Goal: Task Accomplishment & Management: Use online tool/utility

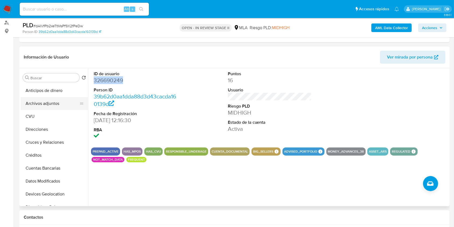
click at [53, 107] on button "Archivos adjuntos" at bounding box center [52, 103] width 63 height 13
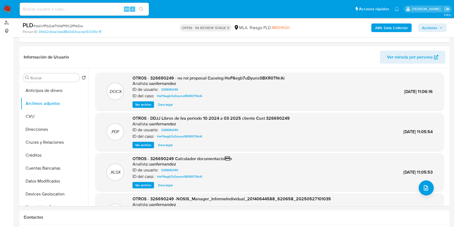
click at [395, 27] on b "AML Data Collector" at bounding box center [391, 27] width 33 height 9
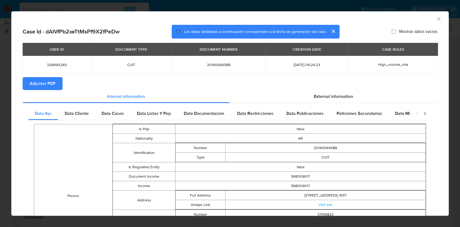
click at [44, 84] on span "Adjuntar PDF" at bounding box center [43, 84] width 26 height 12
click at [203, 66] on span "20140644588" at bounding box center [218, 64] width 81 height 5
copy span "20140644588"
click at [57, 64] on span "326690249" at bounding box center [56, 64] width 55 height 5
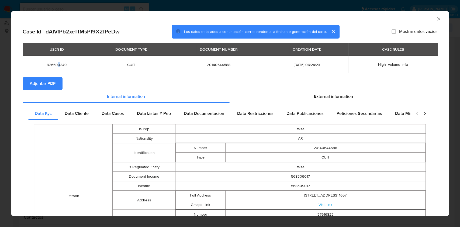
click at [57, 64] on span "326690249" at bounding box center [56, 64] width 55 height 5
copy span "326690249"
click at [430, 22] on div "AML Data Collector" at bounding box center [229, 17] width 437 height 13
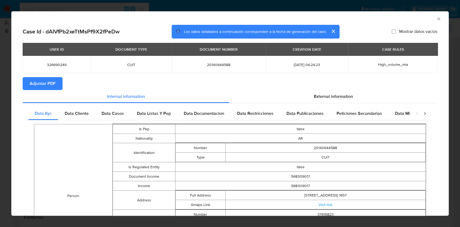
click at [436, 18] on icon "Cerrar ventana" at bounding box center [438, 18] width 5 height 5
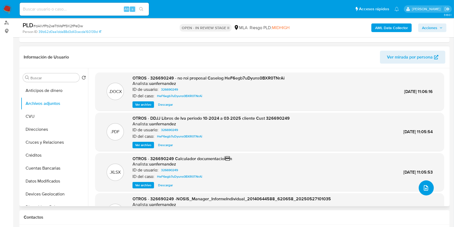
click at [428, 190] on button "upload-file" at bounding box center [426, 187] width 15 height 15
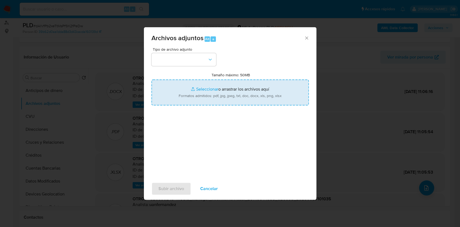
click at [227, 88] on input "Tamaño máximo: 50MB Seleccionar archivos" at bounding box center [229, 92] width 157 height 26
type input "C:\fakepath\Nosis - 326690249.pdf"
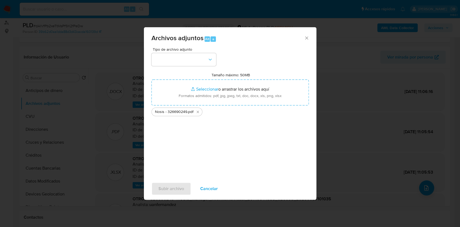
click at [205, 47] on div "Archivos adjuntos Alt a" at bounding box center [230, 37] width 172 height 20
click at [204, 60] on button "button" at bounding box center [183, 59] width 65 height 13
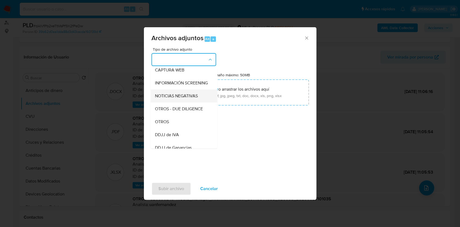
scroll to position [72, 0]
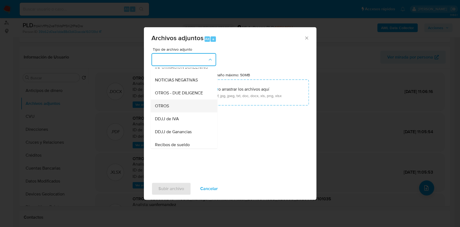
click at [155, 109] on span "OTROS" at bounding box center [162, 105] width 14 height 5
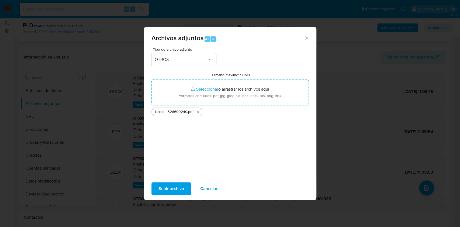
click at [161, 188] on span "Subir archivo" at bounding box center [171, 189] width 26 height 12
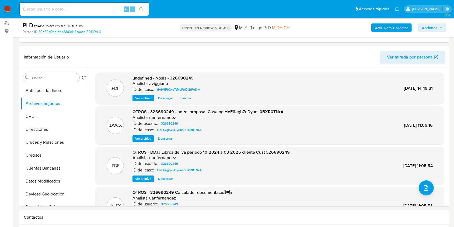
click at [401, 24] on b "AML Data Collector" at bounding box center [391, 27] width 33 height 9
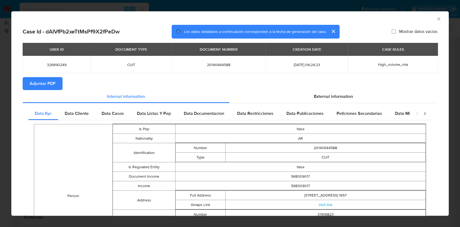
click at [436, 21] on icon "Cerrar ventana" at bounding box center [438, 18] width 5 height 5
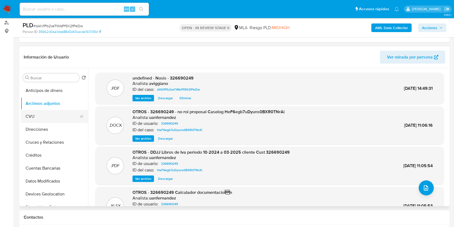
click at [38, 111] on button "CVU" at bounding box center [52, 116] width 63 height 13
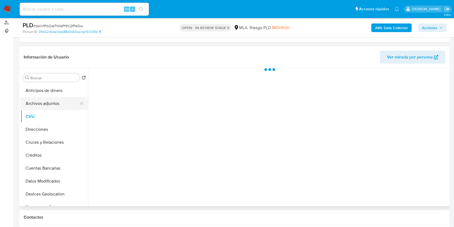
click at [41, 102] on button "Archivos adjuntos" at bounding box center [52, 103] width 63 height 13
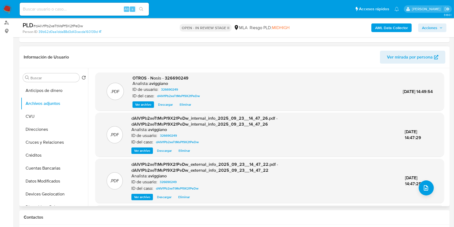
click at [180, 74] on div ".PDF OTROS - Nosis - 326690249 Analista: aviggiano ID de usuario: 326690249 ID …" at bounding box center [269, 91] width 349 height 38
drag, startPoint x: 180, startPoint y: 75, endPoint x: 186, endPoint y: 79, distance: 7.2
click at [186, 79] on span "OTROS - Nosis - 326690249" at bounding box center [161, 78] width 56 height 6
click at [423, 190] on icon "upload-file" at bounding box center [426, 188] width 6 height 6
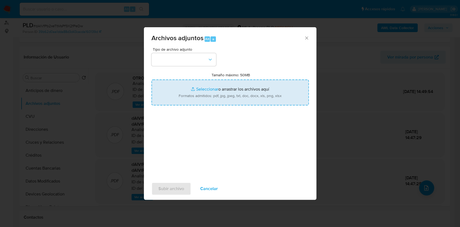
click at [249, 96] on input "Tamaño máximo: 50MB Seleccionar archivos" at bounding box center [229, 92] width 157 height 26
type input "C:\fakepath\Movimientos-Aladdin-v10_1 - 326690249 -.xlsx"
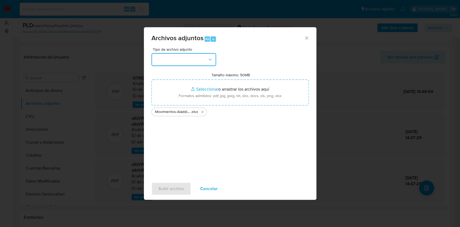
click at [182, 66] on button "button" at bounding box center [183, 59] width 65 height 13
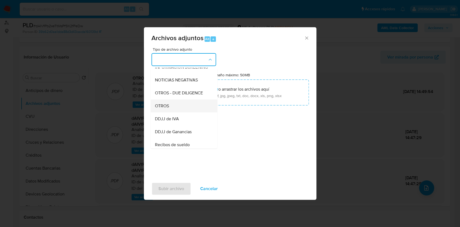
click at [166, 109] on span "OTROS" at bounding box center [162, 105] width 14 height 5
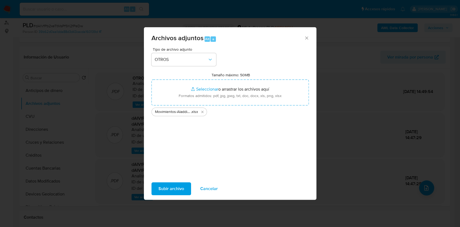
click at [164, 193] on span "Subir archivo" at bounding box center [171, 189] width 26 height 12
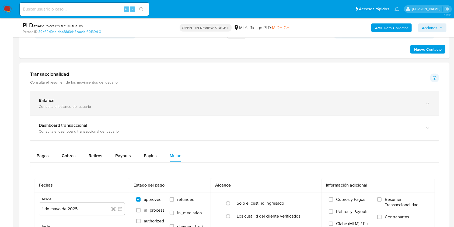
scroll to position [251, 0]
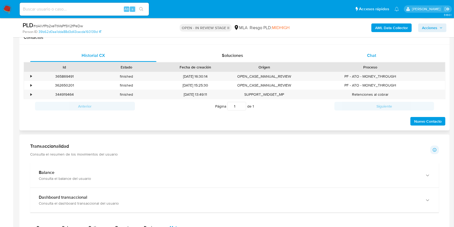
click at [368, 60] on div "Chat" at bounding box center [372, 55] width 126 height 13
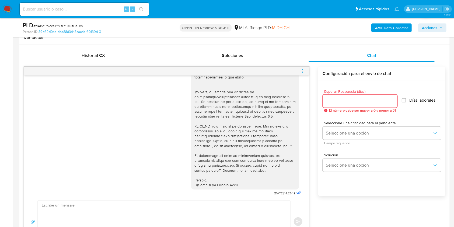
scroll to position [226, 0]
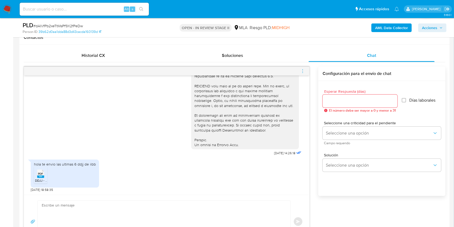
click at [34, 177] on li "PDF PDF DDJJ - PRESENTACION MARIO.pdf" at bounding box center [40, 175] width 13 height 17
click at [33, 178] on div "hola te envio las ultimas 6 ddjj de iibb PDF PDF DDJJ - PRESENTACION MARIO.pdf" at bounding box center [65, 173] width 68 height 28
click at [35, 177] on li "PDF PDF DDJJ - PRESENTACION MARIO.pdf" at bounding box center [40, 175] width 13 height 17
click at [85, 212] on textarea at bounding box center [163, 221] width 242 height 42
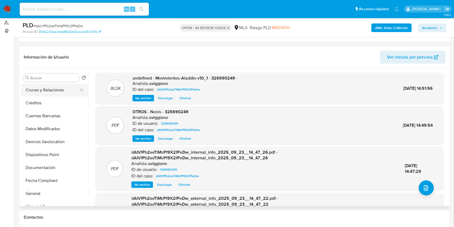
scroll to position [72, 0]
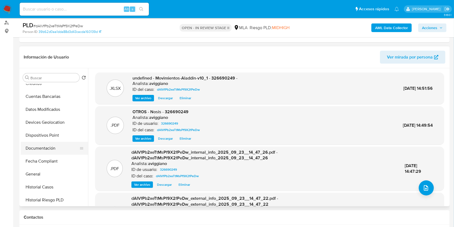
click at [49, 150] on button "Documentación" at bounding box center [52, 148] width 63 height 13
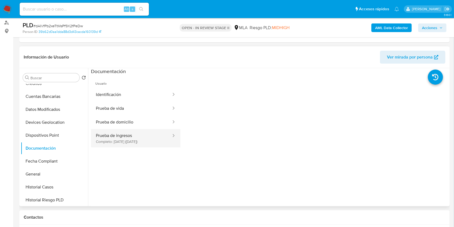
click at [140, 144] on button "Prueba de ingresos Completo: 25/10/2024 (hace un año)" at bounding box center [131, 138] width 81 height 18
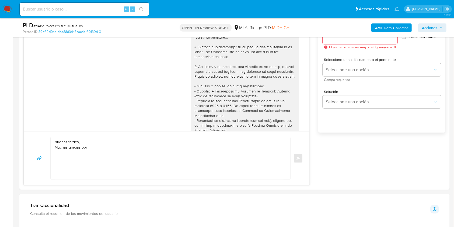
scroll to position [359, 0]
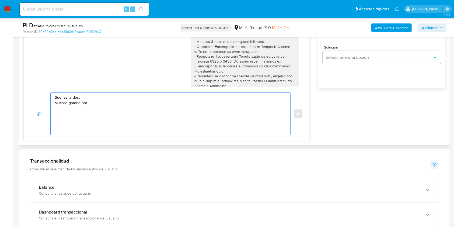
click at [138, 106] on textarea "Buenas tardes, Muchas gracias por" at bounding box center [169, 114] width 229 height 42
type textarea "B"
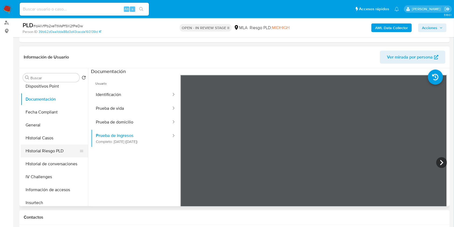
scroll to position [144, 0]
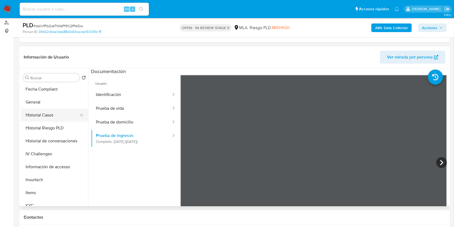
click at [48, 121] on button "Historial Casos" at bounding box center [52, 115] width 63 height 13
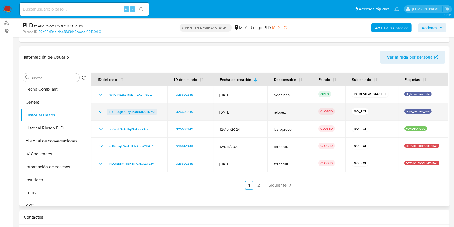
click at [146, 114] on span "HeF6egb7uDyuns0BXR0TNrAi" at bounding box center [131, 112] width 45 height 6
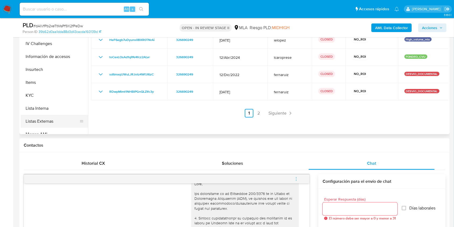
scroll to position [215, 0]
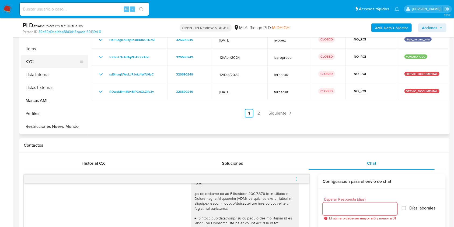
click at [49, 64] on button "KYC" at bounding box center [52, 61] width 63 height 13
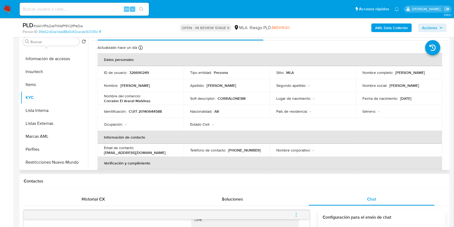
scroll to position [0, 0]
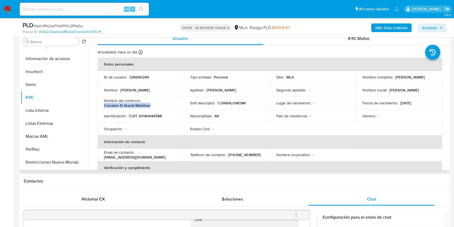
drag, startPoint x: 105, startPoint y: 105, endPoint x: 151, endPoint y: 106, distance: 46.3
click at [151, 106] on div "Nombre del comercio : Corralon El Ararat Malvinas" at bounding box center [140, 103] width 73 height 10
copy p "Corralon El Ararat Malvinas"
click at [150, 116] on p "CUIT 20140644588" at bounding box center [145, 115] width 33 height 5
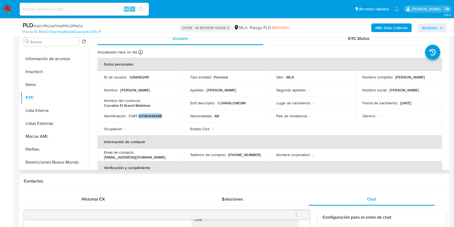
copy p "20140644588"
drag, startPoint x: 360, startPoint y: 78, endPoint x: 412, endPoint y: 80, distance: 51.5
click at [412, 80] on td "Nombre completo : Mario Claudio Mardirossian" at bounding box center [399, 77] width 86 height 13
copy p "Mario Claudio Mardirossian"
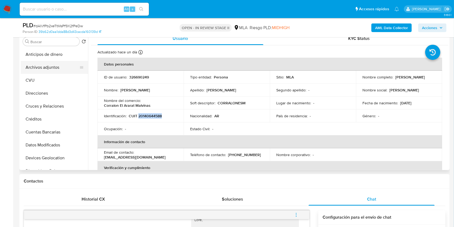
click at [50, 63] on button "Archivos adjuntos" at bounding box center [52, 67] width 63 height 13
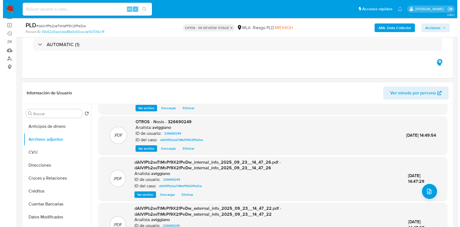
scroll to position [57, 0]
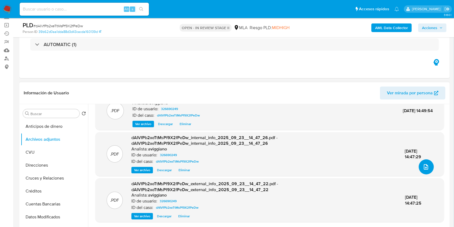
click at [429, 168] on button "upload-file" at bounding box center [426, 166] width 15 height 15
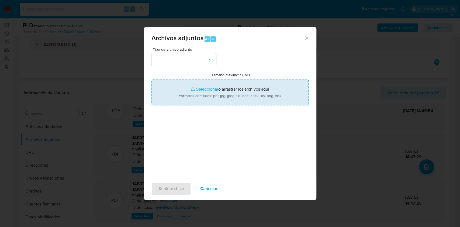
click at [269, 97] on input "Tamaño máximo: 50MB Seleccionar archivos" at bounding box center [229, 92] width 157 height 26
type input "C:\fakepath\Caselog dAIVfPb2xeTtMsPf9X2fPeDw_2025_09_17_12_29_59.docx"
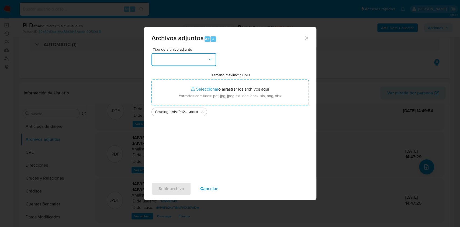
click at [203, 55] on button "button" at bounding box center [183, 59] width 65 height 13
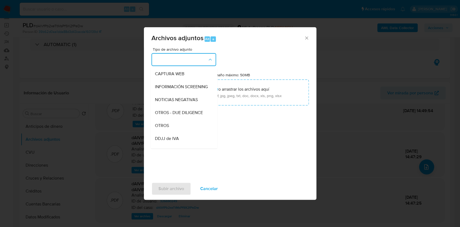
scroll to position [108, 0]
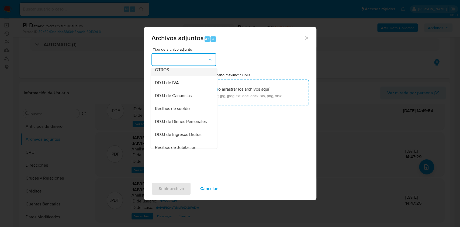
click at [180, 76] on div "OTROS" at bounding box center [182, 69] width 55 height 13
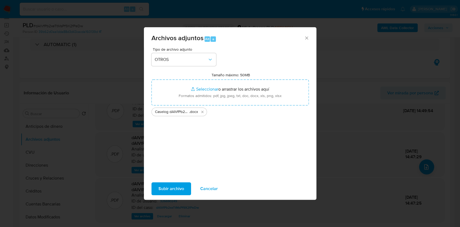
click at [167, 186] on span "Subir archivo" at bounding box center [171, 189] width 26 height 12
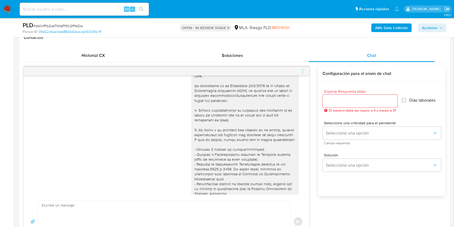
scroll to position [226, 0]
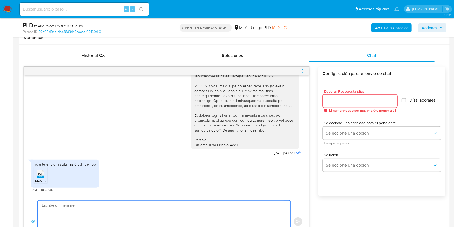
click at [108, 206] on textarea at bounding box center [163, 221] width 242 height 42
click at [304, 67] on span "menu-action" at bounding box center [302, 71] width 5 height 13
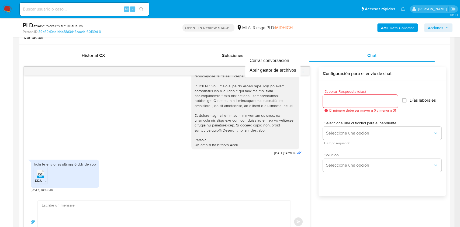
drag, startPoint x: 157, startPoint y: 152, endPoint x: 119, endPoint y: 198, distance: 58.9
click at [155, 155] on div at bounding box center [230, 113] width 460 height 227
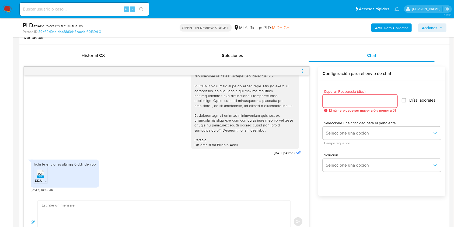
click at [111, 206] on textarea at bounding box center [163, 221] width 242 height 42
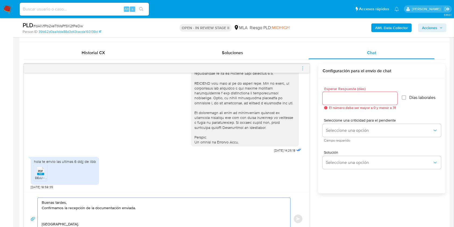
scroll to position [259, 0]
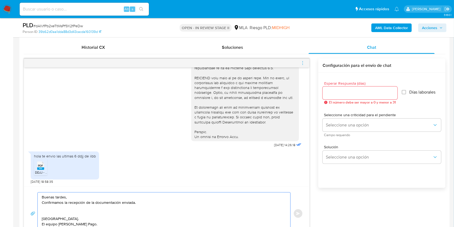
type textarea "Buenas tardes, Confirmamos la recepción de la documentación enviada. Saludos. E…"
click at [350, 94] on input "Esperar Respuesta (días)" at bounding box center [360, 92] width 75 height 7
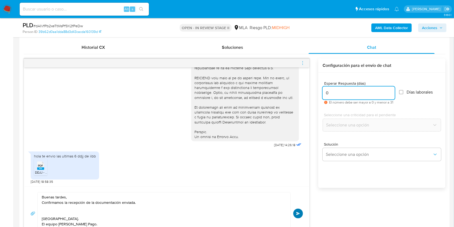
type input "0"
click at [298, 212] on span "Enviar" at bounding box center [298, 213] width 4 height 3
click at [303, 61] on icon "menu-action" at bounding box center [302, 63] width 5 height 5
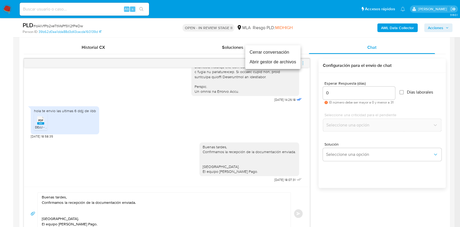
click at [255, 53] on li "Cerrar conversación" at bounding box center [272, 52] width 55 height 10
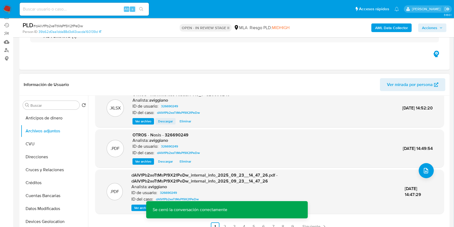
scroll to position [44, 0]
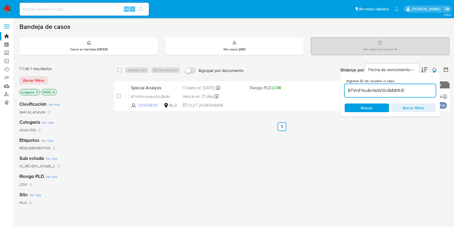
click at [364, 91] on input "BTVhEYovAn9oIVSiUBA8t1UE" at bounding box center [390, 90] width 91 height 7
paste input "dAIVfPb2xeTtMsPf9X2fPeDw"
type input "dAIVfPb2xeTtMsPf9X2fPeDw"
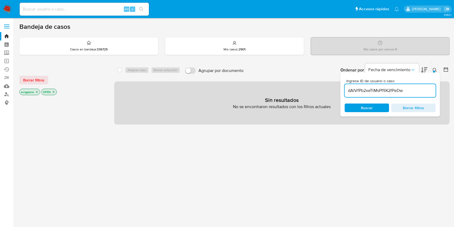
click at [54, 92] on icon "close-filter" at bounding box center [53, 91] width 3 height 3
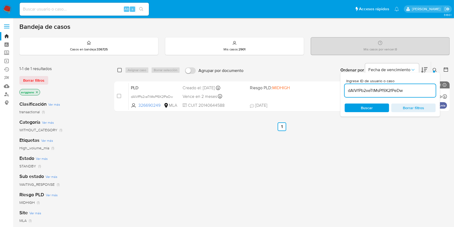
click at [120, 69] on input "checkbox" at bounding box center [119, 70] width 4 height 4
checkbox input "true"
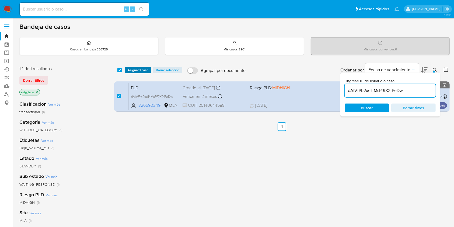
click at [130, 70] on span "Asignar 1 caso" at bounding box center [138, 69] width 21 height 5
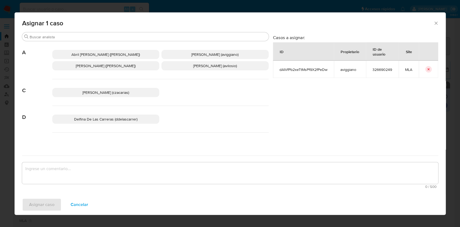
click at [175, 54] on p "Agustina Belen Viggiano (aviggiano)" at bounding box center [214, 54] width 107 height 9
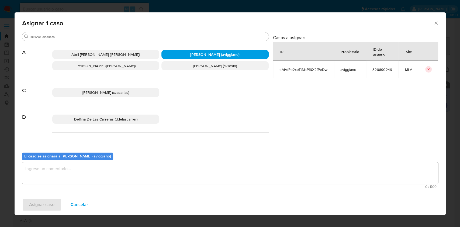
drag, startPoint x: 52, startPoint y: 169, endPoint x: 47, endPoint y: 178, distance: 10.4
click at [52, 169] on textarea "assign-modal" at bounding box center [230, 173] width 416 height 22
click at [41, 201] on span "Asignar caso" at bounding box center [41, 205] width 25 height 12
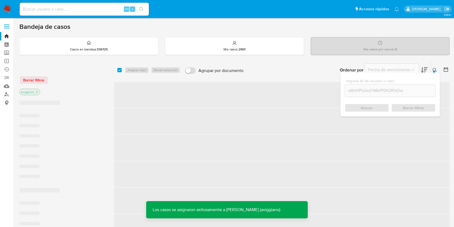
click at [293, 104] on span "‌" at bounding box center [282, 95] width 336 height 26
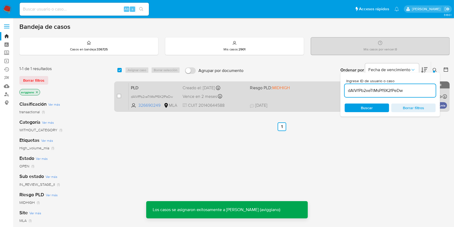
click at [294, 103] on span "17/09/2025 17/09/2025 15:58" at bounding box center [315, 105] width 130 height 6
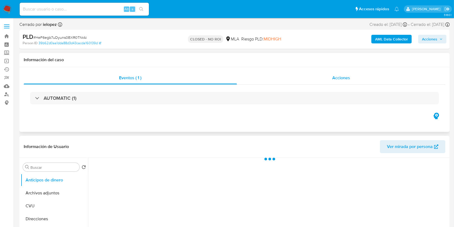
click at [336, 75] on span "Acciones" at bounding box center [341, 78] width 18 height 6
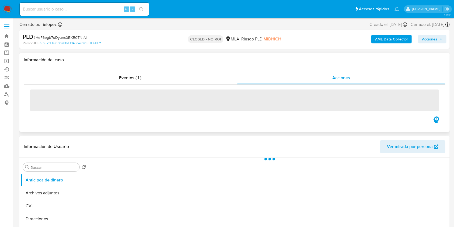
select select "10"
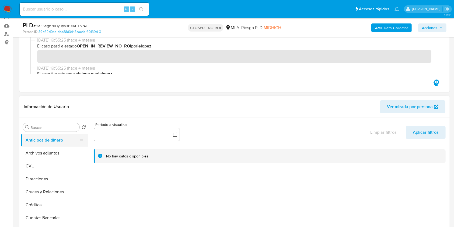
scroll to position [72, 0]
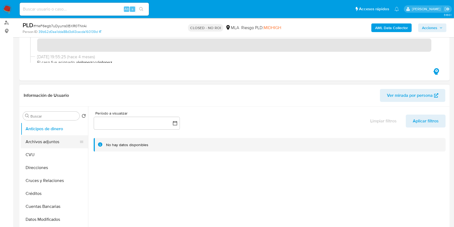
click at [60, 135] on button "Archivos adjuntos" at bounding box center [52, 141] width 63 height 13
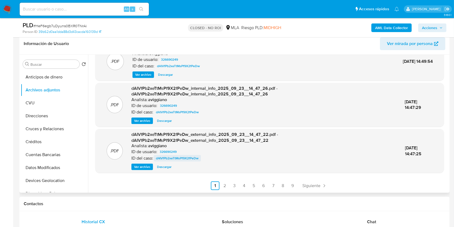
scroll to position [144, 0]
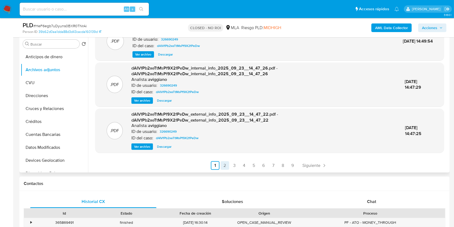
click at [226, 167] on link "2" at bounding box center [225, 165] width 9 height 9
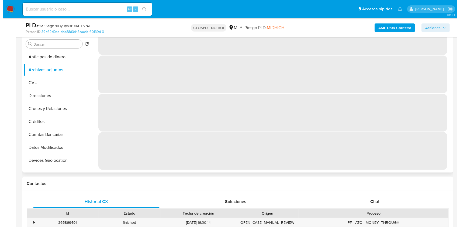
scroll to position [0, 0]
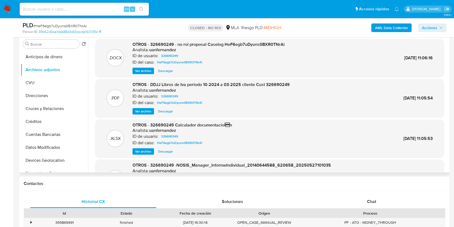
click at [142, 71] on span "Ver archivo" at bounding box center [143, 70] width 16 height 5
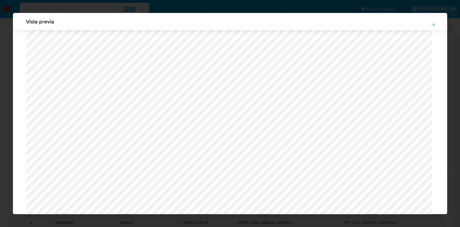
scroll to position [564, 0]
click at [433, 23] on icon "Attachment preview" at bounding box center [433, 25] width 4 height 4
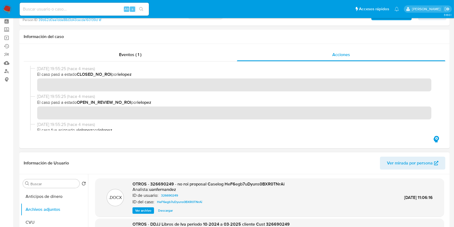
scroll to position [0, 0]
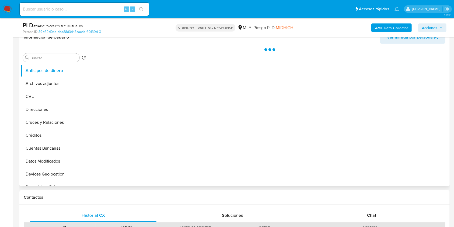
scroll to position [108, 0]
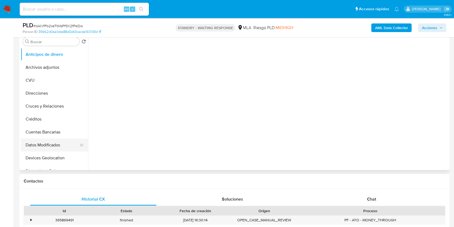
select select "10"
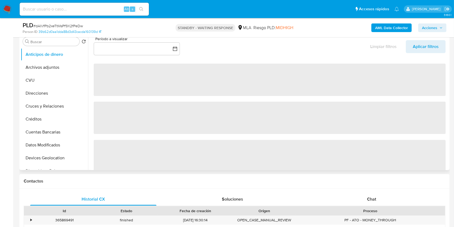
scroll to position [144, 0]
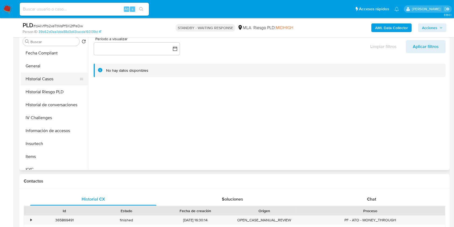
click at [57, 72] on button "Historial Casos" at bounding box center [52, 78] width 63 height 13
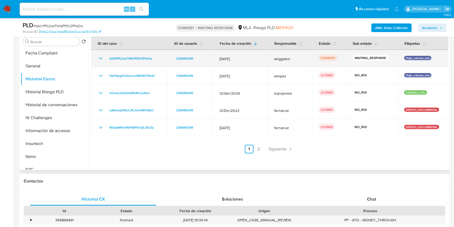
drag, startPoint x: 165, startPoint y: 59, endPoint x: 106, endPoint y: 59, distance: 58.5
click at [106, 59] on td "dAIVfPb2xeTtMsPf9X2fPeDw" at bounding box center [129, 58] width 76 height 17
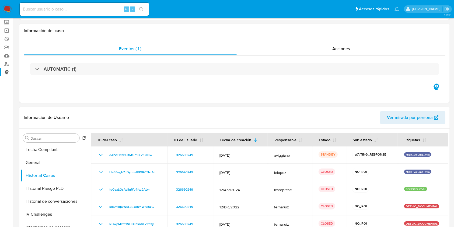
scroll to position [0, 0]
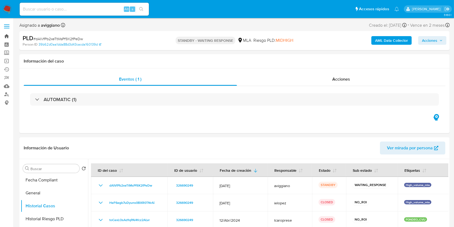
click at [8, 36] on link "Bandeja" at bounding box center [32, 36] width 64 height 8
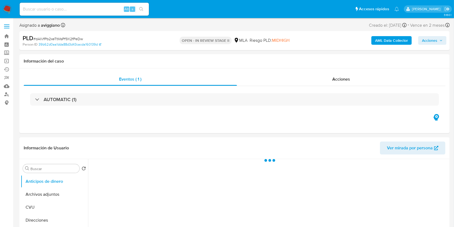
click at [434, 44] on span "Acciones" at bounding box center [429, 40] width 15 height 9
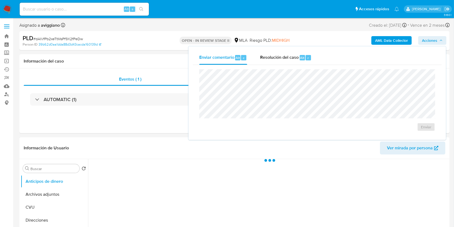
select select "10"
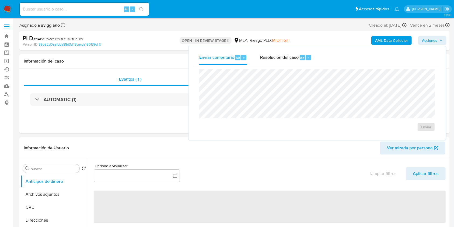
click at [260, 69] on div "Enviar" at bounding box center [317, 100] width 249 height 71
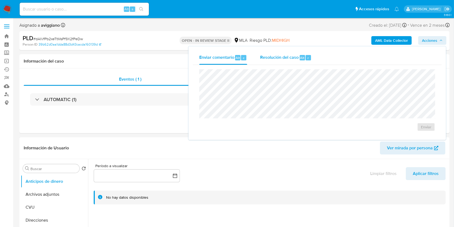
click at [269, 61] on div "Resolución del caso Alt r" at bounding box center [285, 58] width 51 height 14
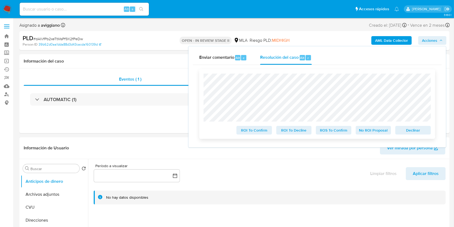
click at [395, 126] on div "Declinar" at bounding box center [412, 129] width 38 height 11
click at [403, 130] on span "Declinar" at bounding box center [413, 130] width 28 height 8
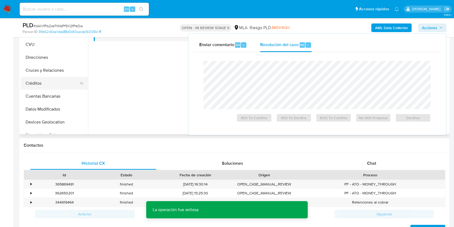
scroll to position [72, 0]
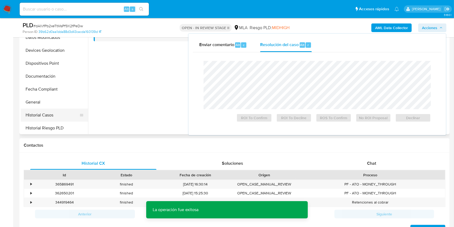
click at [37, 110] on button "Historial Casos" at bounding box center [52, 115] width 63 height 13
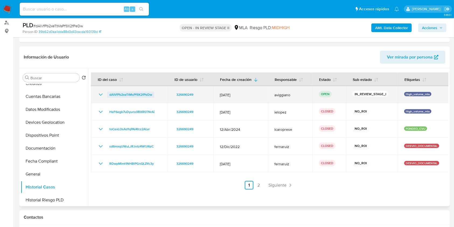
click at [120, 96] on span "dAIVfPb2xeTtMsPf9X2fPeDw" at bounding box center [130, 94] width 43 height 6
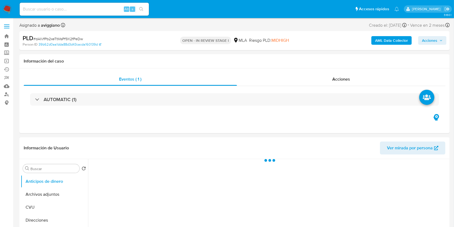
select select "10"
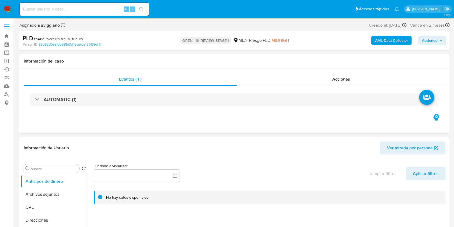
click at [427, 35] on div "AML Data Collector Acciones" at bounding box center [377, 40] width 140 height 13
click at [426, 41] on span "Acciones" at bounding box center [429, 40] width 15 height 9
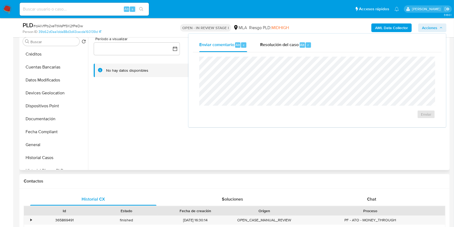
scroll to position [108, 0]
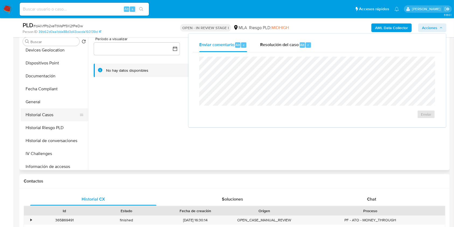
click at [54, 112] on button "Historial Casos" at bounding box center [52, 114] width 63 height 13
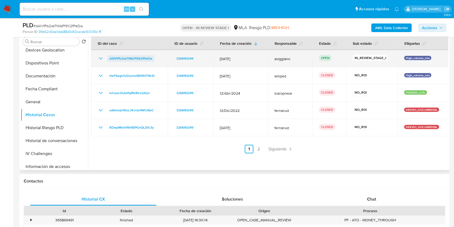
click at [138, 58] on span "dAIVfPb2xeTtMsPf9X2fPeDw" at bounding box center [130, 58] width 43 height 6
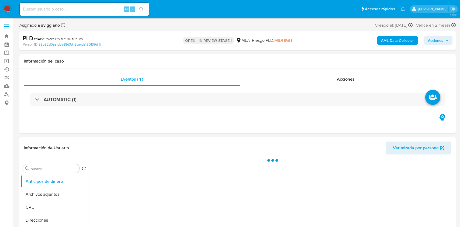
select select "10"
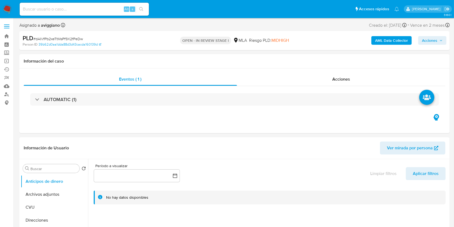
scroll to position [108, 0]
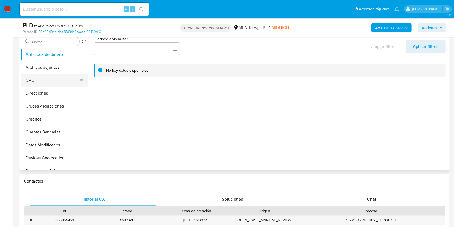
click at [45, 74] on button "CVU" at bounding box center [52, 80] width 63 height 13
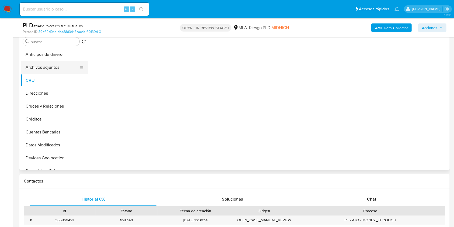
click at [47, 70] on button "Archivos adjuntos" at bounding box center [52, 67] width 63 height 13
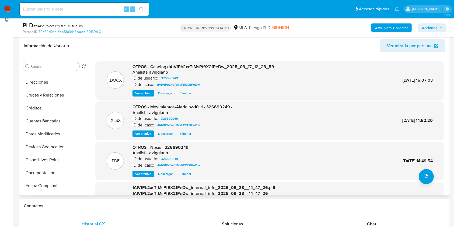
scroll to position [72, 0]
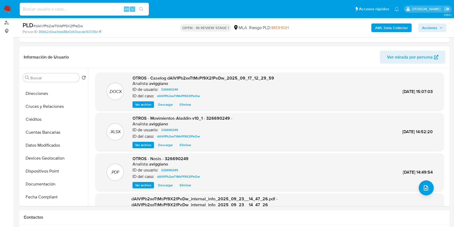
click at [433, 32] on div "AML Data Collector Acciones" at bounding box center [377, 27] width 140 height 13
click at [434, 23] on span "Acciones" at bounding box center [429, 27] width 15 height 9
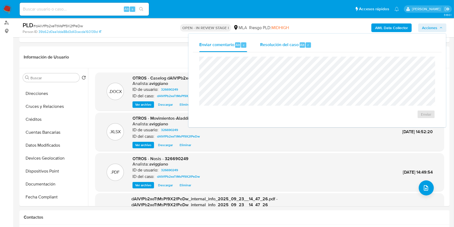
click at [291, 44] on span "Resolución del caso" at bounding box center [279, 44] width 39 height 6
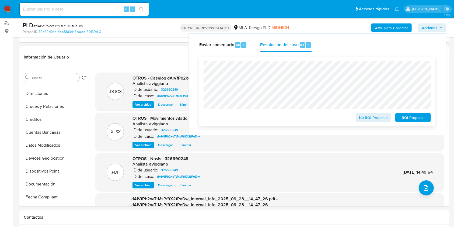
click at [380, 120] on span "No ROI Proposal" at bounding box center [374, 118] width 28 height 8
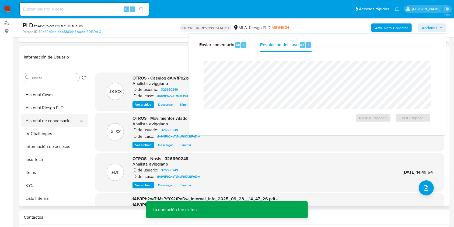
scroll to position [144, 0]
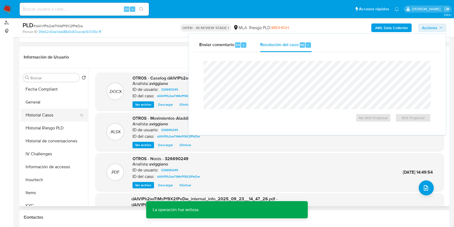
click at [47, 113] on button "Historial Casos" at bounding box center [52, 115] width 63 height 13
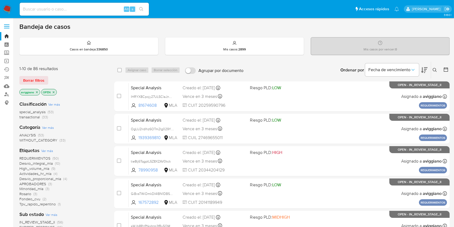
click at [36, 92] on icon "close-filter" at bounding box center [37, 92] width 2 height 2
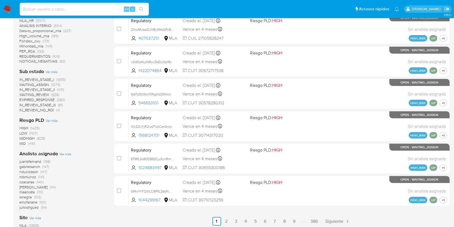
scroll to position [246, 0]
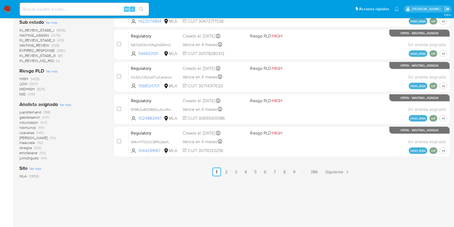
click at [68, 104] on span "Ver más" at bounding box center [66, 104] width 12 height 5
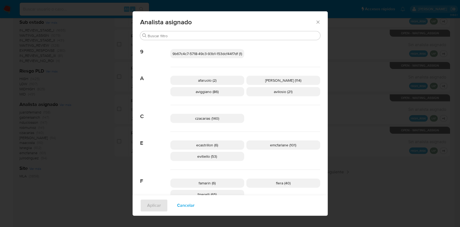
click at [315, 23] on icon "Cerrar" at bounding box center [317, 21] width 5 height 5
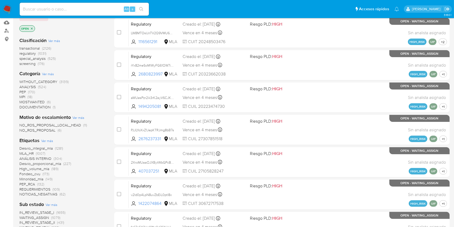
scroll to position [30, 0]
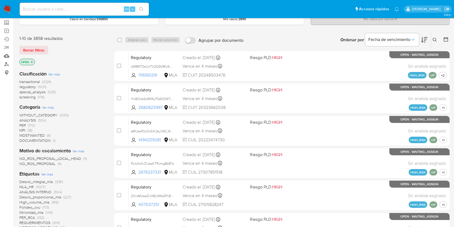
click at [32, 60] on icon "close-filter" at bounding box center [31, 61] width 3 height 3
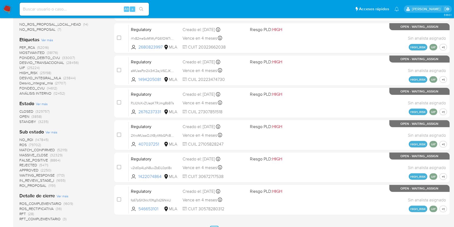
scroll to position [210, 0]
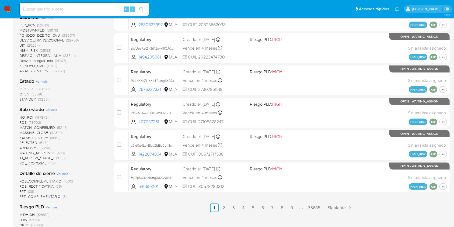
click at [27, 98] on span "STANDBY" at bounding box center [27, 98] width 17 height 5
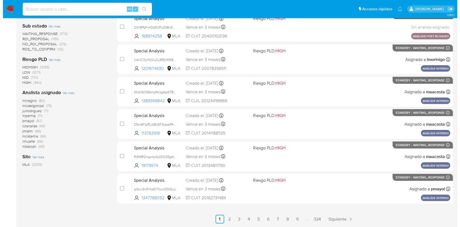
scroll to position [210, 0]
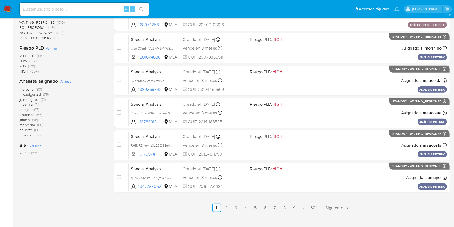
click at [65, 81] on span "Ver más" at bounding box center [66, 81] width 12 height 5
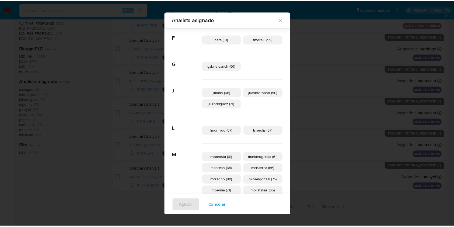
scroll to position [104, 0]
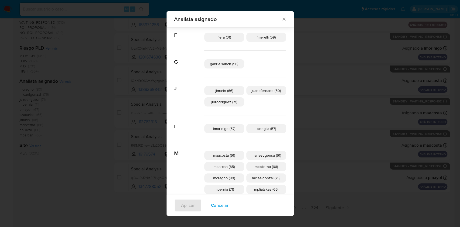
click at [281, 20] on icon "Cerrar" at bounding box center [283, 18] width 5 height 5
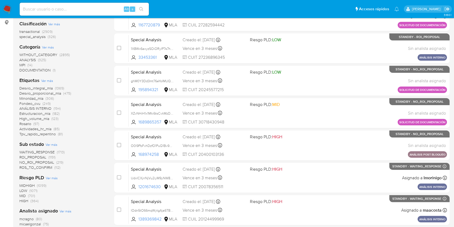
scroll to position [36, 0]
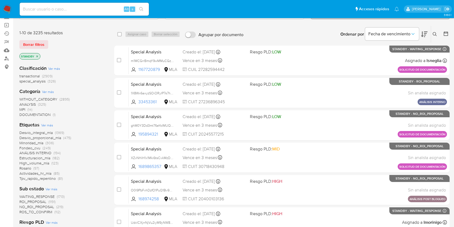
click at [37, 55] on icon "close-filter" at bounding box center [37, 56] width 3 height 3
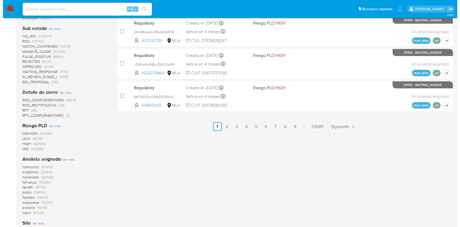
scroll to position [323, 0]
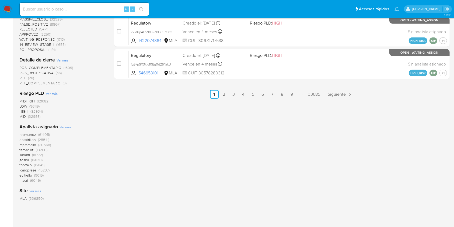
click at [67, 126] on span "Ver más" at bounding box center [66, 126] width 12 height 5
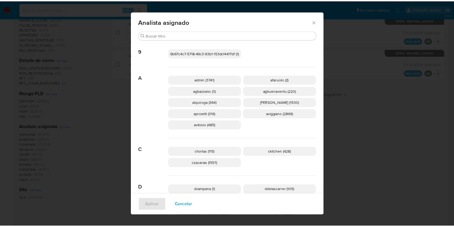
scroll to position [0, 0]
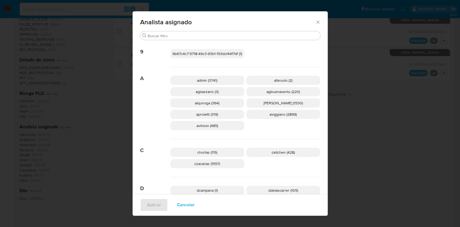
click at [315, 23] on icon "Cerrar" at bounding box center [317, 21] width 5 height 5
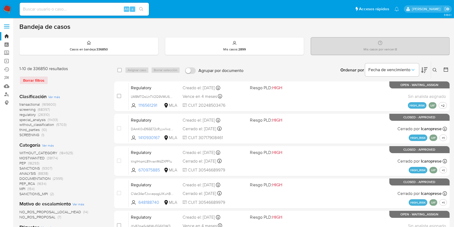
click at [57, 13] on div "Alt s" at bounding box center [84, 9] width 129 height 13
click at [71, 11] on input at bounding box center [84, 9] width 129 height 7
paste input "1438504649"
type input "1438504649"
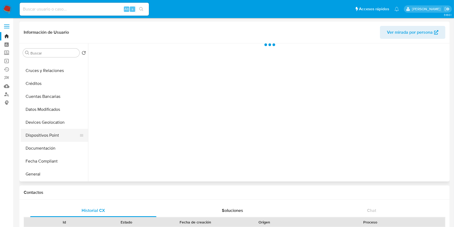
scroll to position [72, 0]
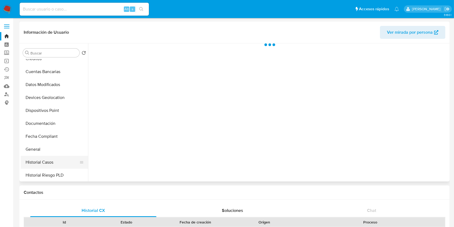
select select "10"
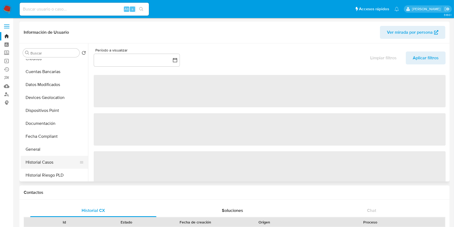
click at [37, 159] on button "Historial Casos" at bounding box center [52, 162] width 63 height 13
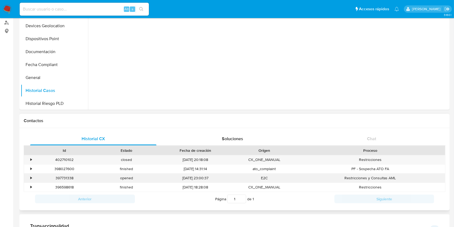
click at [67, 175] on div "397731338" at bounding box center [64, 177] width 62 height 9
copy div "397731338"
click at [69, 9] on input at bounding box center [84, 9] width 129 height 7
paste input "T4atgTFO0hg9F8seis3fySlr"
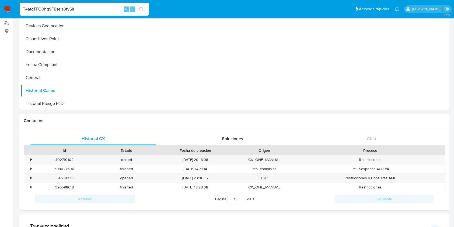
type input "T4atgTFO0hg9F8seis3fySlr"
click at [141, 8] on icon "search-icon" at bounding box center [141, 9] width 4 height 4
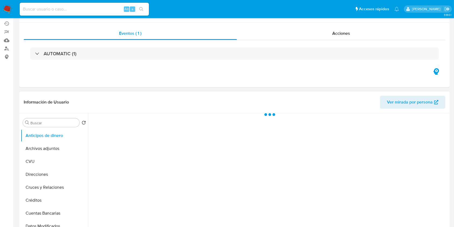
scroll to position [72, 0]
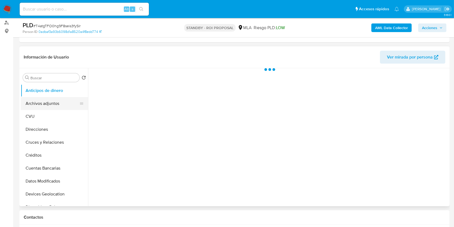
select select "10"
click at [50, 107] on button "Archivos adjuntos" at bounding box center [52, 103] width 63 height 13
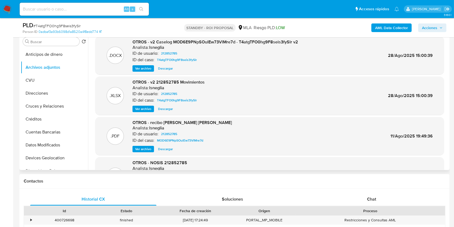
click at [169, 72] on div ".DOCX OTROS - v2 Caselog MOD6E9PNpSOulEw73VlMre7d - T4atgTFO0hg9F8seis3fySlr v2…" at bounding box center [269, 55] width 349 height 38
click at [168, 70] on span "Descargar" at bounding box center [165, 68] width 15 height 5
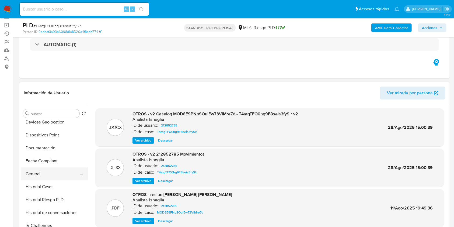
click at [42, 176] on button "General" at bounding box center [52, 173] width 63 height 13
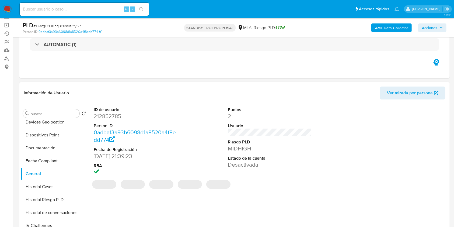
click at [110, 115] on dd "212852785" at bounding box center [136, 116] width 84 height 8
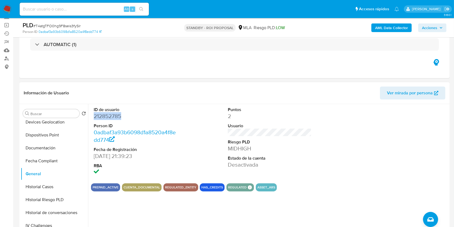
copy dd "212852785"
click at [63, 8] on input at bounding box center [84, 9] width 129 height 7
paste input "uilUb2hZOsRZGDXL3EfLC933"
type input "uilUb2hZOsRZGDXL3EfLC933"
click at [141, 7] on icon "search-icon" at bounding box center [141, 9] width 4 height 4
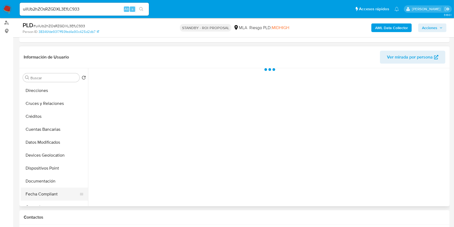
scroll to position [72, 0]
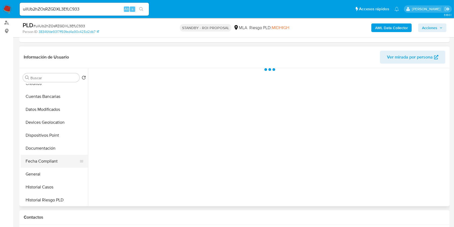
select select "10"
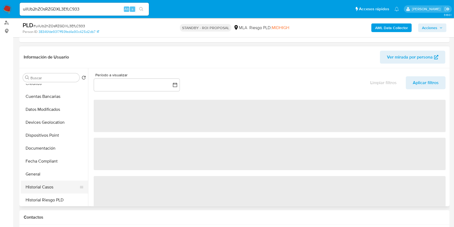
click at [40, 183] on button "Historial Casos" at bounding box center [52, 186] width 63 height 13
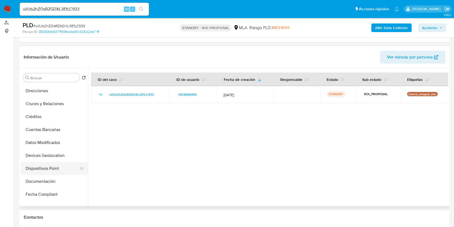
scroll to position [0, 0]
click at [56, 109] on button "Archivos adjuntos" at bounding box center [52, 103] width 63 height 13
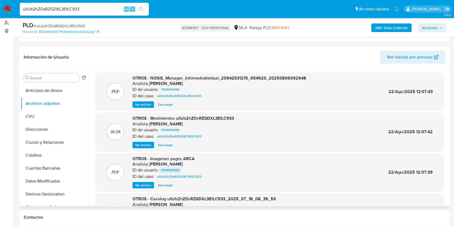
scroll to position [36, 0]
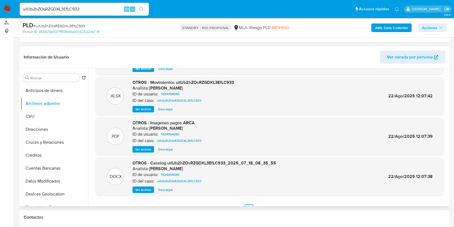
click at [162, 188] on span "Descargar" at bounding box center [165, 189] width 15 height 5
click at [66, 8] on input "uilUb2hZOsRZGDXL3EfLC933" at bounding box center [84, 9] width 129 height 7
paste input "dRRg8KWBfGAfTzqwrU2Ik9YL"
type input "dRRg8KWBfGAfTzqwrU2Ik9YL"
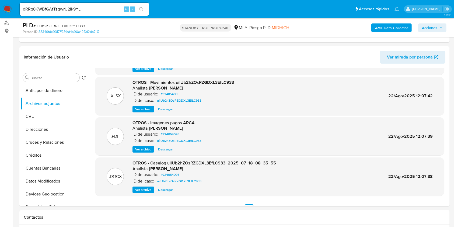
click at [141, 9] on icon "search-icon" at bounding box center [141, 9] width 4 height 4
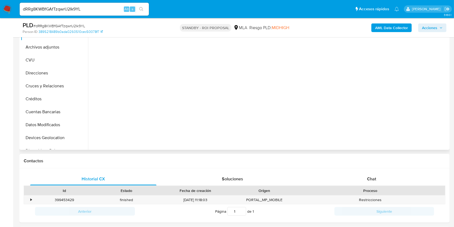
select select "10"
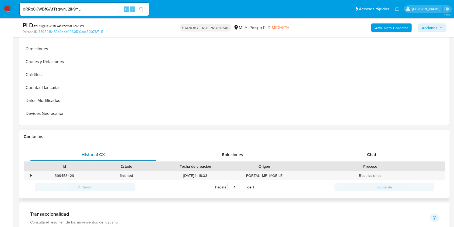
scroll to position [108, 0]
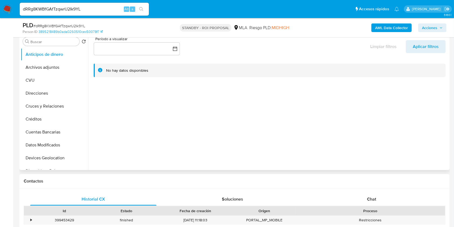
drag, startPoint x: 62, startPoint y: 70, endPoint x: 93, endPoint y: 99, distance: 42.3
click at [62, 70] on button "Archivos adjuntos" at bounding box center [54, 67] width 67 height 13
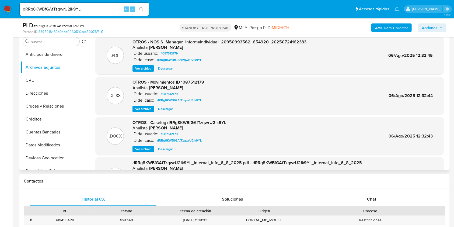
click at [159, 149] on span "Descargar" at bounding box center [165, 148] width 15 height 5
click at [48, 8] on input "dRRg8KWBfGAfTzqwrU2Ik9YL" at bounding box center [84, 9] width 129 height 7
paste input "SwZ70Ej1ZNxBqUa5a6TX0shF"
type input "SwZ70Ej1ZNxBqUa5a6TX0shF"
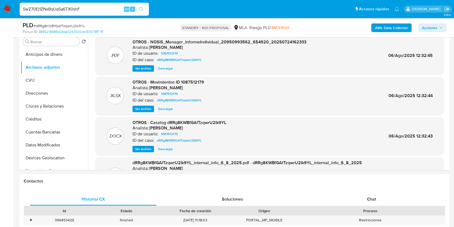
click at [141, 7] on icon "search-icon" at bounding box center [141, 9] width 4 height 4
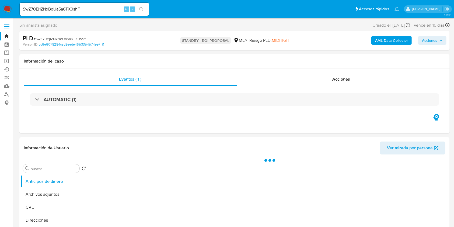
select select "10"
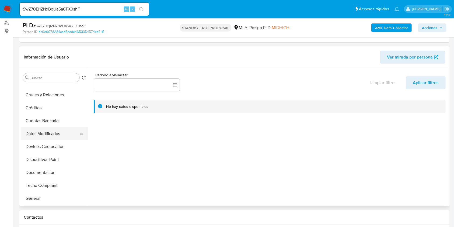
scroll to position [72, 0]
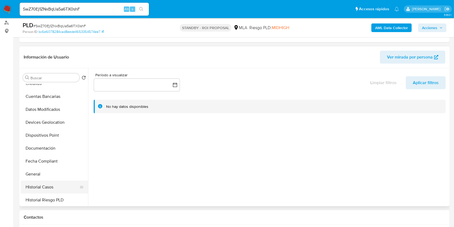
click at [45, 184] on button "Historial Casos" at bounding box center [52, 186] width 63 height 13
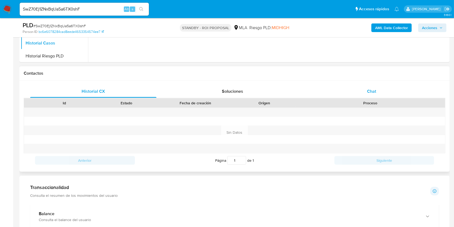
click at [354, 87] on div "Chat" at bounding box center [372, 91] width 126 height 13
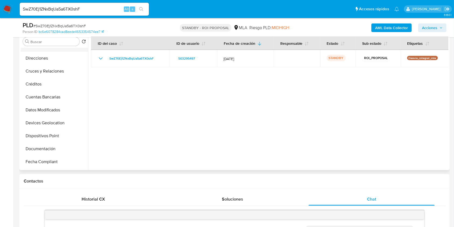
scroll to position [0, 0]
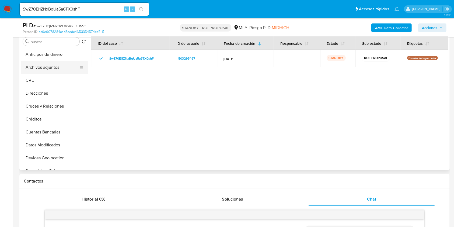
click at [63, 70] on button "Archivos adjuntos" at bounding box center [52, 67] width 63 height 13
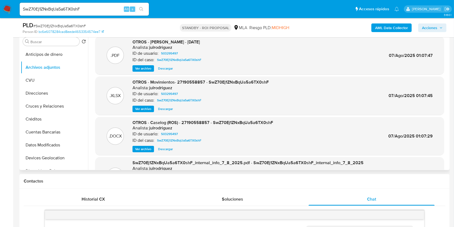
click at [165, 148] on span "Descargar" at bounding box center [165, 148] width 15 height 5
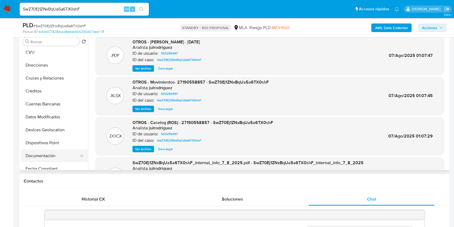
scroll to position [72, 0]
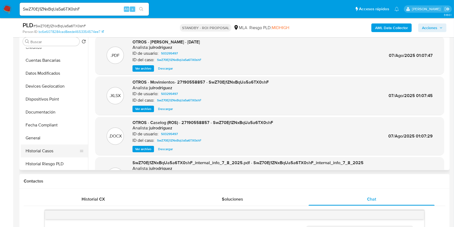
click at [57, 147] on button "Historial Casos" at bounding box center [52, 150] width 63 height 13
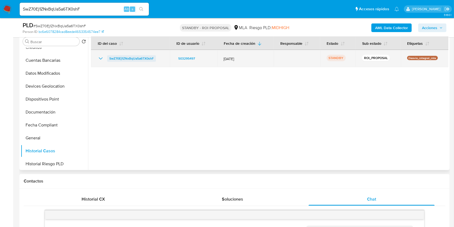
drag, startPoint x: 164, startPoint y: 57, endPoint x: 109, endPoint y: 55, distance: 54.7
click at [109, 55] on td "SwZ70Ej1ZNxBqUa5a6TX0shF" at bounding box center [130, 58] width 79 height 17
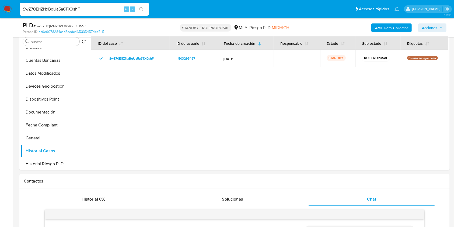
click at [51, 8] on input "SwZ70Ej1ZNxBqUa5a6TX0shF" at bounding box center [84, 9] width 129 height 7
paste input "oV7uO6SwF5VsItfALaeRSiEQ"
type input "oV7uO6SwF5VsItfALaeRSiEQ"
click at [140, 8] on icon "search-icon" at bounding box center [141, 9] width 4 height 4
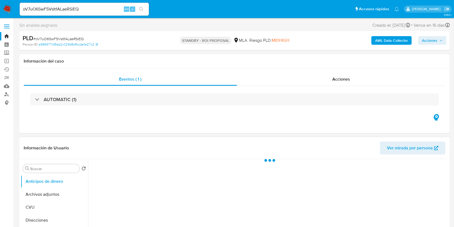
select select "10"
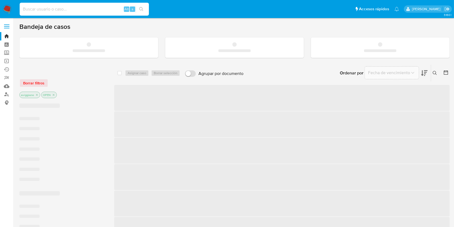
click at [31, 7] on input at bounding box center [84, 9] width 129 height 7
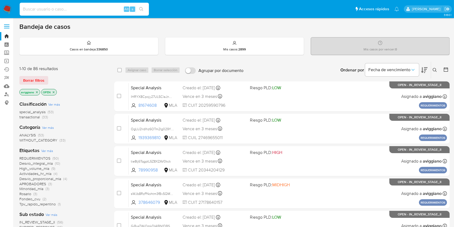
paste input "403218153"
type input "403218153"
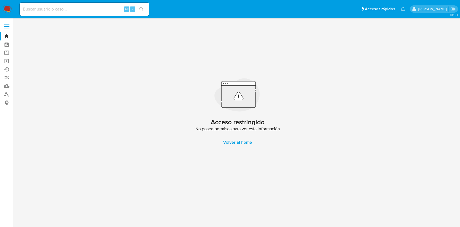
click at [50, 11] on input at bounding box center [84, 9] width 129 height 7
type input "cx"
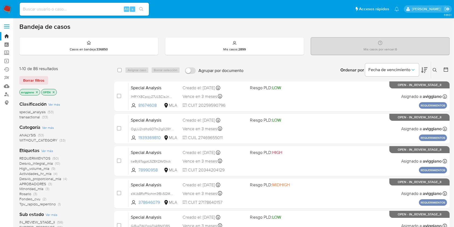
click at [68, 11] on input at bounding box center [84, 9] width 129 height 7
type input "c"
paste input "216380808"
type input "216380808"
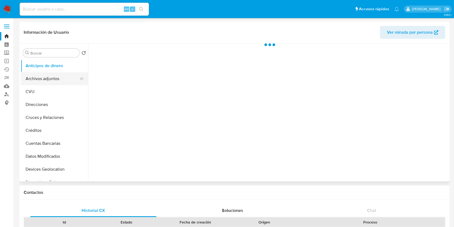
click at [29, 82] on button "Archivos adjuntos" at bounding box center [52, 78] width 63 height 13
select select "10"
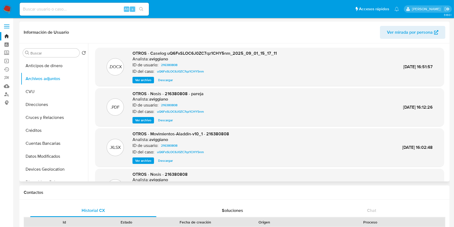
click at [144, 77] on span "Ver archivo" at bounding box center [143, 79] width 16 height 5
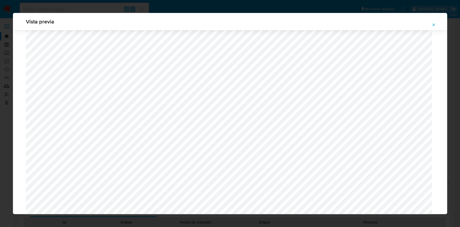
scroll to position [384, 0]
click at [433, 26] on icon "Attachment preview" at bounding box center [433, 25] width 4 height 4
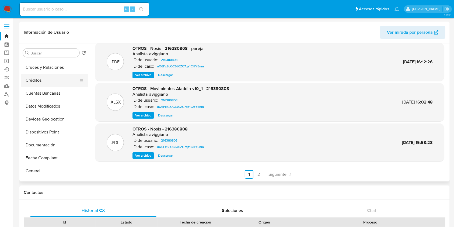
scroll to position [0, 0]
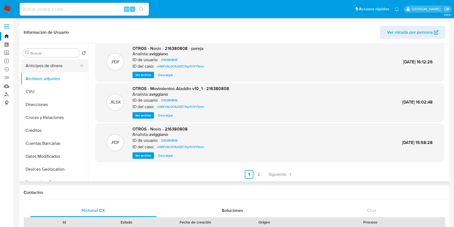
click at [57, 67] on button "Anticipos de dinero" at bounding box center [52, 65] width 63 height 13
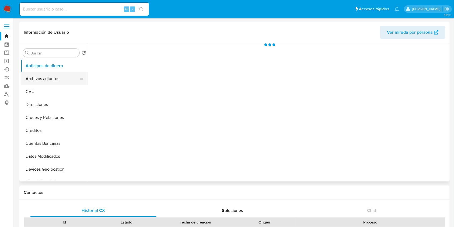
click at [50, 79] on button "Archivos adjuntos" at bounding box center [52, 78] width 63 height 13
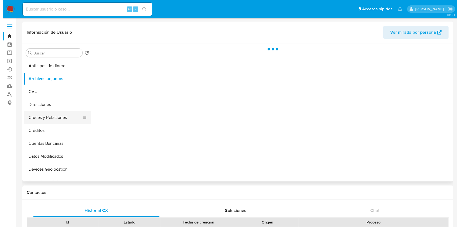
scroll to position [72, 0]
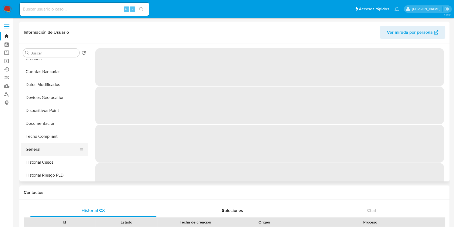
click at [37, 149] on button "General" at bounding box center [52, 149] width 63 height 13
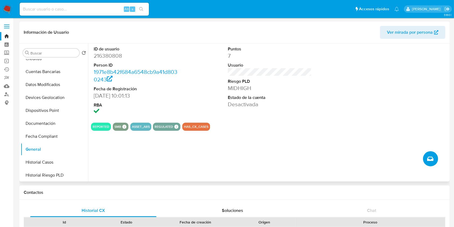
click at [428, 156] on icon "Crear caso manual" at bounding box center [430, 158] width 6 height 6
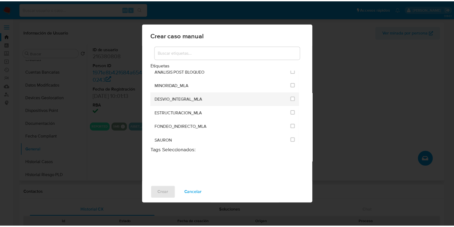
scroll to position [1083, 0]
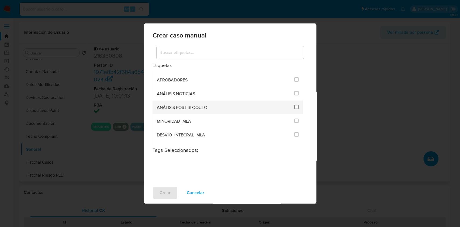
click at [295, 105] on input "3249" at bounding box center [296, 107] width 4 height 4
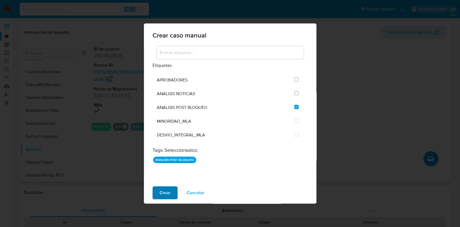
click at [163, 195] on span "Crear" at bounding box center [164, 193] width 11 height 12
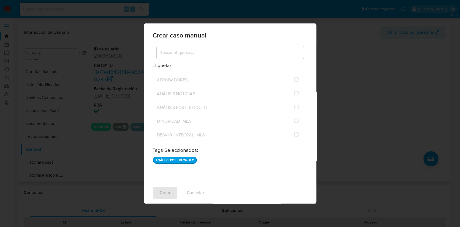
checkbox input "false"
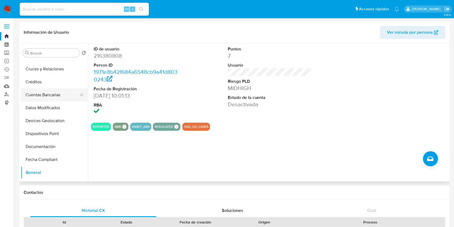
scroll to position [0, 0]
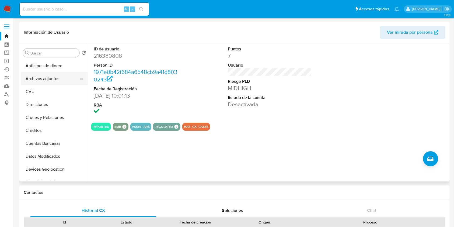
click at [44, 75] on button "Archivos adjuntos" at bounding box center [52, 78] width 63 height 13
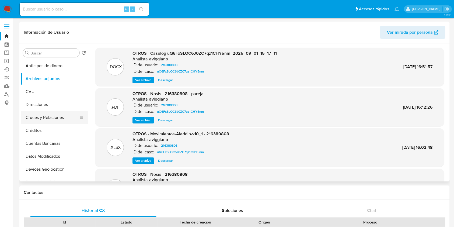
scroll to position [108, 0]
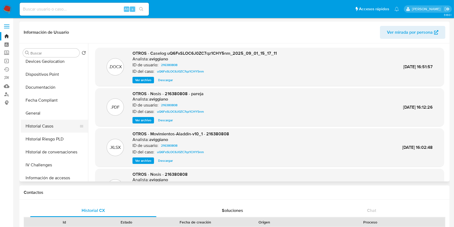
click at [47, 121] on button "Historial Casos" at bounding box center [52, 126] width 63 height 13
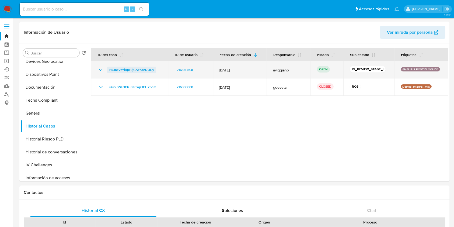
click at [138, 68] on span "HxJbF2sYiRpT9jGAEaaADOGy" at bounding box center [131, 70] width 45 height 6
click at [126, 70] on span "HxJbF2sYiRpT9jGAEaaADOGy" at bounding box center [131, 70] width 45 height 6
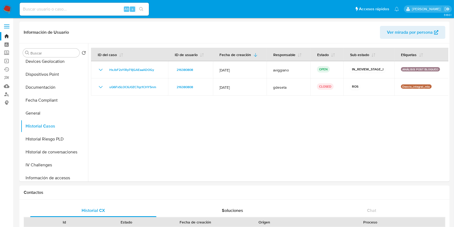
click at [83, 9] on input at bounding box center [84, 9] width 129 height 7
paste input "192997080"
type input "192997080"
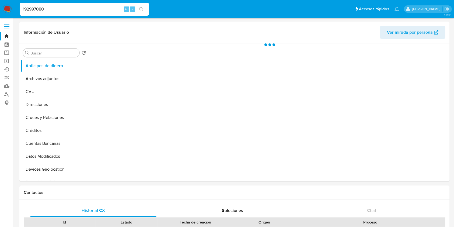
select select "10"
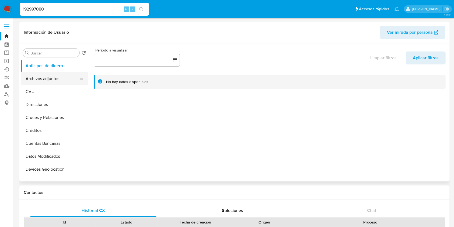
click at [71, 83] on button "Archivos adjuntos" at bounding box center [52, 78] width 63 height 13
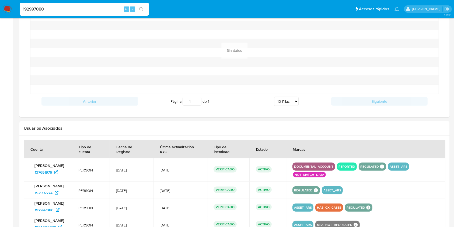
scroll to position [524, 0]
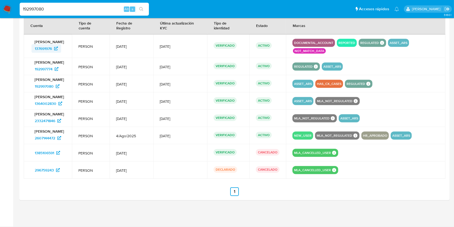
click at [47, 48] on span "137691976" at bounding box center [43, 48] width 17 height 9
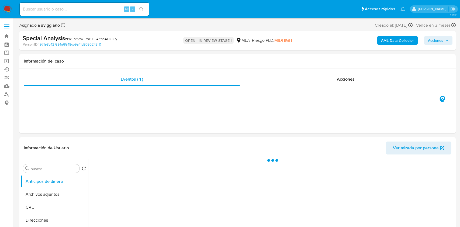
select select "10"
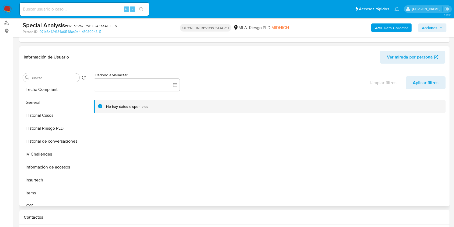
scroll to position [144, 0]
click at [54, 113] on button "Historial Casos" at bounding box center [52, 115] width 63 height 13
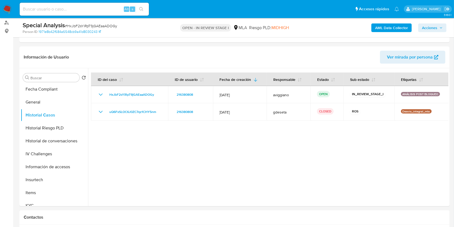
click at [427, 27] on span "Acciones" at bounding box center [429, 27] width 15 height 9
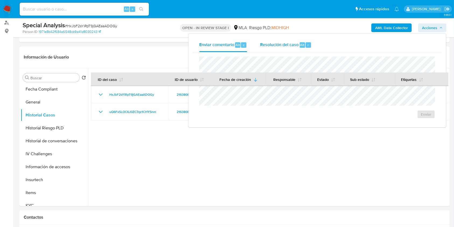
click at [286, 47] on span "Resolución del caso" at bounding box center [279, 44] width 39 height 6
drag, startPoint x: 217, startPoint y: 185, endPoint x: 229, endPoint y: 195, distance: 15.1
click at [217, 185] on div at bounding box center [268, 137] width 360 height 138
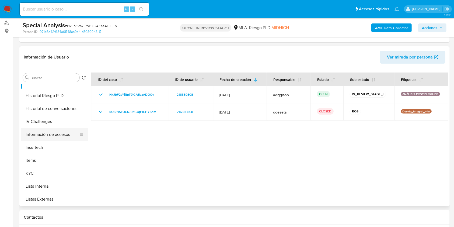
scroll to position [215, 0]
click at [37, 137] on button "KYC" at bounding box center [52, 133] width 63 height 13
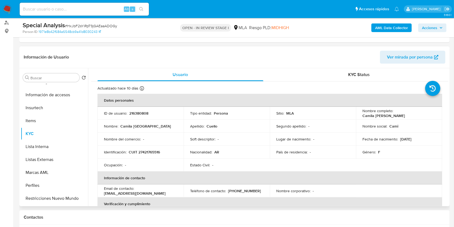
drag, startPoint x: 360, startPoint y: 114, endPoint x: 403, endPoint y: 115, distance: 42.6
click at [403, 115] on td "Nombre completo : [PERSON_NAME]" at bounding box center [399, 113] width 86 height 13
copy p "Camila [PERSON_NAME]"
click at [345, 117] on td "Sitio : MLA" at bounding box center [313, 113] width 86 height 13
click at [150, 150] on p "CUIT 27421765516" at bounding box center [144, 151] width 31 height 5
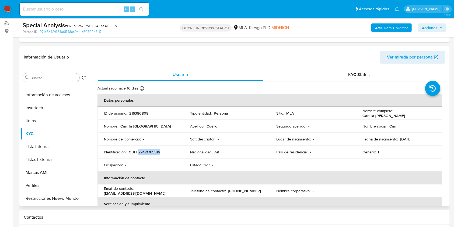
click at [150, 150] on p "CUIT 27421765516" at bounding box center [144, 151] width 31 height 5
copy p "27421765516"
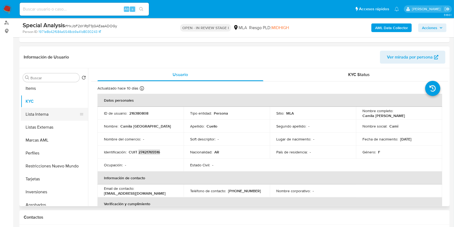
scroll to position [279, 0]
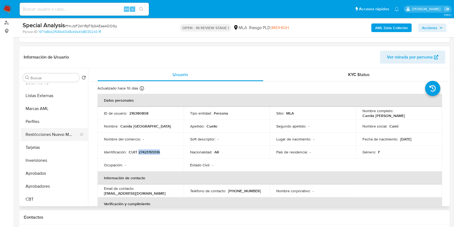
click at [49, 138] on button "Restricciones Nuevo Mundo" at bounding box center [52, 134] width 63 height 13
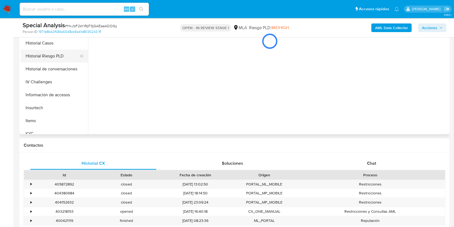
scroll to position [100, 0]
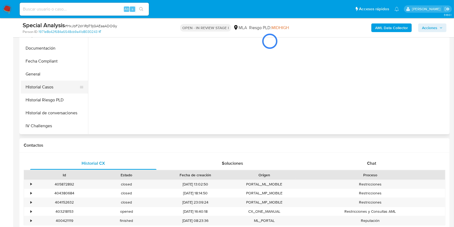
click at [54, 85] on button "Historial Casos" at bounding box center [52, 87] width 63 height 13
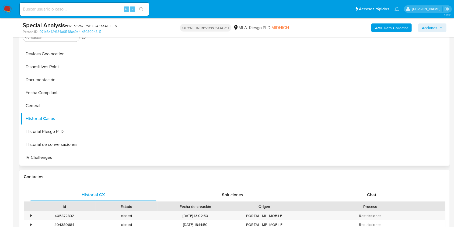
scroll to position [72, 0]
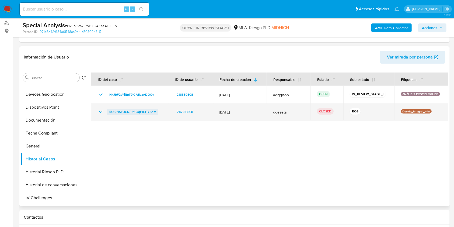
drag, startPoint x: 165, startPoint y: 109, endPoint x: 110, endPoint y: 110, distance: 55.8
click at [110, 110] on td "uQ6FxSLOC6J0ZC7qz1CHY5nm" at bounding box center [129, 111] width 77 height 17
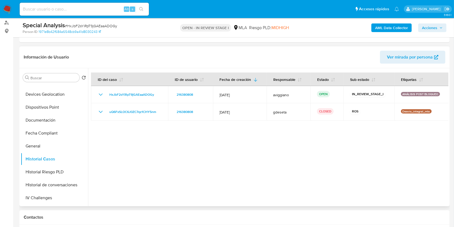
drag, startPoint x: 394, startPoint y: 163, endPoint x: 390, endPoint y: 163, distance: 3.6
click at [394, 163] on div at bounding box center [268, 137] width 360 height 138
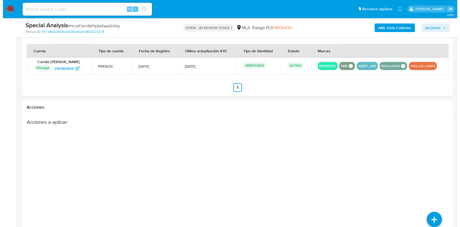
scroll to position [720, 0]
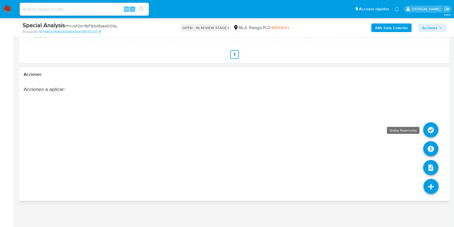
click at [434, 129] on icon at bounding box center [430, 129] width 15 height 15
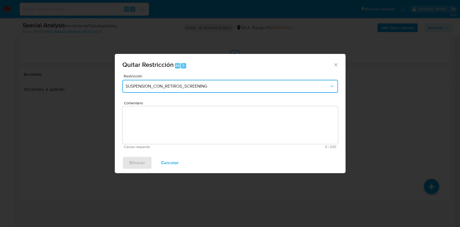
click at [193, 83] on button "SUSPENSION_CON_RETIROS_SCREENING" at bounding box center [229, 86] width 215 height 13
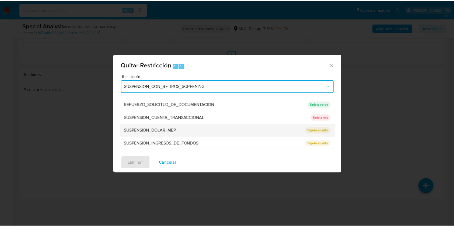
scroll to position [114, 0]
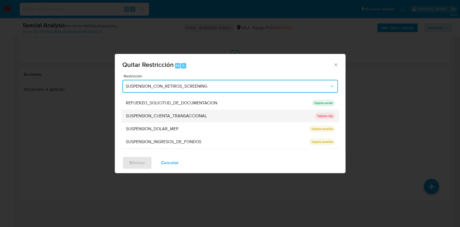
click at [180, 118] on span "SUSPENSION_CUENTA_TRANSACCIONAL" at bounding box center [166, 115] width 81 height 5
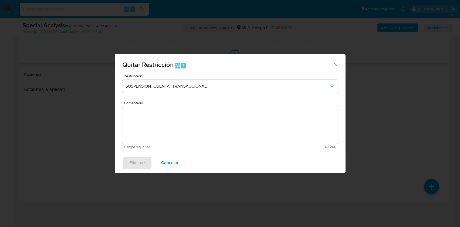
click at [161, 105] on span "Comentario" at bounding box center [231, 103] width 215 height 4
click at [161, 121] on textarea "Comentario" at bounding box center [229, 125] width 215 height 38
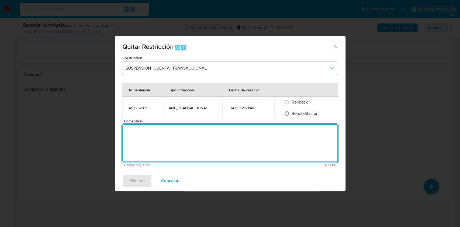
click at [288, 111] on input "Rehabilitación" at bounding box center [286, 113] width 9 height 9
radio input "true"
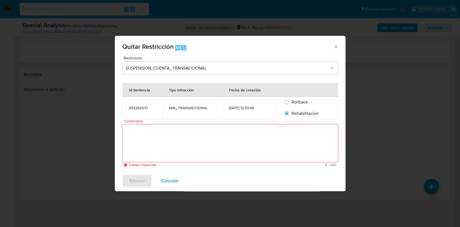
click at [259, 140] on textarea "Comentario" at bounding box center [229, 143] width 215 height 38
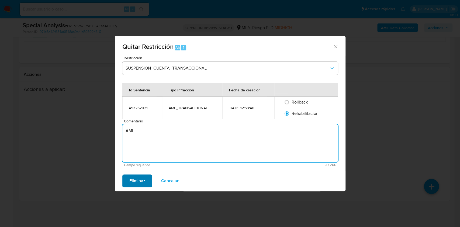
type textarea "AML"
click at [143, 178] on span "Eliminar" at bounding box center [137, 181] width 16 height 12
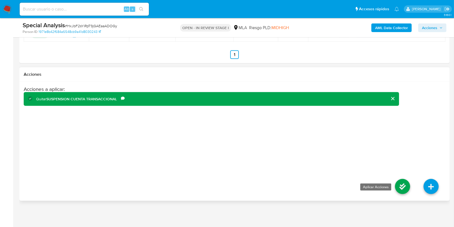
click at [400, 180] on icon at bounding box center [402, 186] width 15 height 15
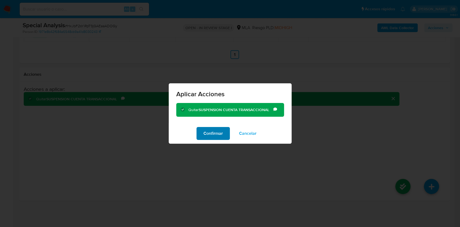
click at [198, 130] on button "Confirmar" at bounding box center [212, 133] width 33 height 13
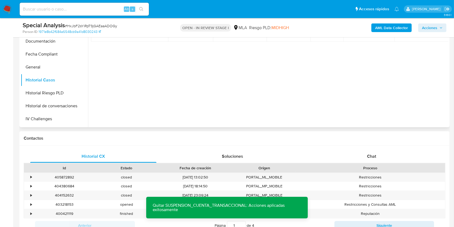
scroll to position [110, 0]
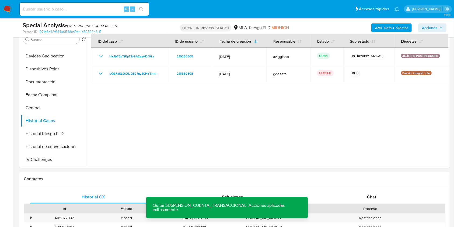
click at [435, 22] on div "AML Data Collector Acciones" at bounding box center [377, 27] width 140 height 13
click at [435, 27] on span "Acciones" at bounding box center [429, 27] width 15 height 9
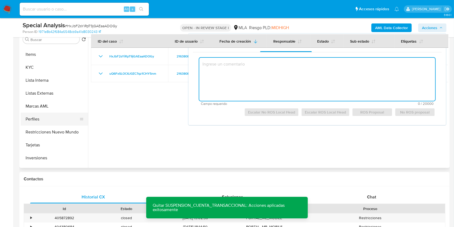
scroll to position [279, 0]
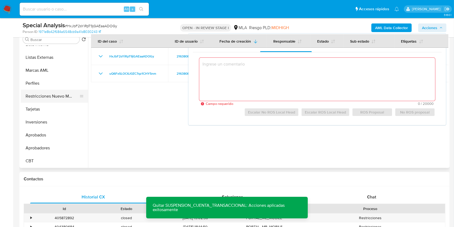
click at [52, 96] on button "Restricciones Nuevo Mundo" at bounding box center [52, 96] width 63 height 13
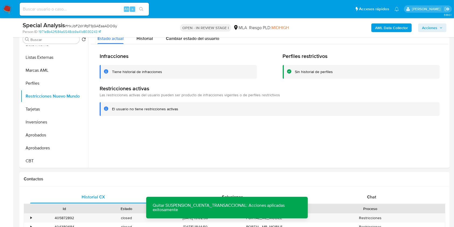
click at [426, 32] on span "Acciones" at bounding box center [429, 27] width 15 height 9
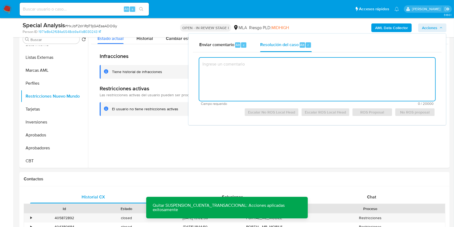
click at [269, 68] on textarea at bounding box center [317, 79] width 236 height 43
paste textarea "La Sra. Camila Florencia Cuello - CUIT 27421765516, posterior al escalamiento d…"
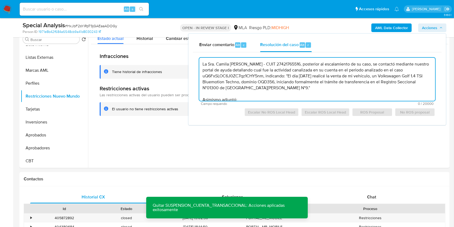
scroll to position [49, 0]
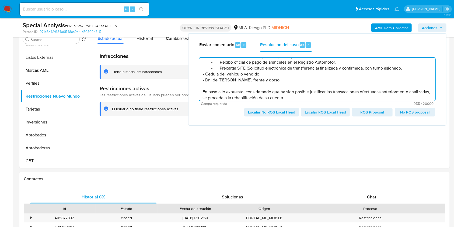
click at [211, 79] on textarea "La Sra. Camila Florencia Cuello - CUIT 27421765516, posterior al escalamiento d…" at bounding box center [317, 79] width 236 height 43
click at [209, 79] on textarea "La Sra. Camila Florencia Cuello - CUIT 27421765516, posterior al escalamiento d…" at bounding box center [317, 79] width 236 height 43
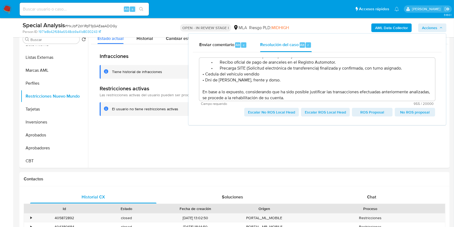
click at [283, 115] on span "Escalar No ROS Local Head" at bounding box center [271, 112] width 47 height 8
type textarea "La Sra. Camila Florencia Cuello - CUIT 27421765516, posterior al escalamiento d…"
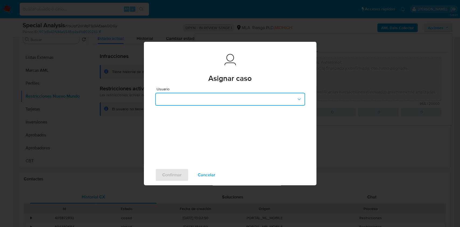
click at [204, 103] on button "button" at bounding box center [230, 99] width 150 height 13
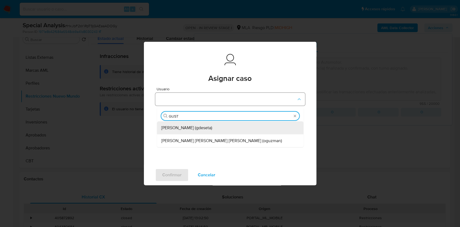
type input "GUSTA"
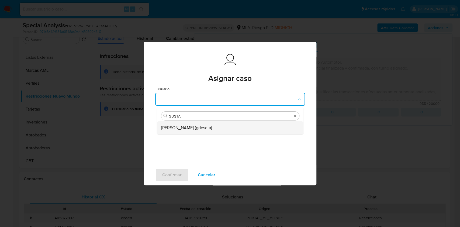
click at [185, 126] on span "Gustavo Andres De Seta (gdeseta)" at bounding box center [186, 127] width 51 height 5
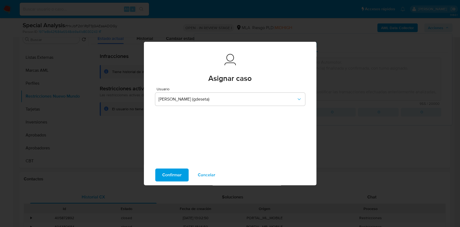
click at [165, 174] on span "Confirmar" at bounding box center [171, 175] width 19 height 12
type textarea "La Sra. Camila Florencia Cuello - CUIT 27421765516, posterior al escalamiento d…"
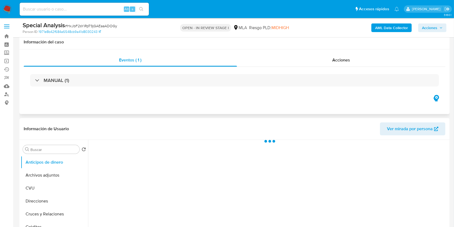
scroll to position [108, 0]
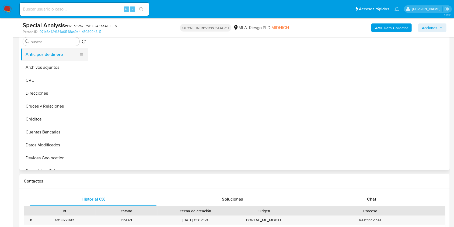
select select "10"
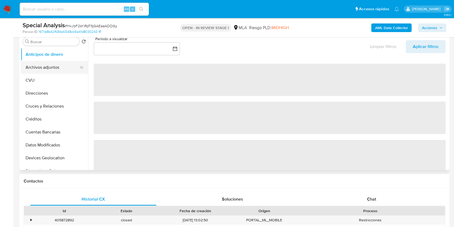
drag, startPoint x: 51, startPoint y: 66, endPoint x: 54, endPoint y: 73, distance: 7.7
click at [51, 67] on button "Archivos adjuntos" at bounding box center [52, 67] width 63 height 13
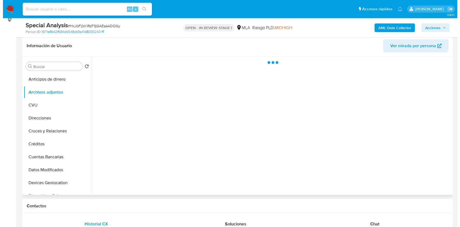
scroll to position [72, 0]
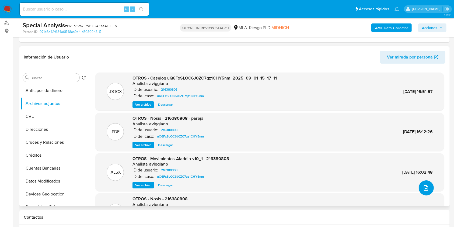
click at [427, 185] on button "upload-file" at bounding box center [426, 187] width 15 height 15
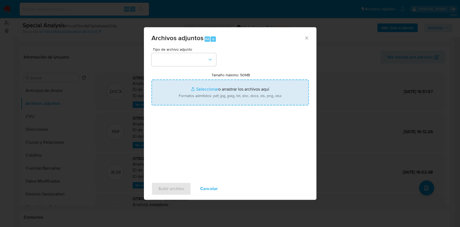
click at [250, 98] on input "Tamaño máximo: 50MB Seleccionar archivos" at bounding box center [229, 92] width 157 height 26
type input "C:\fakepath\WhatsApp_Image_[PHONE_NUMBER]_at_[DATE]_PM10.jpeg"
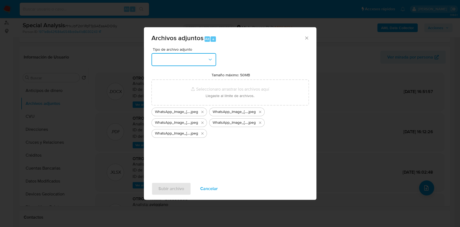
drag, startPoint x: 250, startPoint y: 98, endPoint x: 181, endPoint y: 65, distance: 76.6
click at [181, 65] on button "button" at bounding box center [183, 59] width 65 height 13
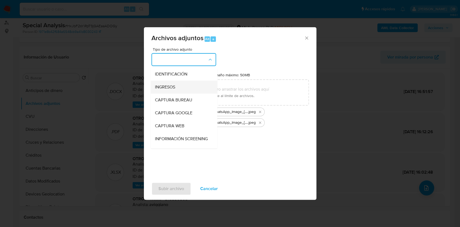
click at [183, 86] on div "INGRESOS" at bounding box center [182, 87] width 55 height 13
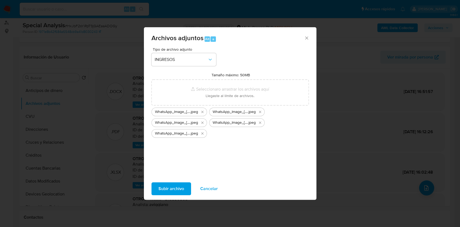
click at [176, 185] on span "Subir archivo" at bounding box center [171, 189] width 26 height 12
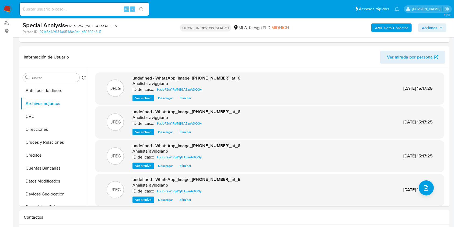
click at [435, 27] on span "Acciones" at bounding box center [429, 27] width 15 height 9
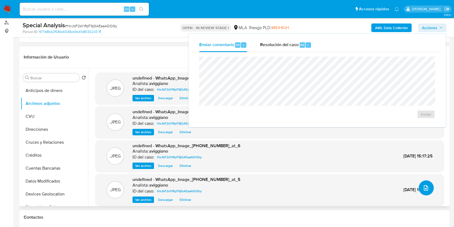
click at [419, 186] on button "upload-file" at bounding box center [426, 187] width 15 height 15
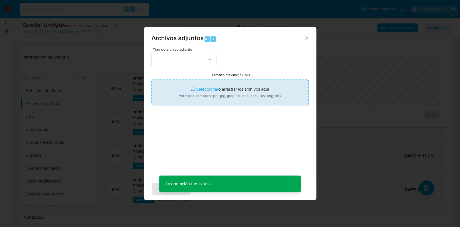
click at [225, 91] on input "Tamaño máximo: 50MB Seleccionar archivos" at bounding box center [229, 92] width 157 height 26
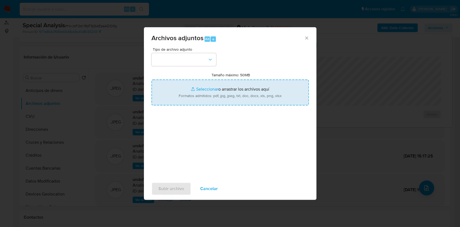
type input "C:\fakepath\WhatsApp_Image_20250902_at_6.01.43_PM6.jpeg"
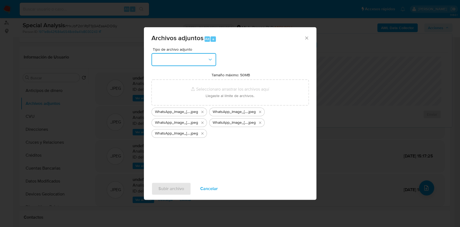
click at [199, 66] on button "button" at bounding box center [183, 59] width 65 height 13
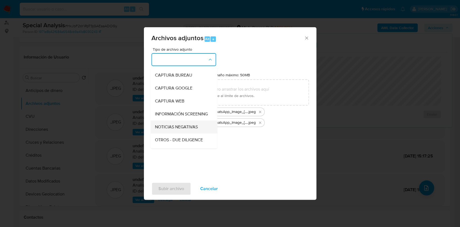
scroll to position [36, 0]
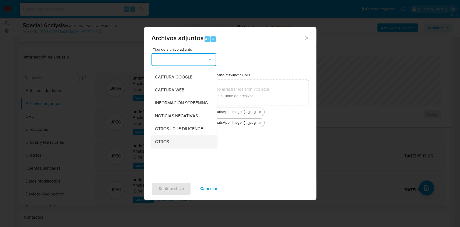
click at [159, 142] on div "OTROS" at bounding box center [182, 141] width 55 height 13
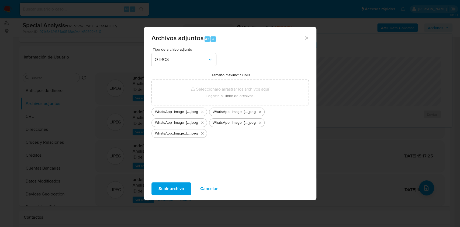
click at [169, 184] on span "Subir archivo" at bounding box center [171, 189] width 26 height 12
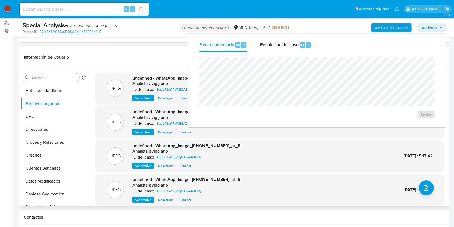
drag, startPoint x: 355, startPoint y: 166, endPoint x: 387, endPoint y: 179, distance: 34.1
click at [355, 166] on div ".JPEG undefined - WhatsApp_Image_20250902_at_5 Analista: aviggiano ID del caso:…" at bounding box center [269, 156] width 343 height 26
click at [426, 190] on span "upload-file" at bounding box center [426, 188] width 6 height 6
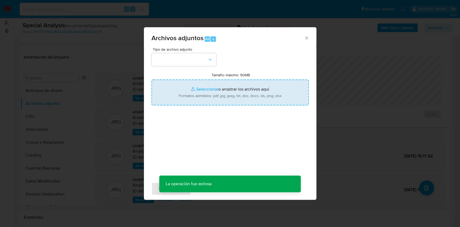
click at [236, 88] on input "Tamaño máximo: 50MB Seleccionar archivos" at bounding box center [229, 92] width 157 height 26
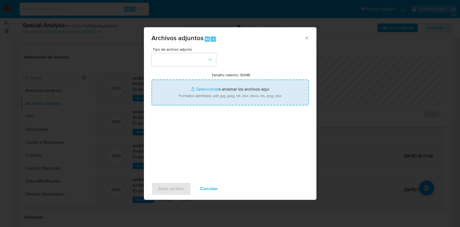
type input "C:\fakepath\recibo_de_sueldo_julio3.pdf"
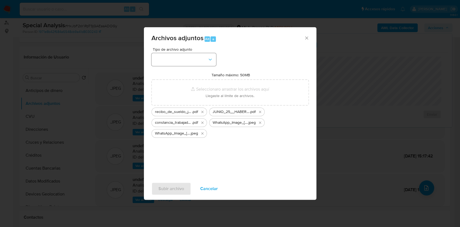
drag, startPoint x: 201, startPoint y: 70, endPoint x: 200, endPoint y: 64, distance: 6.2
click at [201, 69] on div "Tipo de archivo adjunto Tamaño máximo: 50MB Seleccionar archivos Seleccionar o …" at bounding box center [229, 110] width 157 height 127
click at [200, 64] on button "button" at bounding box center [183, 59] width 65 height 13
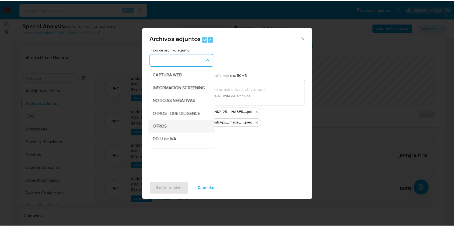
scroll to position [72, 0]
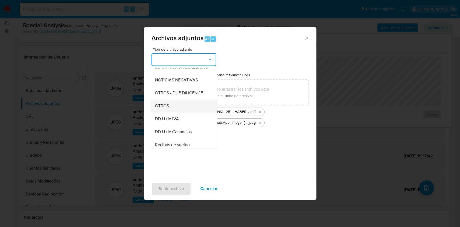
click at [170, 112] on div "OTROS" at bounding box center [182, 105] width 55 height 13
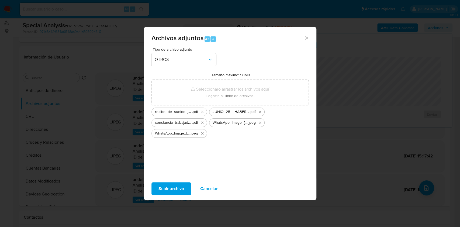
click at [171, 183] on span "Subir archivo" at bounding box center [171, 189] width 26 height 12
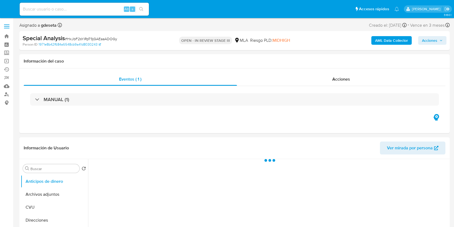
select select "10"
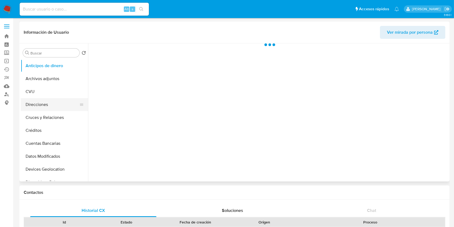
select select "10"
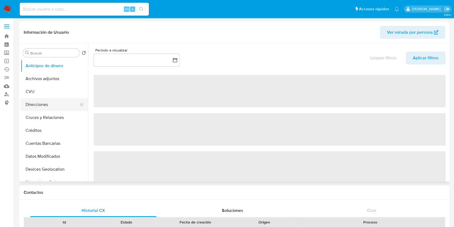
scroll to position [72, 0]
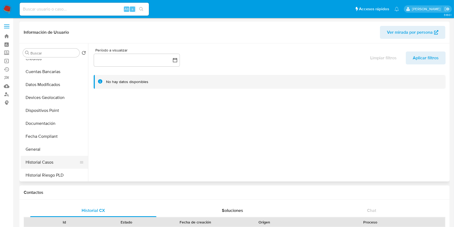
click at [46, 160] on button "Historial Casos" at bounding box center [52, 162] width 63 height 13
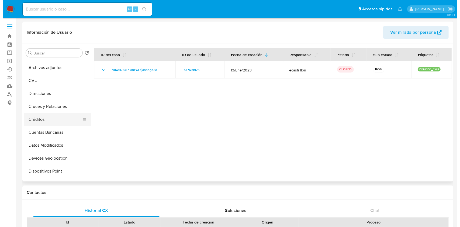
scroll to position [0, 0]
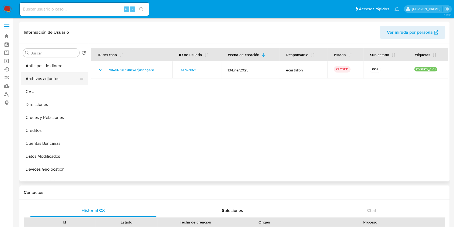
click at [48, 80] on button "Archivos adjuntos" at bounding box center [52, 78] width 63 height 13
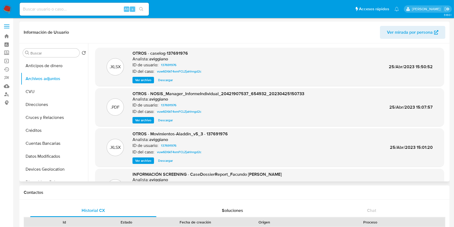
click at [143, 77] on span "Ver archivo" at bounding box center [143, 79] width 16 height 5
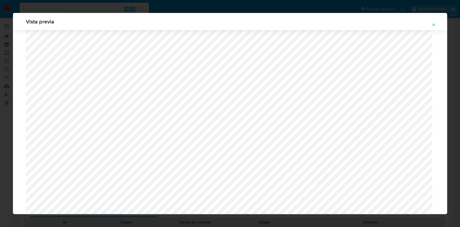
scroll to position [312, 0]
click at [431, 25] on icon "Attachment preview" at bounding box center [433, 25] width 4 height 4
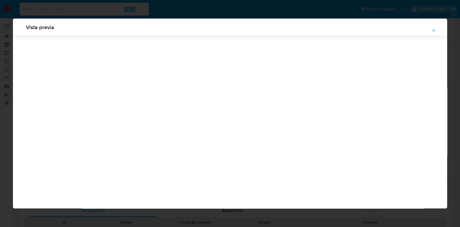
scroll to position [0, 0]
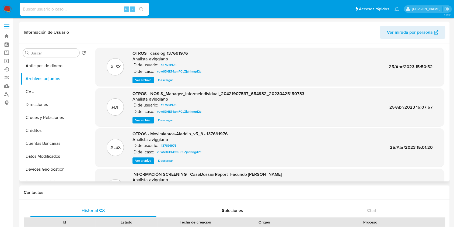
click at [74, 12] on input at bounding box center [84, 9] width 129 height 7
paste input "557578329"
type input "557578329"
click at [144, 8] on button "search-icon" at bounding box center [141, 9] width 11 height 8
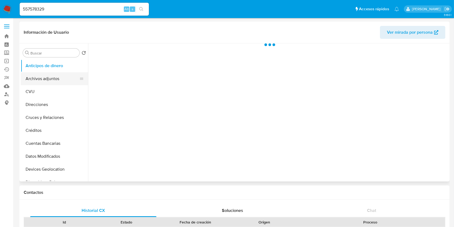
click at [56, 79] on button "Archivos adjuntos" at bounding box center [52, 78] width 63 height 13
select select "10"
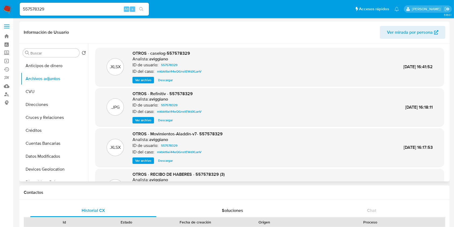
click at [150, 79] on span "Ver archivo" at bounding box center [143, 79] width 16 height 5
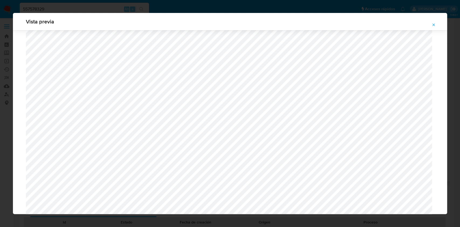
scroll to position [456, 0]
drag, startPoint x: 429, startPoint y: 25, endPoint x: 426, endPoint y: 25, distance: 3.5
click at [430, 25] on button "Attachment preview" at bounding box center [433, 24] width 12 height 9
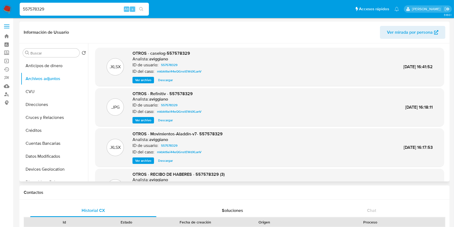
click at [86, 10] on input "557578329" at bounding box center [84, 9] width 129 height 7
drag, startPoint x: 27, startPoint y: 6, endPoint x: 25, endPoint y: 11, distance: 4.8
click at [25, 11] on input "557578329" at bounding box center [84, 9] width 129 height 7
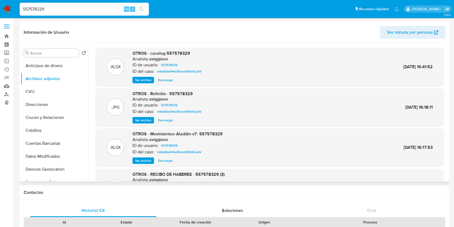
paste input "397731338"
type input "397731338"
click at [146, 8] on button "search-icon" at bounding box center [141, 9] width 11 height 8
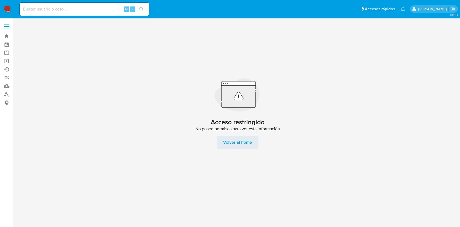
click at [236, 144] on span "Volver al home" at bounding box center [237, 142] width 29 height 13
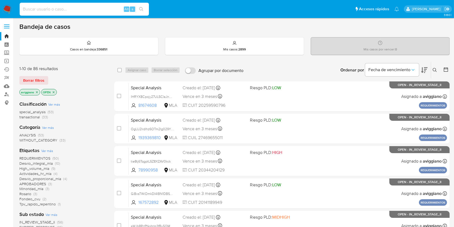
click at [76, 8] on input at bounding box center [84, 9] width 129 height 7
paste input "397731338"
type input "397731338"
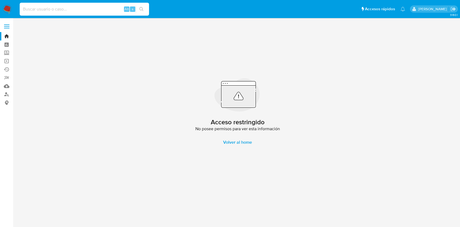
click at [80, 11] on input at bounding box center [84, 9] width 129 height 7
paste input "397731338"
type input "397731338"
click at [6, 93] on link "Buscador de personas" at bounding box center [32, 94] width 64 height 8
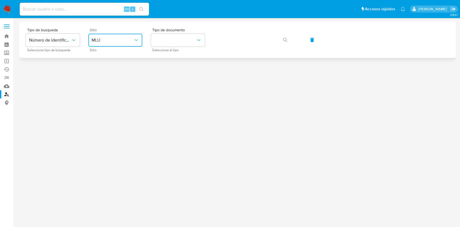
click at [113, 39] on span "MLU" at bounding box center [113, 39] width 42 height 5
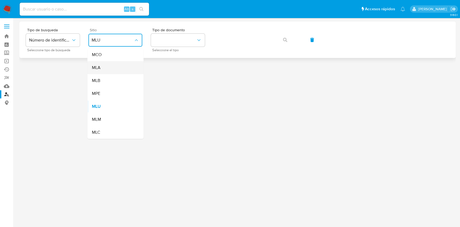
click at [110, 68] on div "MLA" at bounding box center [114, 67] width 44 height 13
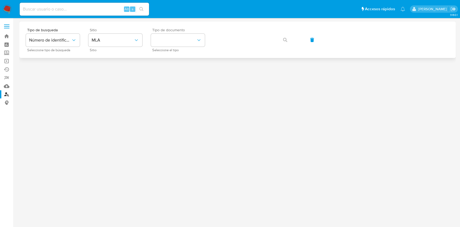
click at [173, 32] on span "Tipo de documento" at bounding box center [179, 30] width 54 height 4
click at [172, 43] on button "identificationType" at bounding box center [178, 40] width 54 height 13
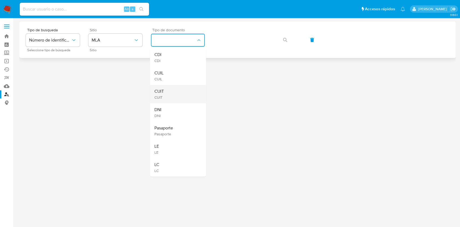
click at [170, 86] on div "CUIT CUIT" at bounding box center [176, 94] width 44 height 18
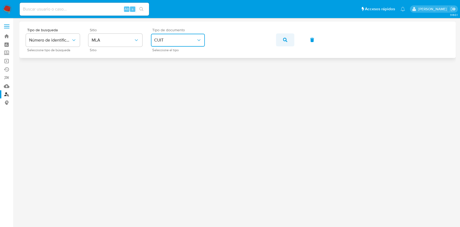
click at [287, 40] on icon "button" at bounding box center [285, 40] width 4 height 4
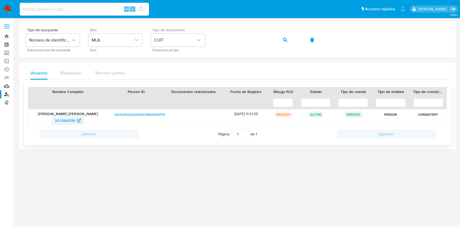
click at [62, 119] on span "2032962119" at bounding box center [65, 120] width 20 height 9
click at [280, 38] on button "button" at bounding box center [285, 39] width 18 height 13
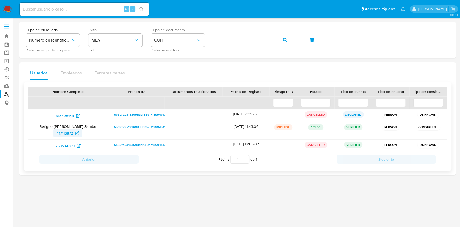
click at [65, 131] on span "417116872" at bounding box center [65, 133] width 16 height 9
click at [279, 44] on button "button" at bounding box center [285, 39] width 18 height 13
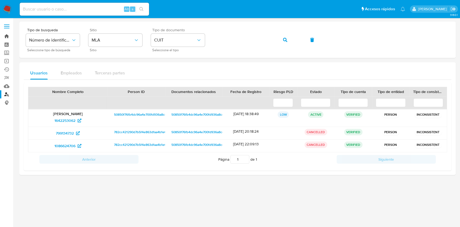
click at [7, 34] on link "Bandeja" at bounding box center [32, 36] width 64 height 8
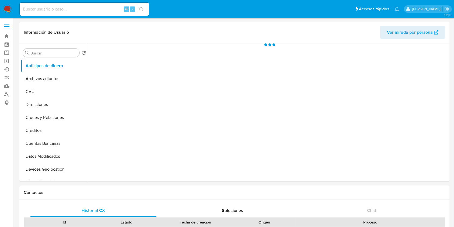
select select "10"
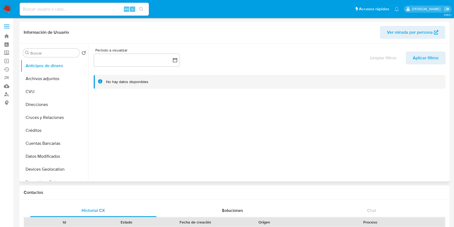
scroll to position [72, 0]
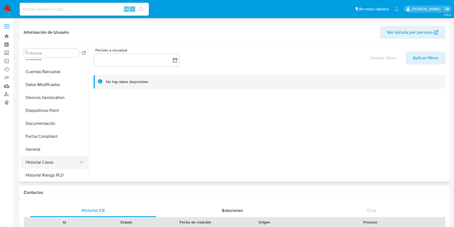
click at [47, 163] on button "Historial Casos" at bounding box center [52, 162] width 63 height 13
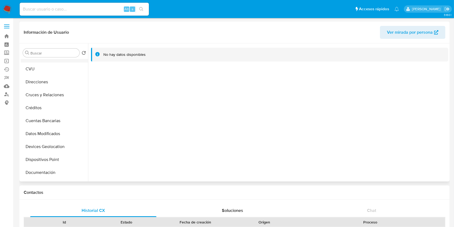
scroll to position [0, 0]
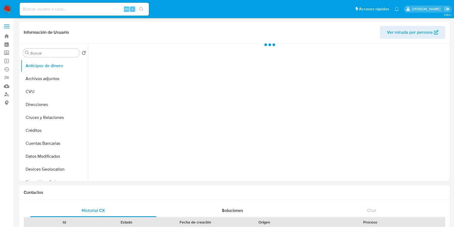
select select "10"
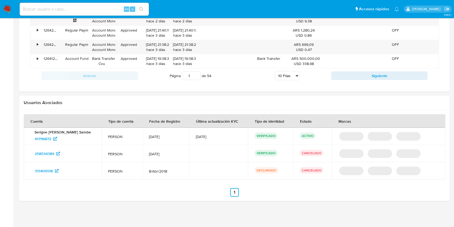
scroll to position [509, 0]
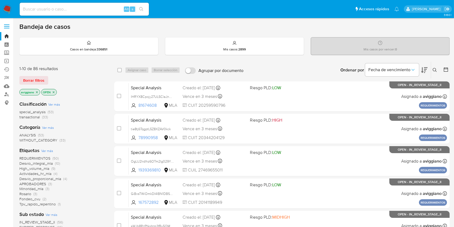
click at [436, 71] on icon at bounding box center [435, 70] width 4 height 4
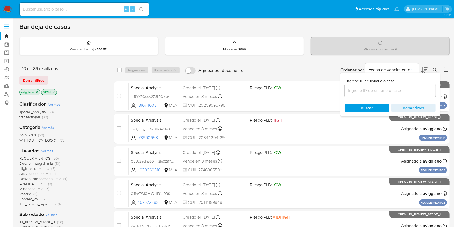
click at [377, 92] on input at bounding box center [390, 90] width 91 height 7
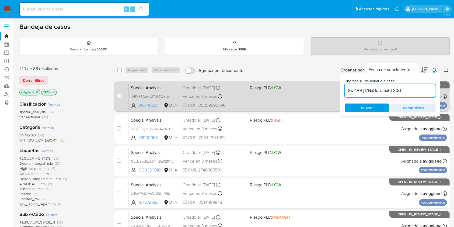
type input "SwZ70Ej1ZNxBqUa5a6TX0shF"
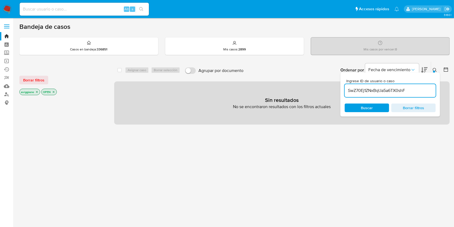
click at [36, 93] on p "aviggiano" at bounding box center [30, 92] width 20 height 6
click at [35, 92] on icon "close-filter" at bounding box center [36, 91] width 3 height 3
click at [32, 92] on icon "close-filter" at bounding box center [32, 92] width 2 height 2
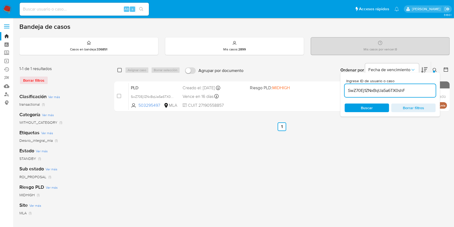
click at [121, 69] on input "checkbox" at bounding box center [119, 70] width 4 height 4
checkbox input "true"
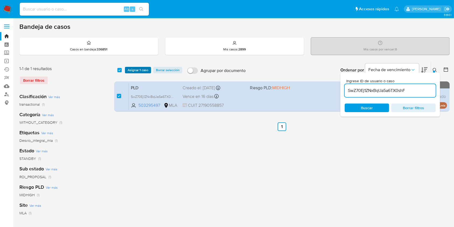
click at [132, 72] on span "Asignar 1 caso" at bounding box center [138, 69] width 21 height 5
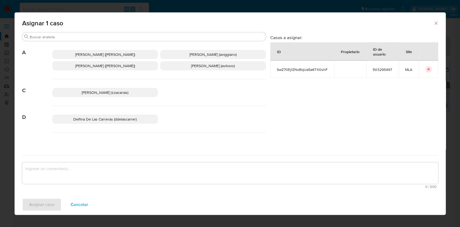
click at [185, 50] on p "Agustina Belen Viggiano (aviggiano)" at bounding box center [213, 54] width 106 height 9
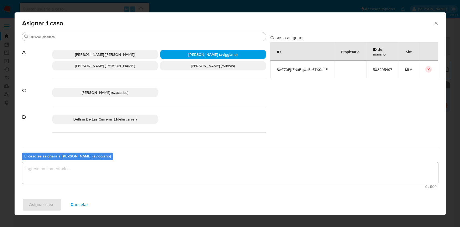
drag, startPoint x: 81, startPoint y: 163, endPoint x: 47, endPoint y: 180, distance: 38.4
click at [81, 163] on textarea "assign-modal" at bounding box center [230, 173] width 416 height 22
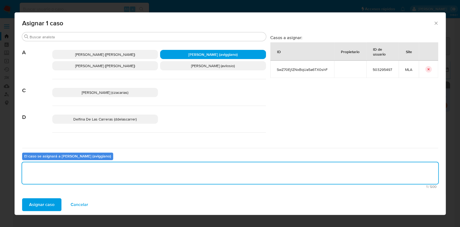
click at [41, 201] on span "Asignar caso" at bounding box center [41, 205] width 25 height 12
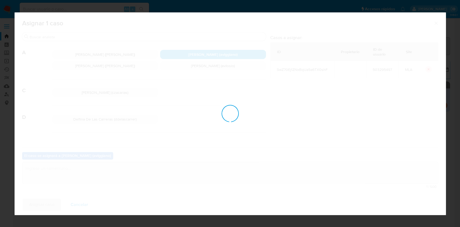
checkbox input "false"
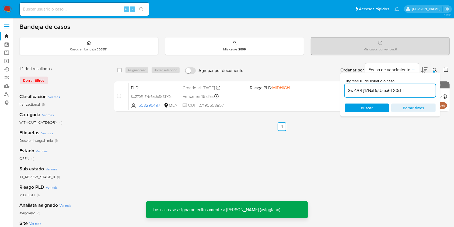
click at [249, 89] on div "PLD SwZ70Ej1ZNxBqUa5a6TX0shF 503295497 MLA Riesgo PLD: MIDHIGH Creado el: 12/07…" at bounding box center [288, 96] width 318 height 27
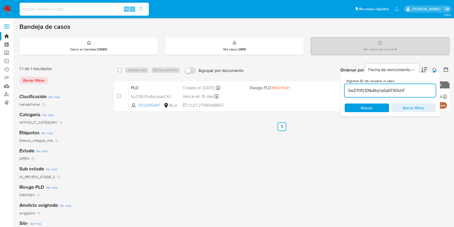
paste input "OSZoTHJBZBj35V0BHI7ufpiR"
type input "OSZoTHJBZBj35V0BHI7ufpiR"
click at [143, 9] on icon "search-icon" at bounding box center [141, 9] width 4 height 4
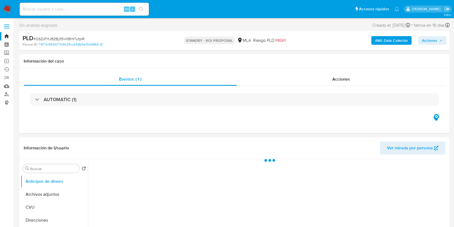
select select "10"
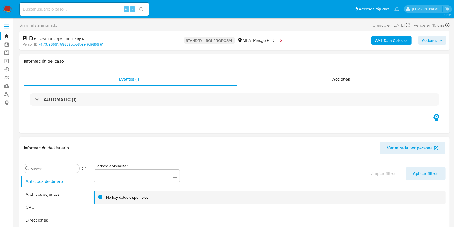
scroll to position [72, 0]
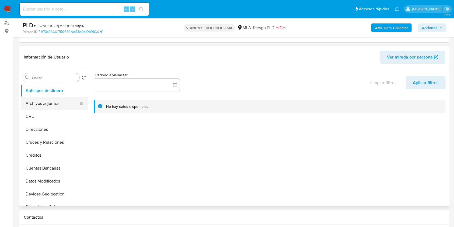
click at [42, 109] on button "Archivos adjuntos" at bounding box center [52, 103] width 63 height 13
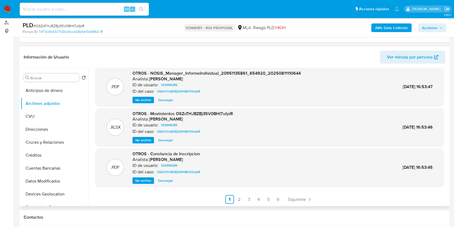
scroll to position [45, 0]
click at [235, 199] on link "2" at bounding box center [239, 199] width 9 height 9
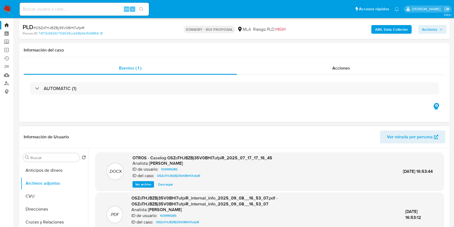
scroll to position [0, 0]
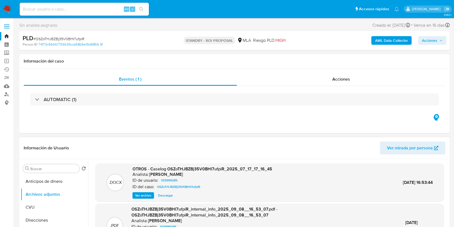
click at [158, 194] on span "Descargar" at bounding box center [165, 195] width 15 height 5
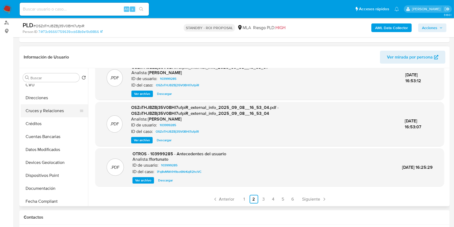
scroll to position [72, 0]
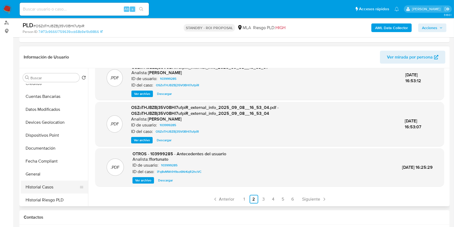
click at [51, 181] on button "Historial Casos" at bounding box center [52, 186] width 63 height 13
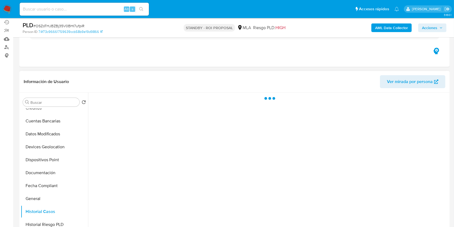
scroll to position [36, 0]
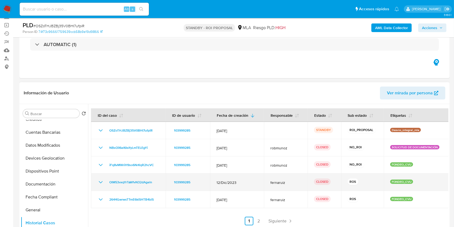
click at [99, 180] on icon "Mostrar/Ocultar" at bounding box center [101, 182] width 6 height 6
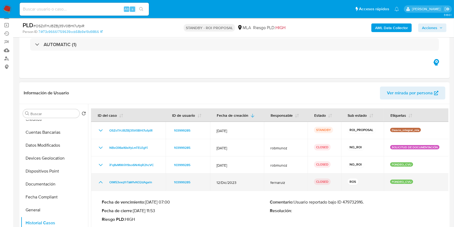
click at [100, 181] on icon "Mostrar/Ocultar" at bounding box center [101, 182] width 6 height 6
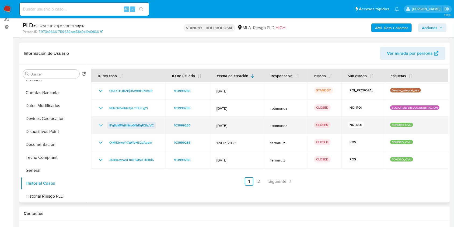
scroll to position [108, 0]
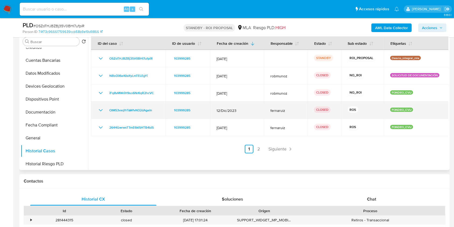
click at [101, 110] on icon "Mostrar/Ocultar" at bounding box center [101, 110] width 6 height 6
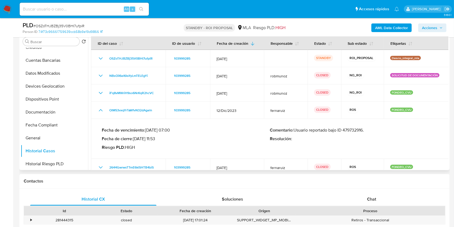
drag, startPoint x: 295, startPoint y: 129, endPoint x: 368, endPoint y: 130, distance: 72.5
click at [368, 130] on p "Comentario : Usuario reportado bajo ID 479732916." at bounding box center [354, 129] width 168 height 5
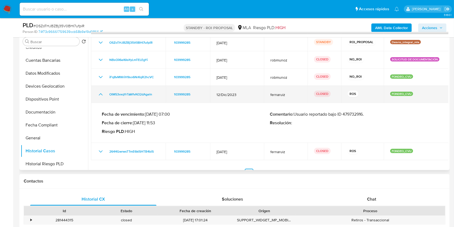
scroll to position [0, 0]
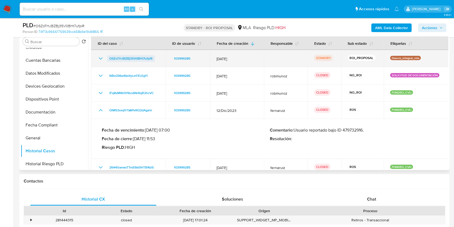
drag, startPoint x: 158, startPoint y: 59, endPoint x: 108, endPoint y: 56, distance: 49.9
click at [108, 56] on div "OSZoTHJBZBj35V0BHI7ufpiR" at bounding box center [129, 58] width 62 height 6
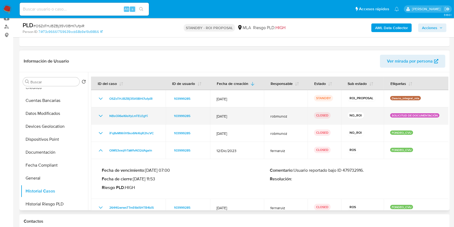
scroll to position [36, 0]
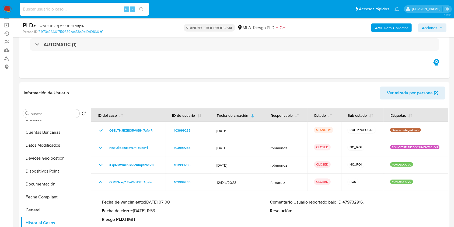
paste input "TWj37BQsdc6Cwb0ilNvY3B4f"
type input "TWj37BQsdc6Cwb0ilNvY3B4f"
click at [139, 12] on button "search-icon" at bounding box center [141, 9] width 11 height 8
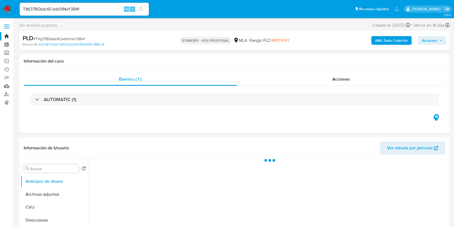
select select "10"
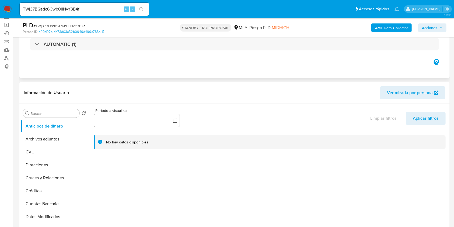
scroll to position [72, 0]
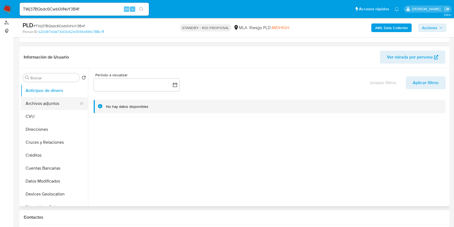
click at [50, 107] on button "Archivos adjuntos" at bounding box center [52, 103] width 63 height 13
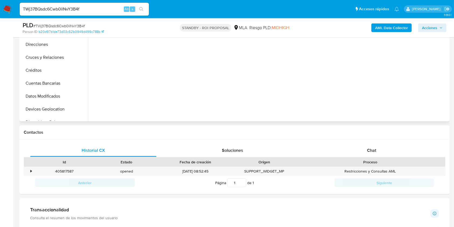
scroll to position [179, 0]
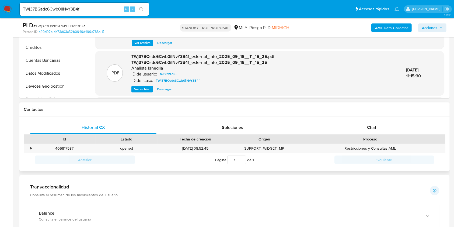
click at [61, 143] on div "Id" at bounding box center [64, 138] width 62 height 9
click at [61, 146] on div "405817587" at bounding box center [64, 148] width 62 height 9
copy div "405817587"
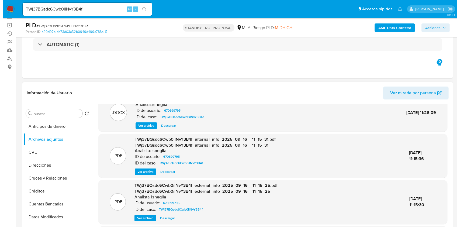
scroll to position [0, 0]
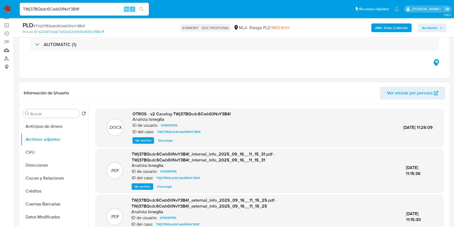
click at [141, 144] on div ".DOCX OTROS - v2 Caselog TWj37BQsdc6Cwb0ilNvY3B4f Analista: lsneglia ID de usua…" at bounding box center [269, 127] width 349 height 38
click at [141, 138] on span "Ver archivo" at bounding box center [143, 140] width 16 height 5
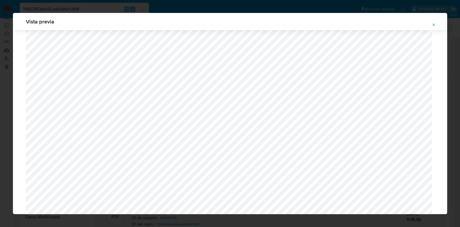
scroll to position [492, 0]
click at [431, 25] on button "Attachment preview" at bounding box center [433, 24] width 12 height 9
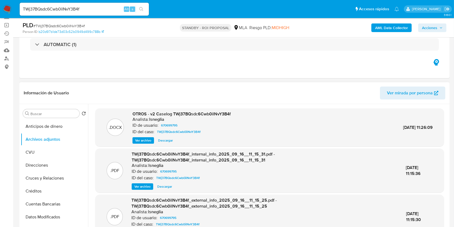
scroll to position [36, 0]
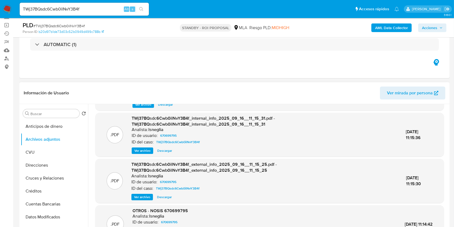
click at [168, 151] on span "Descargar" at bounding box center [164, 150] width 15 height 5
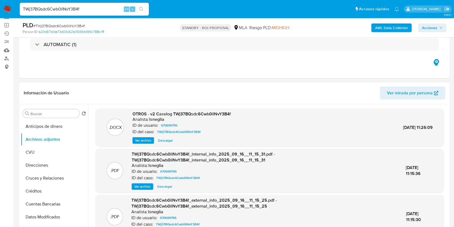
click at [170, 138] on span "Descargar" at bounding box center [165, 140] width 15 height 5
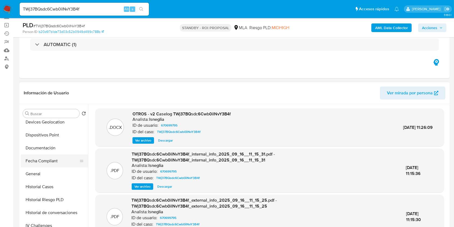
scroll to position [179, 0]
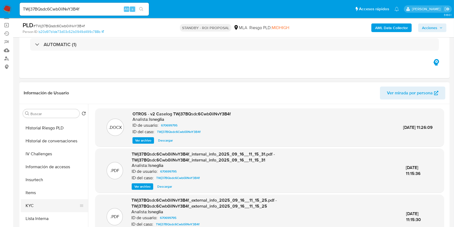
click at [43, 207] on button "KYC" at bounding box center [52, 205] width 63 height 13
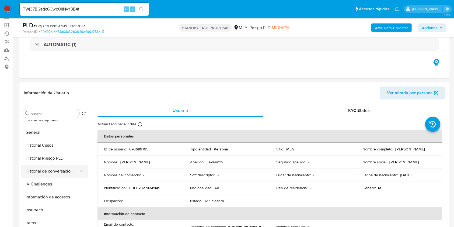
scroll to position [108, 0]
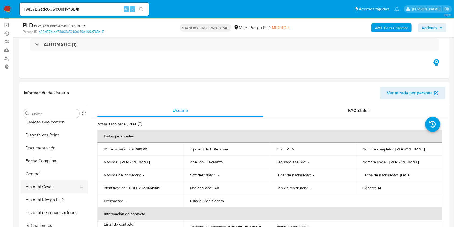
click at [50, 189] on button "Historial Casos" at bounding box center [52, 186] width 63 height 13
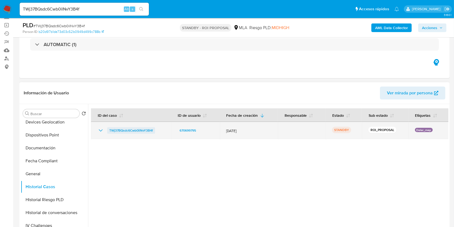
drag, startPoint x: 159, startPoint y: 131, endPoint x: 107, endPoint y: 131, distance: 52.0
click at [107, 131] on div "TWj37BQsdc6Cwb0ilNvY3B4f" at bounding box center [131, 130] width 67 height 6
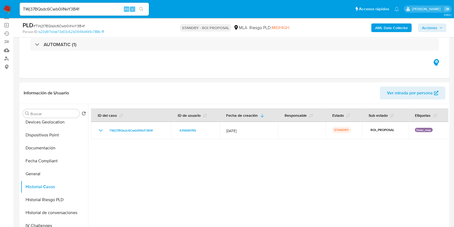
click at [97, 6] on input "TWj37BQsdc6Cwb0ilNvY3B4f" at bounding box center [84, 9] width 129 height 7
click at [138, 8] on button "search-icon" at bounding box center [141, 9] width 11 height 8
click at [142, 9] on icon "search-icon" at bounding box center [141, 9] width 4 height 4
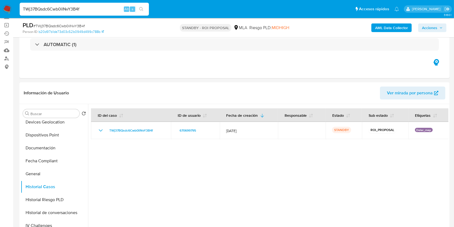
click at [85, 6] on input "TWj37BQsdc6Cwb0ilNvY3B4f" at bounding box center [84, 9] width 129 height 7
paste input "LNGN9is7LaJDZY1879RsiSUs"
type input "LNGN9is7LaJDZY1879RsiSUs"
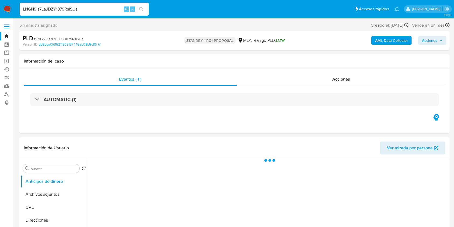
select select "10"
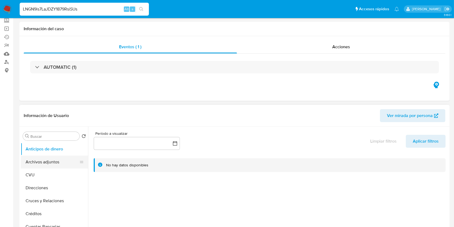
scroll to position [72, 0]
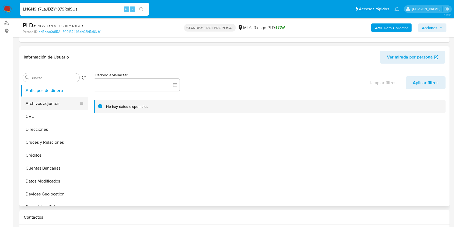
click at [42, 108] on button "Archivos adjuntos" at bounding box center [52, 103] width 63 height 13
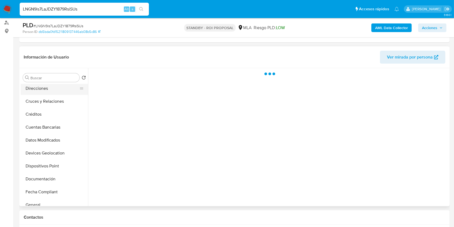
scroll to position [108, 0]
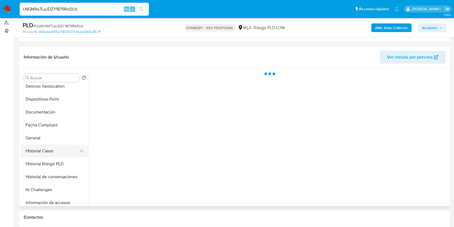
click at [45, 154] on button "Historial Casos" at bounding box center [52, 150] width 63 height 13
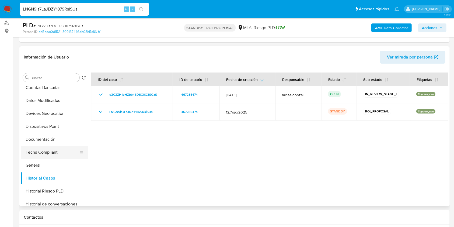
scroll to position [36, 0]
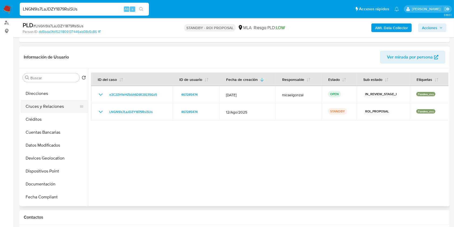
click at [57, 107] on button "Cruces y Relaciones" at bounding box center [52, 106] width 63 height 13
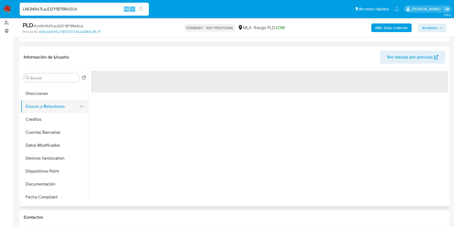
scroll to position [0, 0]
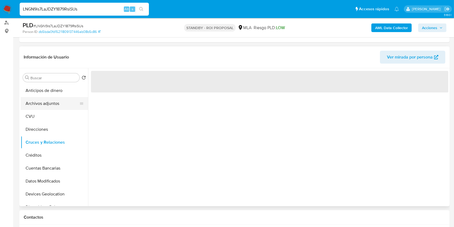
click at [57, 103] on button "Archivos adjuntos" at bounding box center [52, 103] width 63 height 13
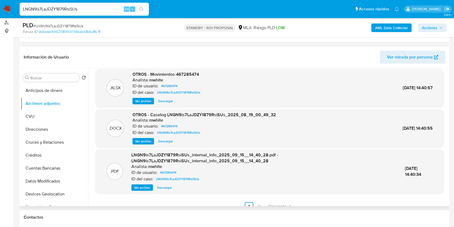
scroll to position [51, 0]
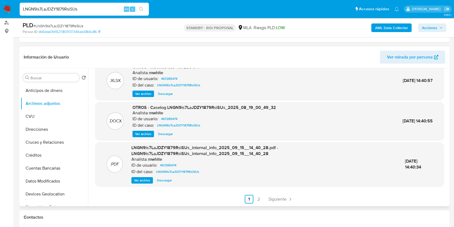
click at [162, 134] on span "Descargar" at bounding box center [165, 133] width 15 height 5
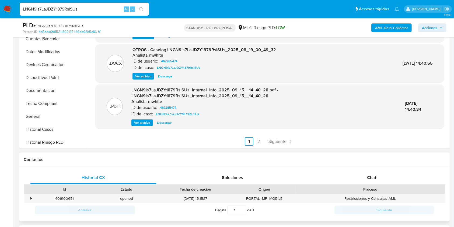
scroll to position [179, 0]
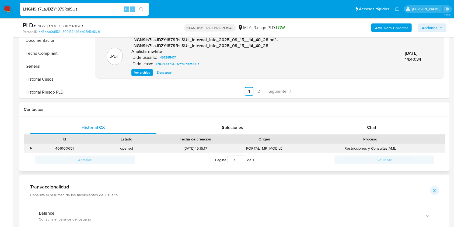
click at [32, 148] on div "•" at bounding box center [30, 148] width 1 height 5
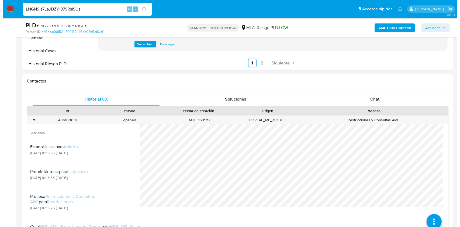
scroll to position [251, 0]
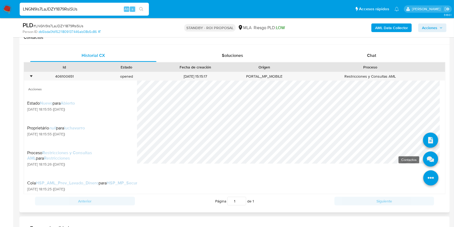
click at [428, 156] on icon at bounding box center [430, 158] width 15 height 15
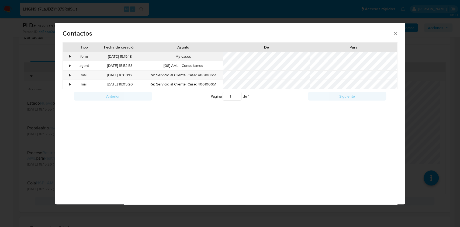
click at [67, 57] on div "•" at bounding box center [67, 56] width 9 height 9
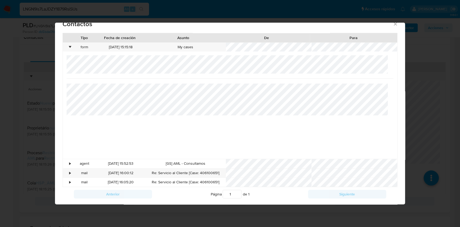
scroll to position [13, 0]
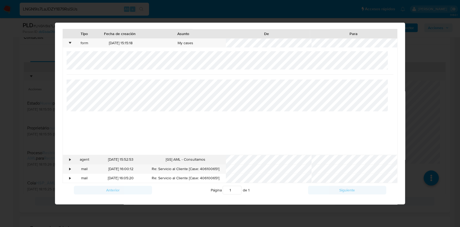
click at [69, 157] on div "•" at bounding box center [69, 159] width 1 height 5
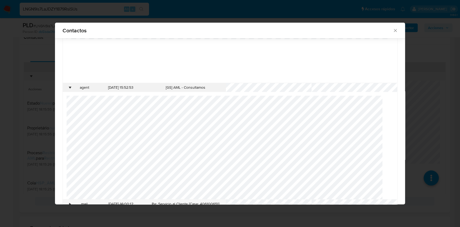
scroll to position [117, 0]
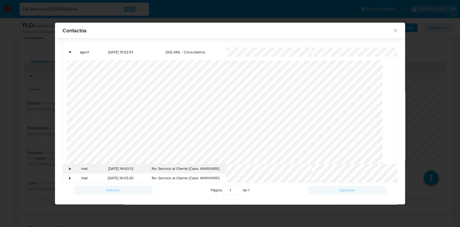
click at [69, 166] on div "•" at bounding box center [69, 168] width 1 height 5
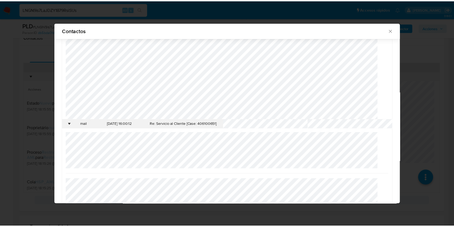
scroll to position [224, 0]
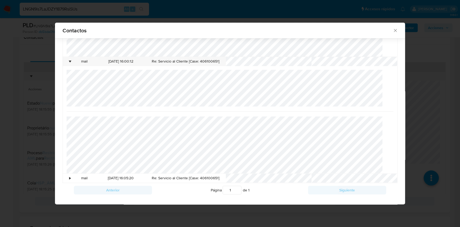
click at [392, 32] on icon "close" at bounding box center [394, 30] width 5 height 5
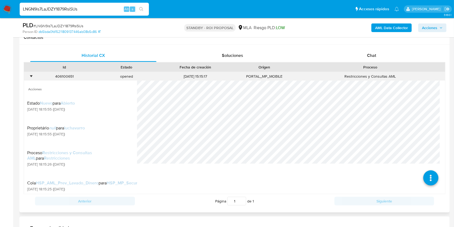
click at [70, 72] on div "406100651" at bounding box center [64, 76] width 62 height 9
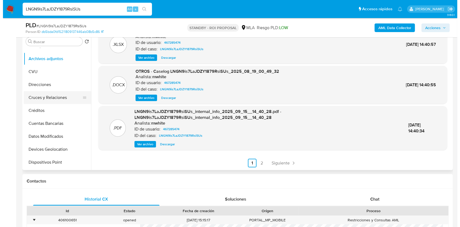
scroll to position [0, 0]
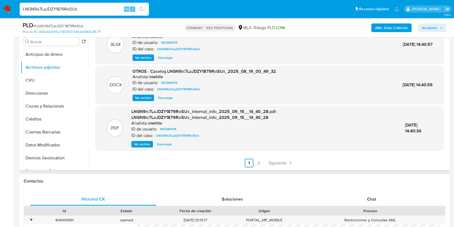
click at [144, 100] on span "Ver archivo" at bounding box center [143, 97] width 16 height 5
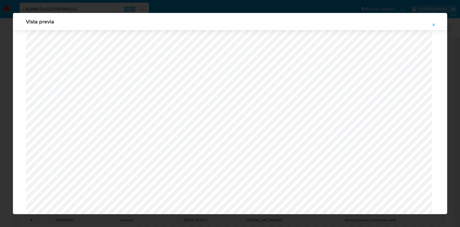
scroll to position [384, 0]
click at [433, 24] on icon "Attachment preview" at bounding box center [433, 25] width 4 height 4
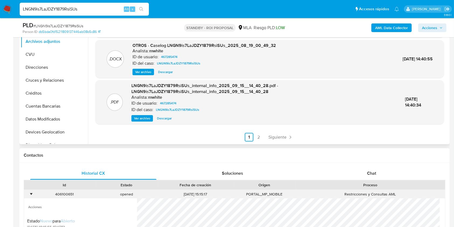
scroll to position [144, 0]
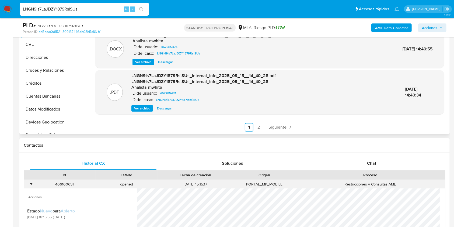
click at [61, 185] on div "406100651" at bounding box center [64, 184] width 62 height 9
copy div "406100651"
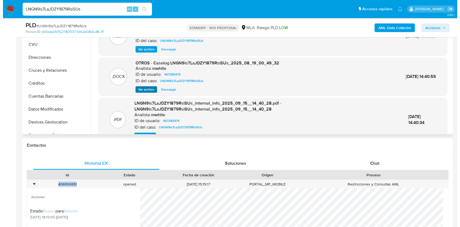
scroll to position [0, 0]
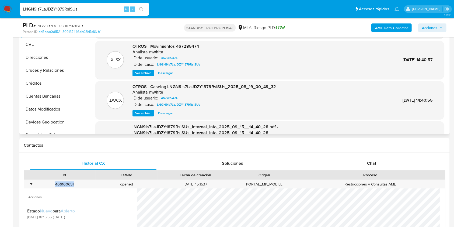
click at [148, 110] on span "Ver archivo" at bounding box center [143, 112] width 16 height 5
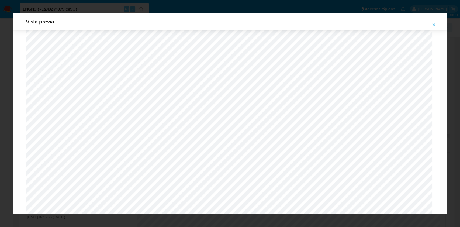
scroll to position [384, 0]
click at [433, 26] on icon "Attachment preview" at bounding box center [433, 25] width 4 height 4
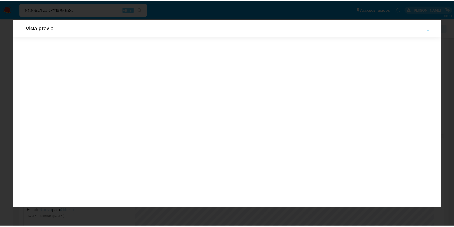
scroll to position [0, 0]
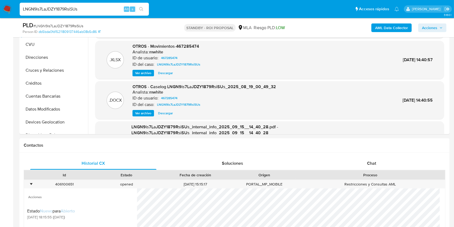
click at [95, 14] on div "LNGN9is7LaJDZY1879RsiSUs Alt s" at bounding box center [84, 9] width 129 height 13
click at [95, 11] on input "LNGN9is7LaJDZY1879RsiSUs" at bounding box center [84, 9] width 129 height 7
click at [95, 10] on input "LNGN9is7LaJDZY1879RsiSUs" at bounding box center [84, 9] width 129 height 7
paste input "9nozTF3XmQG66c95rLNummUW"
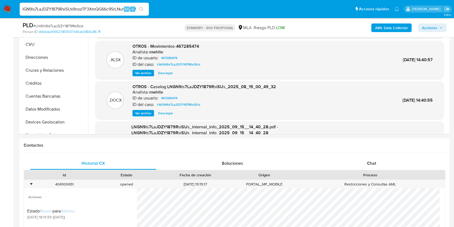
click at [95, 10] on input "LNGN9is7LaJDZY1879RsiSUs9nozTF3XmQG66c95rLNummUW" at bounding box center [84, 9] width 129 height 7
paste input
type input "9nozTF3XmQG66c95rLNummUW"
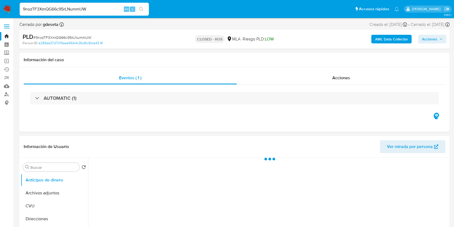
select select "10"
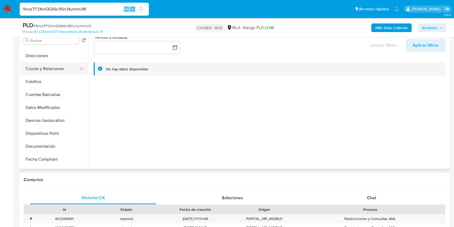
scroll to position [72, 0]
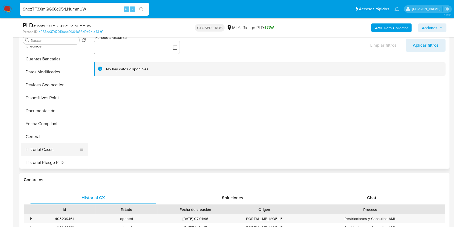
click at [37, 151] on button "Historial Casos" at bounding box center [52, 149] width 63 height 13
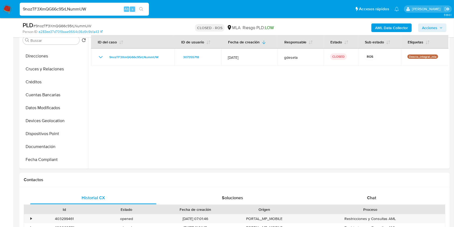
scroll to position [179, 0]
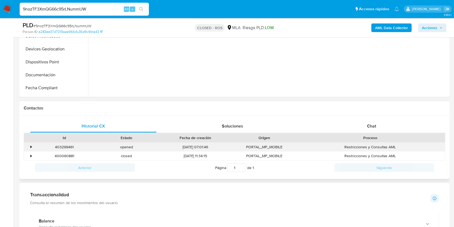
click at [30, 146] on div "•" at bounding box center [28, 146] width 9 height 9
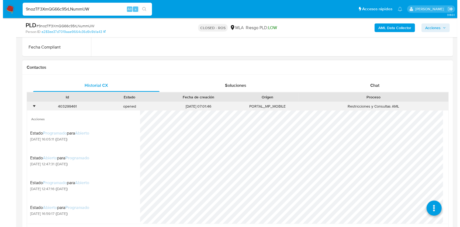
scroll to position [323, 0]
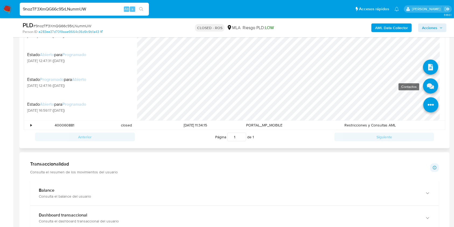
click at [426, 84] on icon at bounding box center [430, 86] width 15 height 15
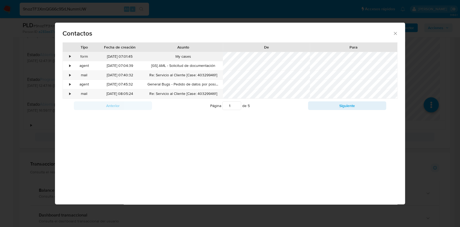
click at [71, 58] on div "•" at bounding box center [67, 56] width 9 height 9
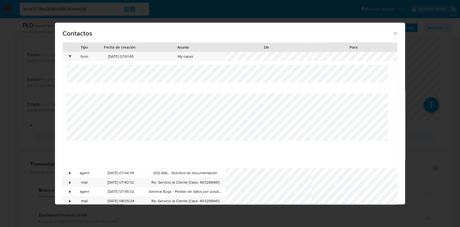
scroll to position [19, 0]
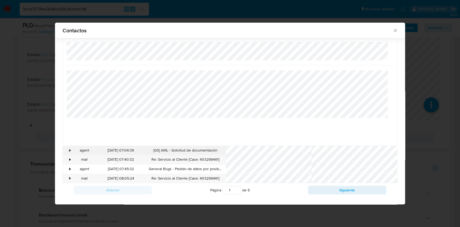
click at [67, 150] on div "•" at bounding box center [67, 150] width 9 height 9
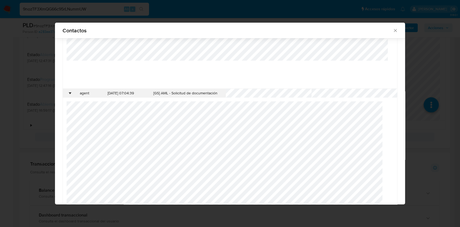
scroll to position [126, 0]
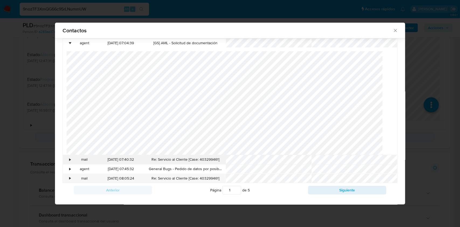
click at [67, 157] on div "•" at bounding box center [67, 159] width 9 height 9
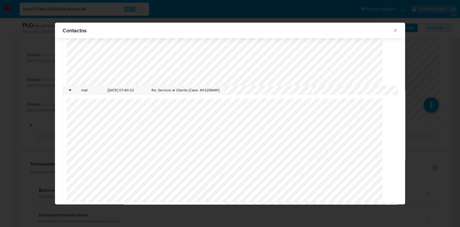
scroll to position [233, 0]
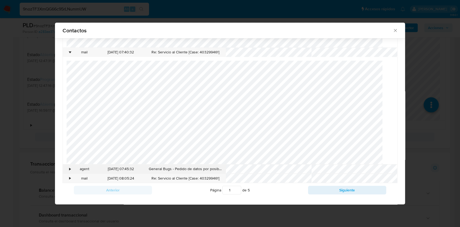
click at [70, 168] on div "•" at bounding box center [69, 168] width 1 height 5
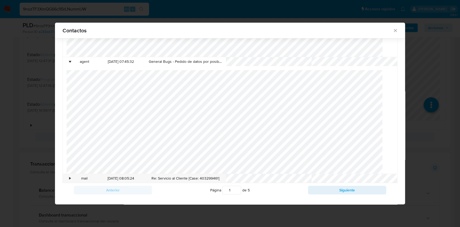
scroll to position [72, 0]
click at [340, 184] on div "Anterior Página 1 de 5 Siguiente" at bounding box center [229, 190] width 335 height 14
click at [340, 186] on button "Siguiente" at bounding box center [347, 190] width 78 height 9
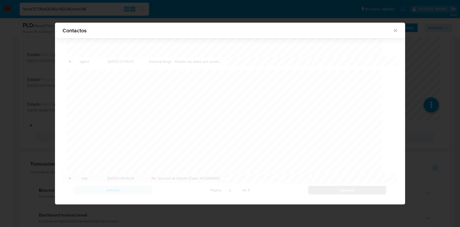
scroll to position [65, 0]
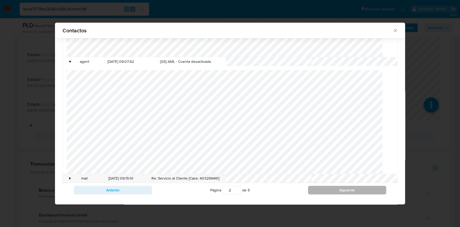
click at [340, 186] on button "Siguiente" at bounding box center [347, 190] width 78 height 9
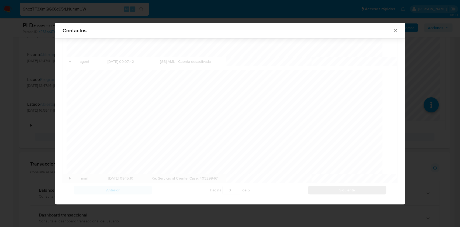
scroll to position [72, 0]
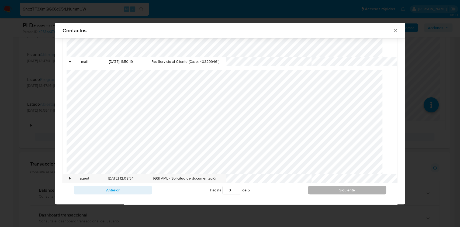
click at [340, 186] on button "Siguiente" at bounding box center [347, 190] width 78 height 9
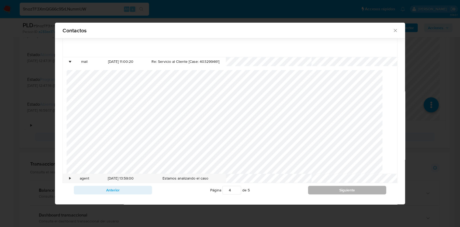
scroll to position [100, 0]
click at [340, 186] on button "Siguiente" at bounding box center [347, 190] width 78 height 9
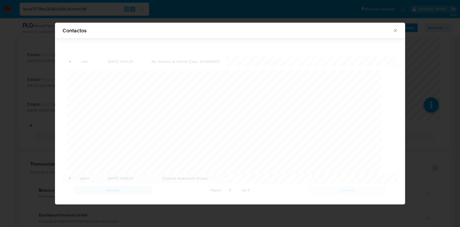
scroll to position [0, 0]
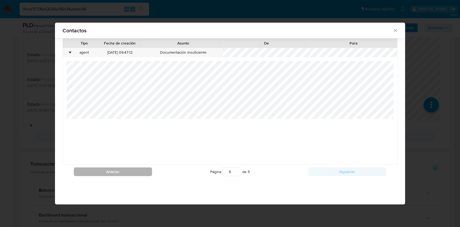
click at [140, 168] on button "Anterior" at bounding box center [113, 171] width 78 height 9
type input "4"
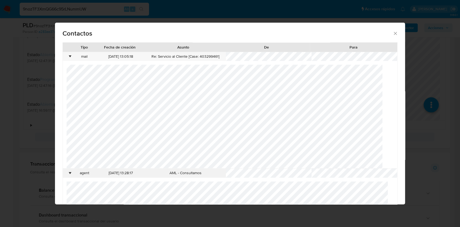
scroll to position [103, 0]
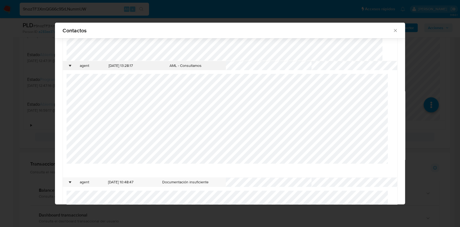
click at [70, 67] on div "•" at bounding box center [69, 65] width 1 height 5
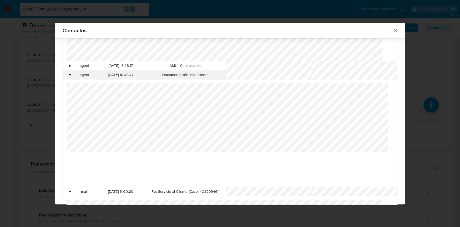
click at [67, 77] on div "•" at bounding box center [67, 74] width 9 height 9
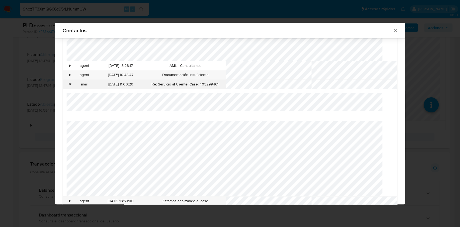
click at [69, 86] on div "•" at bounding box center [69, 84] width 1 height 5
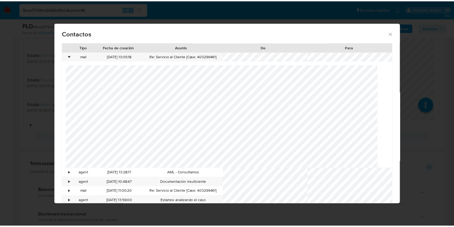
scroll to position [170, 0]
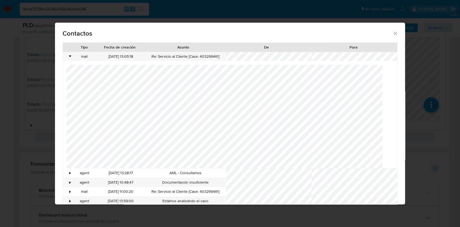
click at [392, 33] on icon "close" at bounding box center [394, 33] width 5 height 5
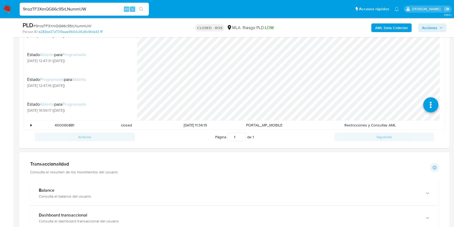
click at [82, 11] on input "9nozTF3XmQG66c95rLNummUW" at bounding box center [84, 9] width 129 height 7
paste input "z7LWa5eVPdnSxXvd53gd6xyD"
type input "z7LWa5eVPdnSxXvd53gd6xyD"
click at [144, 8] on button "search-icon" at bounding box center [141, 9] width 11 height 8
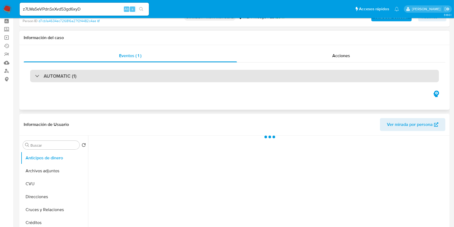
scroll to position [108, 0]
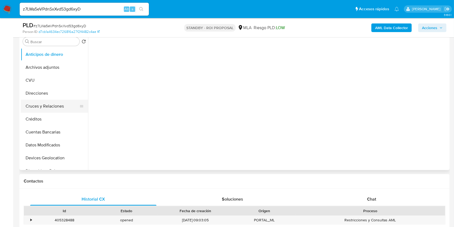
select select "10"
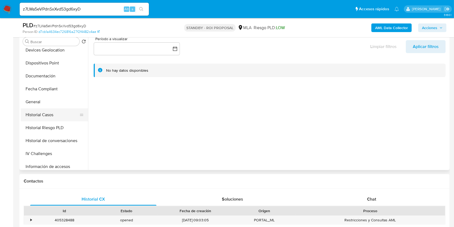
click at [53, 115] on button "Historial Casos" at bounding box center [52, 114] width 63 height 13
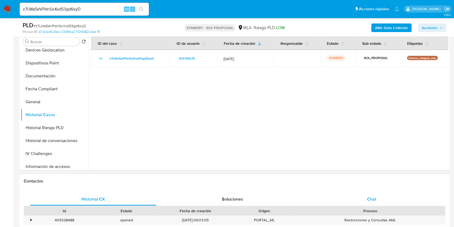
click at [364, 193] on div "Chat" at bounding box center [372, 199] width 126 height 13
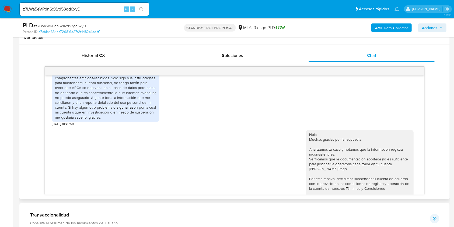
scroll to position [280, 0]
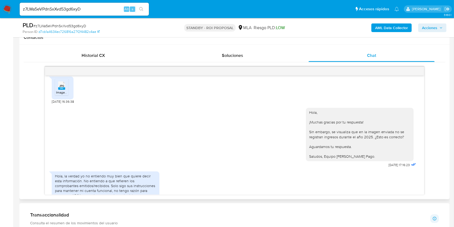
click at [67, 90] on div "JPG JPG" at bounding box center [61, 85] width 11 height 11
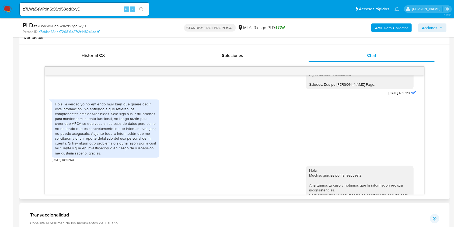
scroll to position [460, 0]
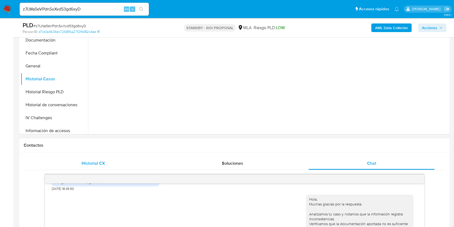
click at [93, 161] on span "Historial CX" at bounding box center [93, 163] width 23 height 6
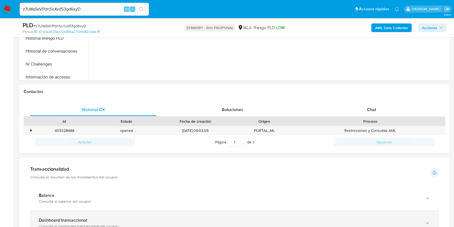
scroll to position [251, 0]
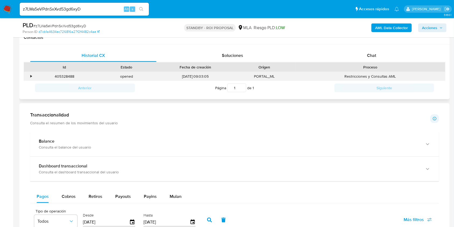
click at [63, 76] on div "405328488" at bounding box center [64, 76] width 62 height 9
copy div "405328488"
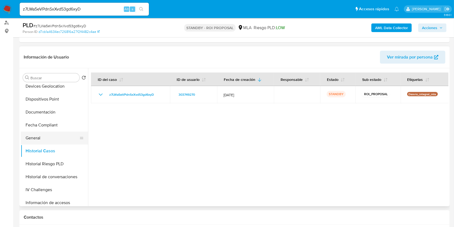
scroll to position [0, 0]
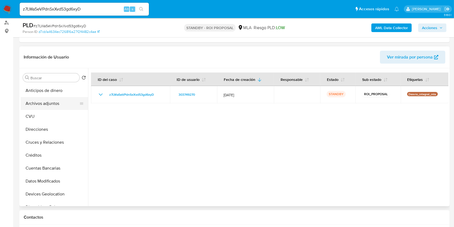
click at [55, 108] on button "Archivos adjuntos" at bounding box center [52, 103] width 63 height 13
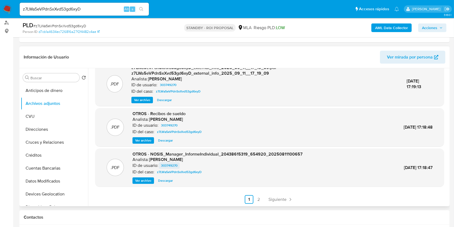
scroll to position [57, 0]
click at [255, 196] on link "2" at bounding box center [259, 199] width 9 height 9
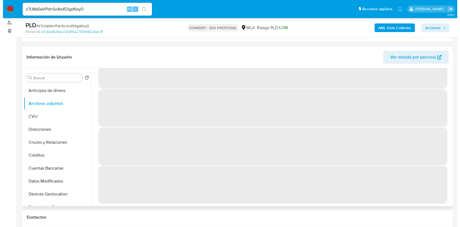
scroll to position [0, 0]
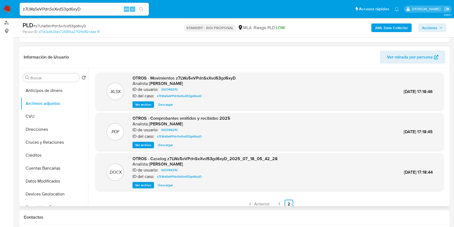
click at [143, 185] on span "Ver archivo" at bounding box center [143, 184] width 16 height 5
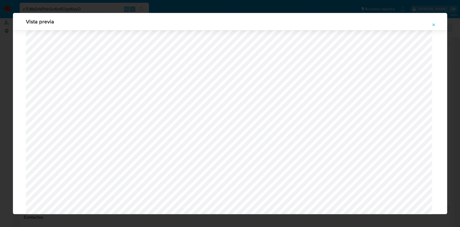
scroll to position [730, 0]
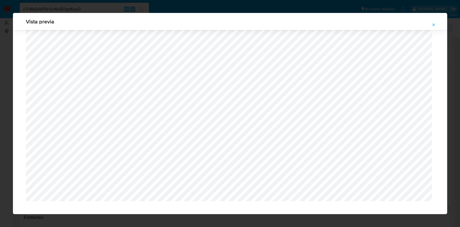
click at [431, 23] on button "Attachment preview" at bounding box center [433, 24] width 12 height 9
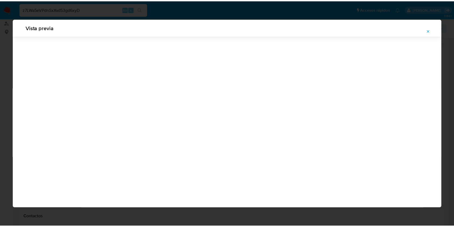
scroll to position [0, 0]
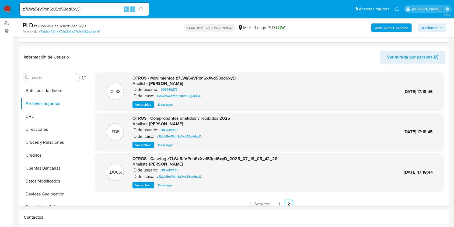
click at [88, 9] on input "z7LWa5eVPdnSxXvd53gd6xyD" at bounding box center [84, 9] width 129 height 7
paste input "dL9KyZOdciYbNjT50BypLJ8W"
type input "dL9KyZOdciYbNjT50BypLJ8W"
click at [139, 11] on icon "search-icon" at bounding box center [141, 9] width 4 height 4
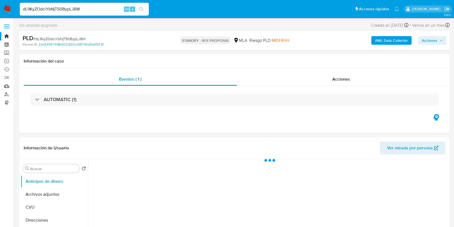
select select "10"
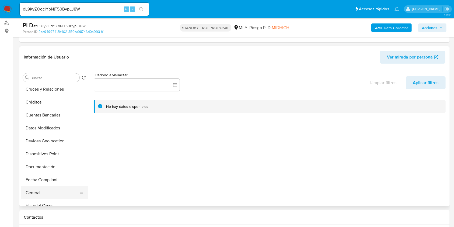
scroll to position [108, 0]
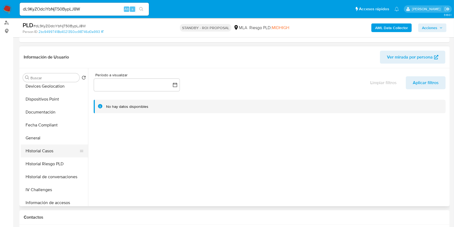
click at [54, 151] on button "Historial Casos" at bounding box center [52, 150] width 63 height 13
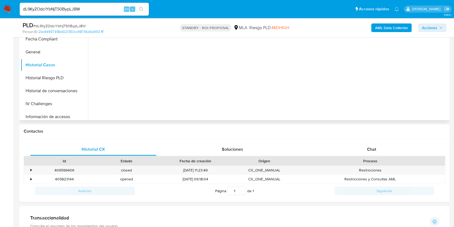
scroll to position [179, 0]
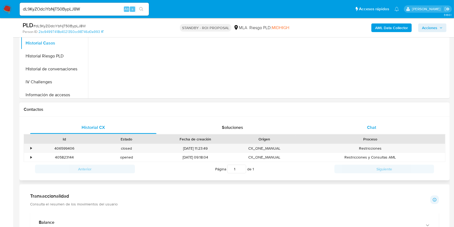
click at [353, 124] on div "Chat" at bounding box center [372, 127] width 126 height 13
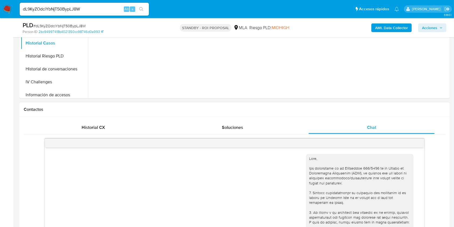
scroll to position [715, 0]
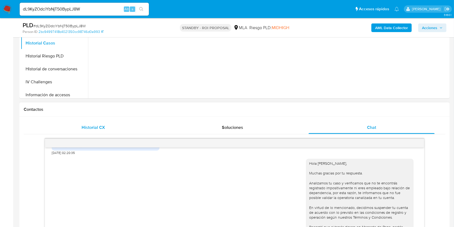
click at [89, 125] on span "Historial CX" at bounding box center [93, 127] width 23 height 6
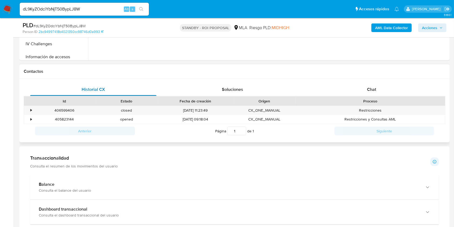
scroll to position [251, 0]
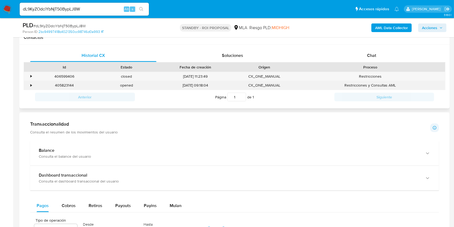
click at [31, 87] on div "•" at bounding box center [30, 85] width 1 height 5
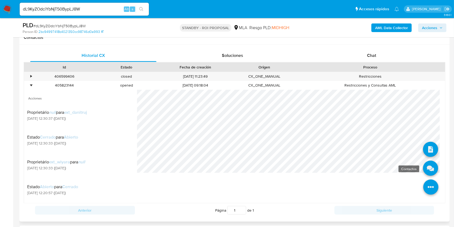
click at [424, 169] on icon at bounding box center [430, 168] width 15 height 15
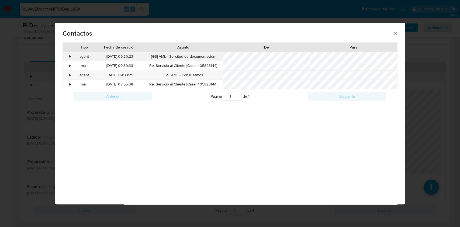
click at [68, 57] on div "•" at bounding box center [67, 56] width 9 height 9
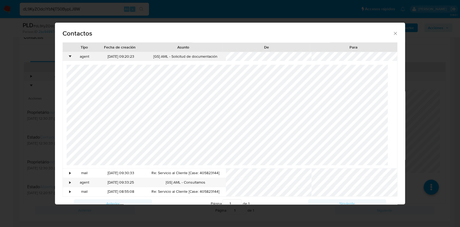
click at [69, 58] on div "•" at bounding box center [69, 56] width 1 height 5
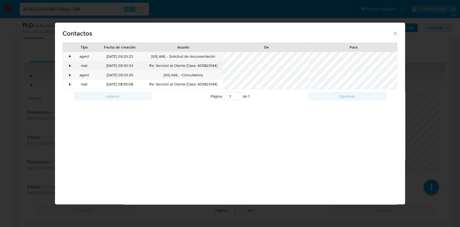
click at [67, 67] on div "•" at bounding box center [67, 65] width 9 height 9
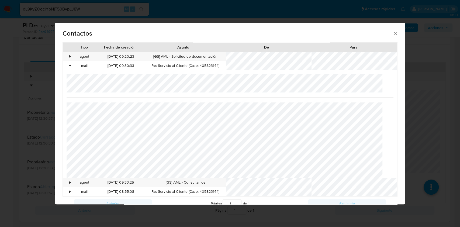
click at [392, 36] on icon "close" at bounding box center [394, 33] width 5 height 5
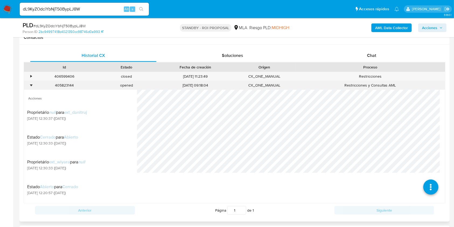
click at [30, 85] on div "•" at bounding box center [30, 85] width 1 height 5
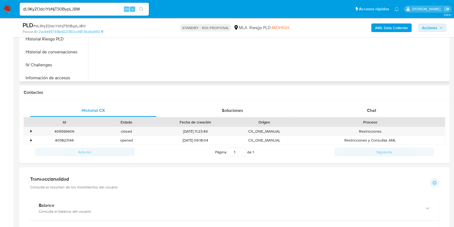
scroll to position [108, 0]
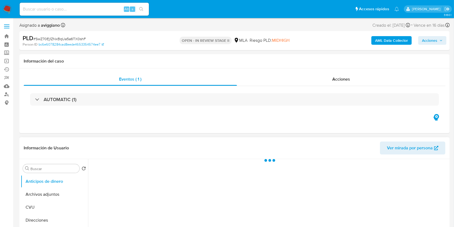
select select "10"
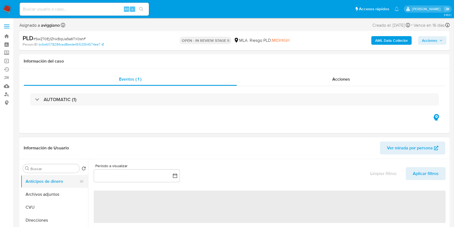
click at [51, 187] on button "Anticipos de dinero" at bounding box center [52, 181] width 63 height 13
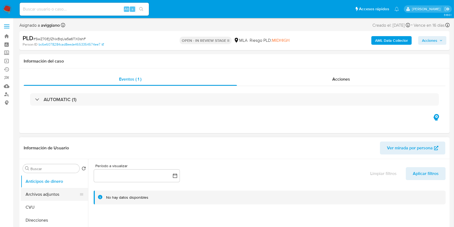
click at [53, 190] on button "Archivos adjuntos" at bounding box center [52, 194] width 63 height 13
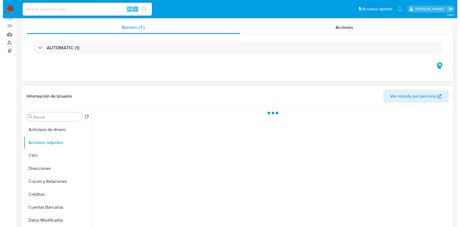
scroll to position [72, 0]
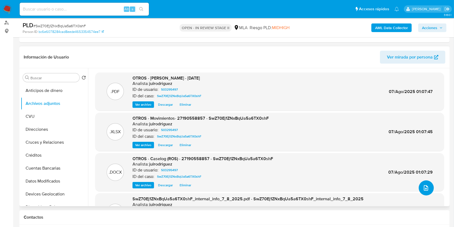
click at [423, 189] on icon "upload-file" at bounding box center [426, 188] width 6 height 6
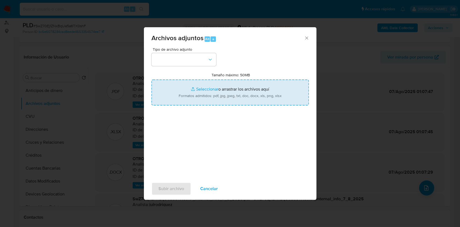
click at [264, 99] on input "Tamaño máximo: 50MB Seleccionar archivos" at bounding box center [229, 92] width 157 height 26
type input "C:\fakepath\Caselog (ROS) - 27190558857 - SwZ70Ej1ZNxBqUa5a6TX0shF.docx"
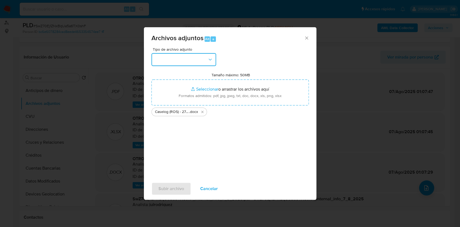
click at [182, 59] on button "button" at bounding box center [183, 59] width 65 height 13
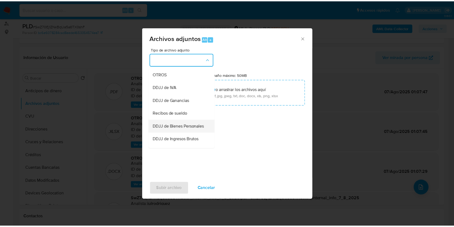
scroll to position [108, 0]
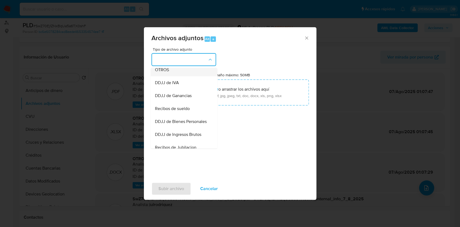
click at [181, 72] on div "OTROS" at bounding box center [182, 69] width 55 height 13
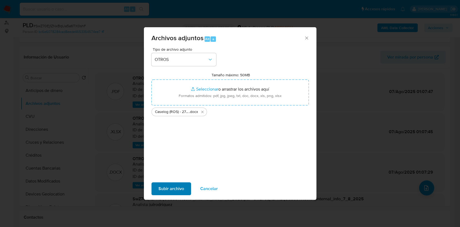
drag, startPoint x: 175, startPoint y: 176, endPoint x: 175, endPoint y: 182, distance: 6.0
click at [175, 176] on div "Tipo de archivo adjunto OTROS Tamaño máximo: 50MB Seleccionar archivos Seleccio…" at bounding box center [230, 112] width 172 height 131
click at [176, 184] on span "Subir archivo" at bounding box center [171, 189] width 26 height 12
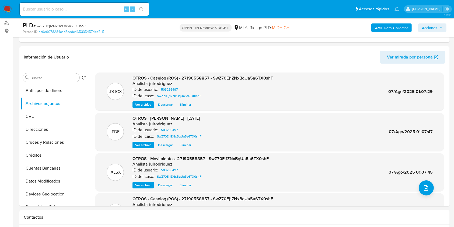
drag, startPoint x: 430, startPoint y: 37, endPoint x: 430, endPoint y: 33, distance: 3.8
click at [430, 37] on div "PLD # SwZ70Ej1ZNxBqUa5a6TX0shF Person ID bc6e6078284cad8eede4653354574ee7 OPEN …" at bounding box center [234, 27] width 430 height 19
click at [431, 31] on span "Acciones" at bounding box center [429, 27] width 15 height 9
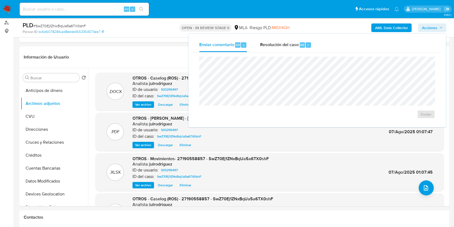
drag, startPoint x: 310, startPoint y: 45, endPoint x: 297, endPoint y: 53, distance: 15.2
click at [310, 45] on div "r" at bounding box center [308, 44] width 5 height 5
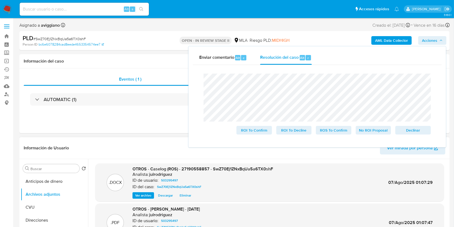
scroll to position [45, 0]
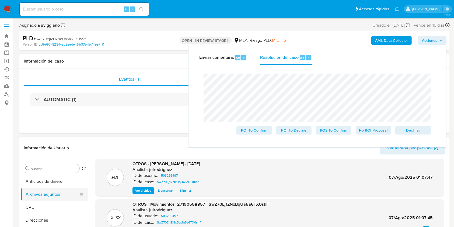
drag, startPoint x: 43, startPoint y: 210, endPoint x: 48, endPoint y: 195, distance: 15.8
click at [43, 208] on button "CVU" at bounding box center [54, 207] width 67 height 13
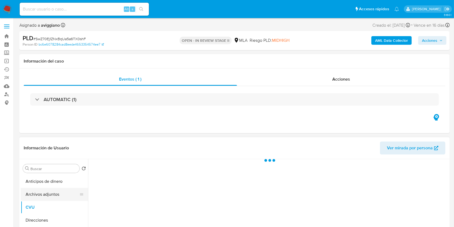
click at [48, 194] on button "Archivos adjuntos" at bounding box center [52, 194] width 63 height 13
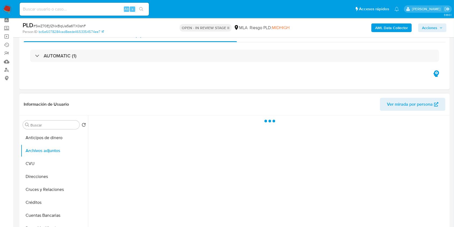
scroll to position [36, 0]
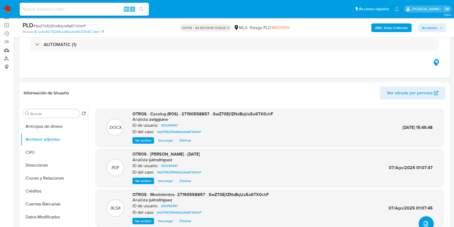
click at [437, 26] on span "Acciones" at bounding box center [432, 28] width 21 height 8
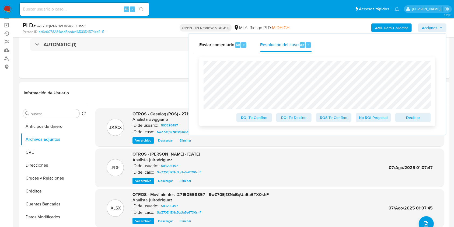
click at [341, 118] on span "ROS To Confirm" at bounding box center [334, 118] width 28 height 8
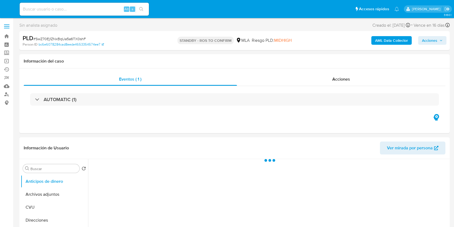
select select "10"
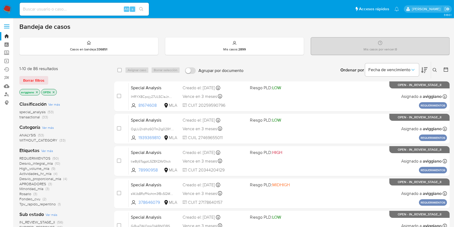
click at [433, 68] on icon at bounding box center [435, 70] width 4 height 4
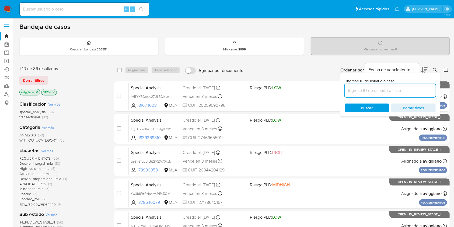
click at [393, 91] on input at bounding box center [390, 90] width 91 height 7
type input "OSZoTHJBZBj35V0BHI7ufpiR"
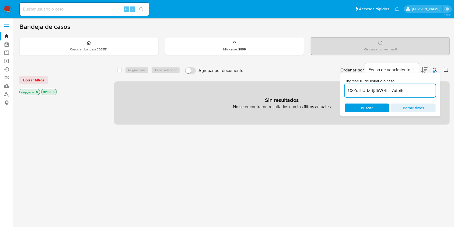
click at [37, 92] on icon "close-filter" at bounding box center [37, 92] width 2 height 2
click at [33, 91] on icon "close-filter" at bounding box center [31, 91] width 3 height 3
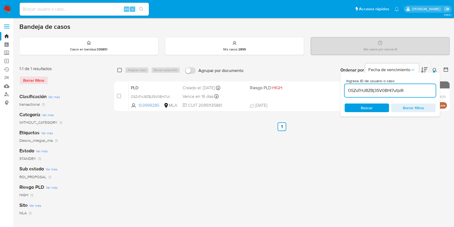
click at [120, 70] on input "checkbox" at bounding box center [119, 70] width 4 height 4
checkbox input "true"
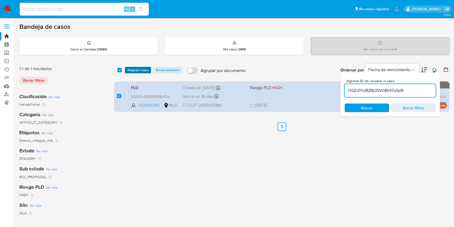
click at [133, 70] on span "Asignar 1 caso" at bounding box center [138, 69] width 21 height 5
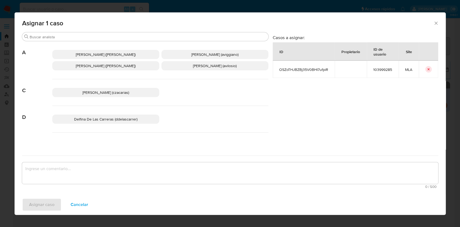
click at [173, 55] on p "[PERSON_NAME] (aviggiano)" at bounding box center [214, 54] width 107 height 9
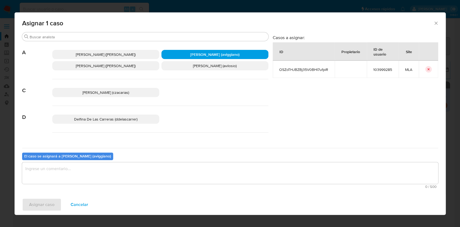
drag, startPoint x: 64, startPoint y: 182, endPoint x: 61, endPoint y: 184, distance: 3.4
click at [63, 182] on textarea "assign-modal" at bounding box center [230, 173] width 416 height 22
click at [53, 203] on span "Asignar caso" at bounding box center [41, 205] width 25 height 12
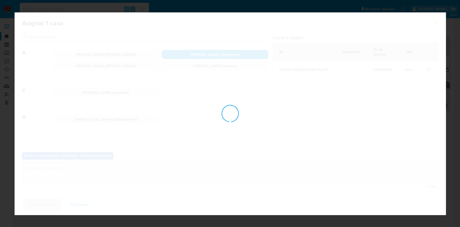
checkbox input "false"
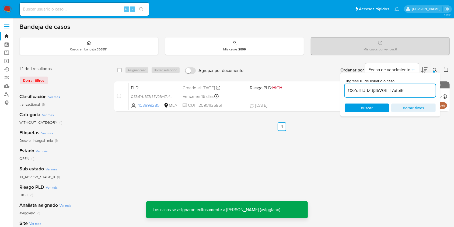
click at [226, 98] on div "Vence en 16 días Vence el [DATE] 03:23:43" at bounding box center [214, 96] width 63 height 7
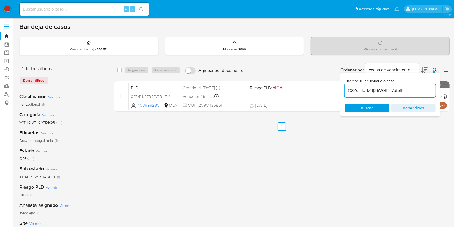
click at [364, 92] on input "OSZoTHJBZBj35V0BHI7ufpiR" at bounding box center [390, 90] width 91 height 7
paste input "3ONbVFX2cOqJH3ddrXqIky9"
type input "3ONbVFX2cOqJH3ddrXqIky9R"
click at [119, 71] on input "checkbox" at bounding box center [119, 70] width 4 height 4
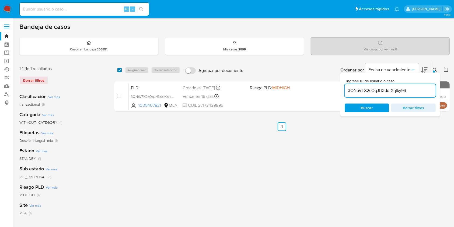
checkbox input "true"
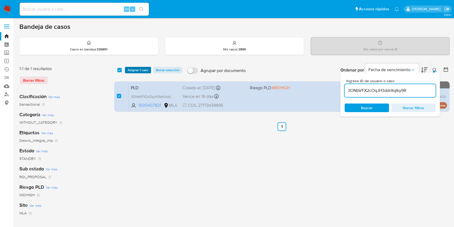
click at [137, 68] on span "Asignar 1 caso" at bounding box center [138, 69] width 21 height 5
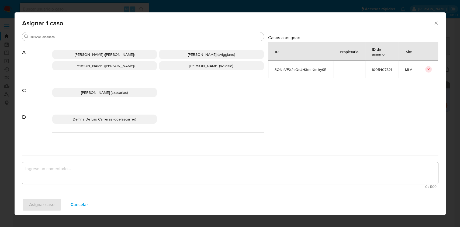
click at [160, 53] on p "[PERSON_NAME] (aviggiano)" at bounding box center [211, 54] width 105 height 9
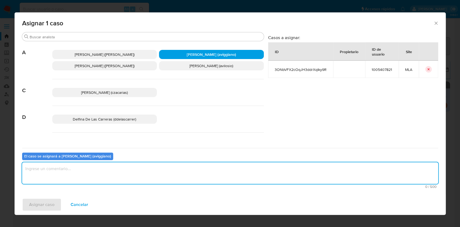
click at [79, 169] on textarea "assign-modal" at bounding box center [230, 173] width 416 height 22
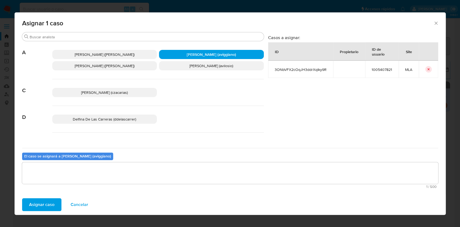
click at [54, 204] on button "Asignar caso" at bounding box center [41, 204] width 39 height 13
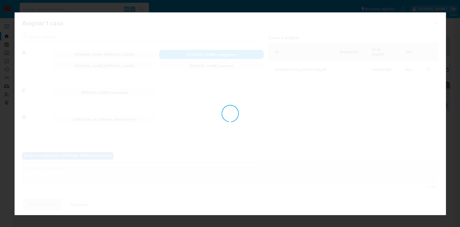
checkbox input "false"
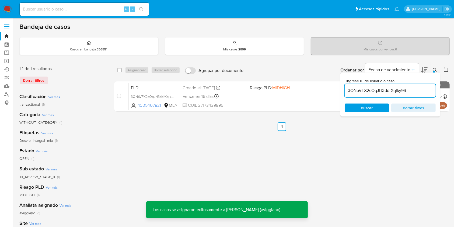
click at [277, 96] on span at bounding box center [281, 96] width 63 height 1
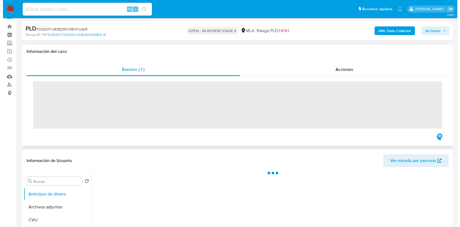
scroll to position [72, 0]
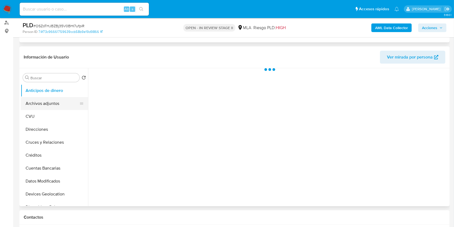
click at [47, 103] on button "Archivos adjuntos" at bounding box center [52, 103] width 63 height 13
select select "10"
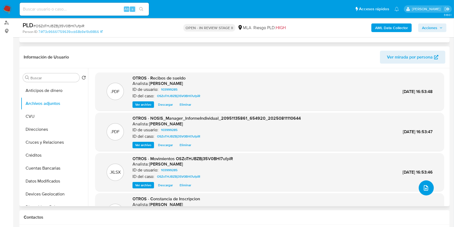
click at [419, 187] on button "upload-file" at bounding box center [426, 187] width 15 height 15
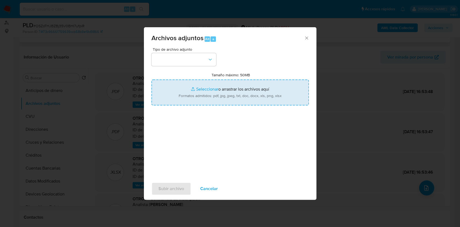
click at [226, 99] on input "Tamaño máximo: 50MB Seleccionar archivos" at bounding box center [229, 92] width 157 height 26
type input "C:\fakepath\Caselog OSZoTHJBZBj35V0BHI7ufpiR_2025_07_17_17_16_45 - v2.docx"
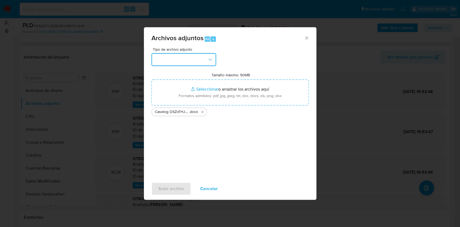
click at [197, 57] on button "button" at bounding box center [183, 59] width 65 height 13
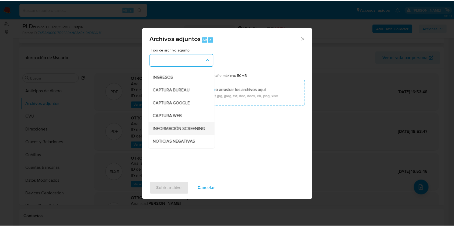
scroll to position [36, 0]
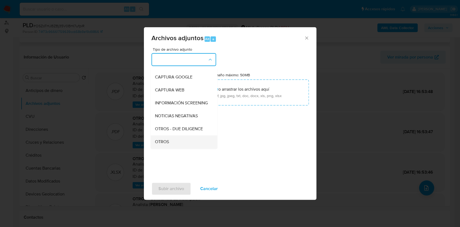
click at [158, 144] on span "OTROS" at bounding box center [162, 141] width 14 height 5
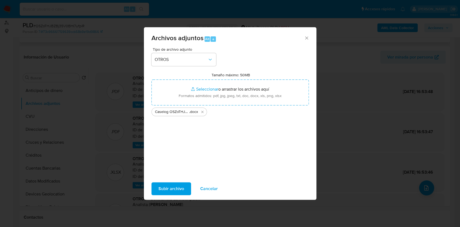
click at [171, 187] on span "Subir archivo" at bounding box center [171, 189] width 26 height 12
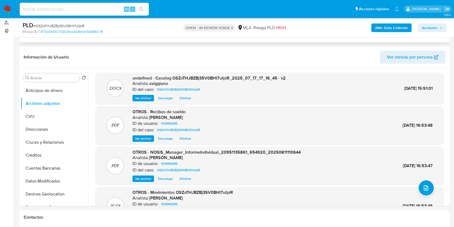
click at [439, 28] on span "Acciones" at bounding box center [432, 28] width 21 height 8
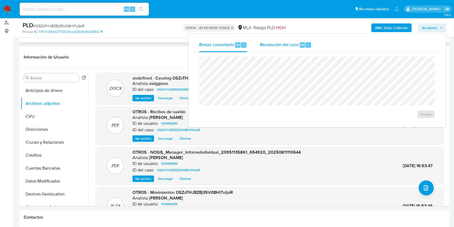
click at [266, 46] on span "Resolución del caso" at bounding box center [279, 44] width 39 height 6
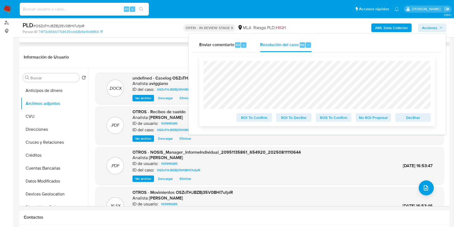
click at [339, 121] on span "ROS To Confirm" at bounding box center [334, 118] width 28 height 8
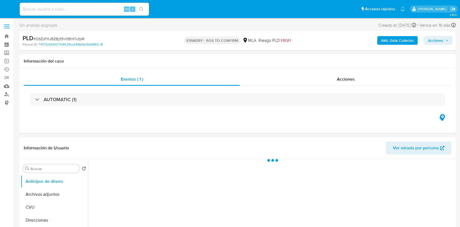
select select "10"
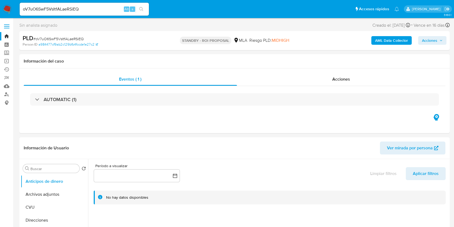
select select "10"
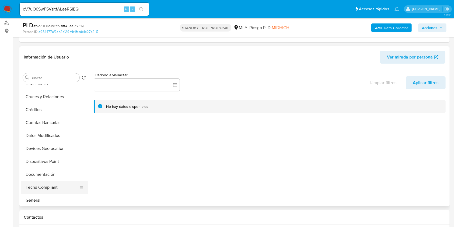
scroll to position [72, 0]
click at [41, 188] on button "Historial Casos" at bounding box center [52, 186] width 63 height 13
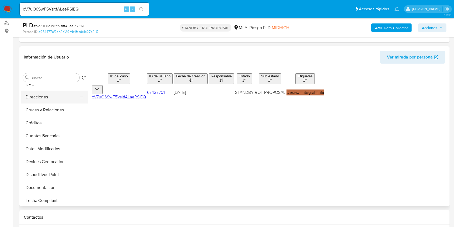
scroll to position [0, 0]
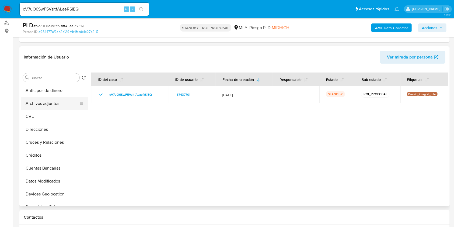
click at [56, 102] on button "Archivos adjuntos" at bounding box center [52, 103] width 63 height 13
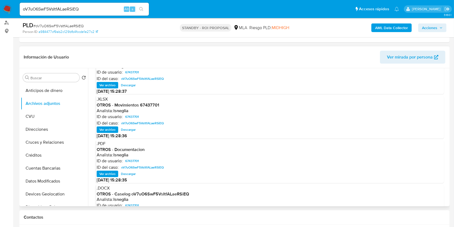
scroll to position [30, 0]
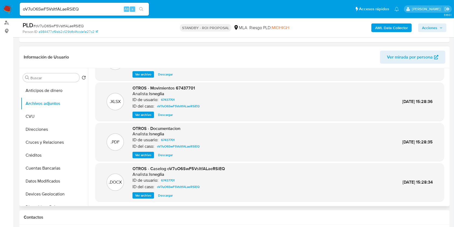
click at [166, 191] on div "OTROS - Caselog oV7uO6SwF5VsItfALaeRSiEQ Analista: lsneglia ID de usuario: 6743…" at bounding box center [179, 182] width 92 height 33
click at [165, 194] on span "Descargar" at bounding box center [165, 195] width 15 height 5
click at [91, 8] on input "oV7uO6SwF5VsItfALaeRSiEQ" at bounding box center [84, 9] width 129 height 7
paste input "3ONbVFX2cOqJH3ddrXqIky9R"
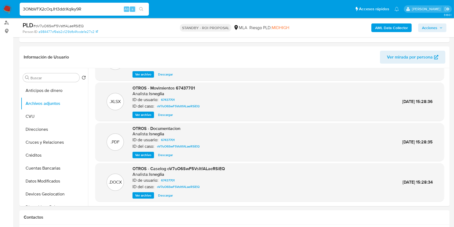
type input "3ONbVFX2cOqJH3ddrXqIky9R"
click at [144, 9] on button "search-icon" at bounding box center [141, 9] width 11 height 8
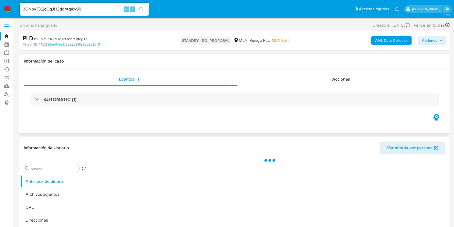
select select "10"
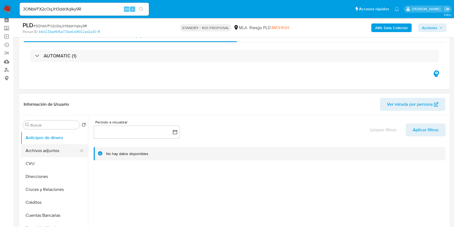
scroll to position [36, 0]
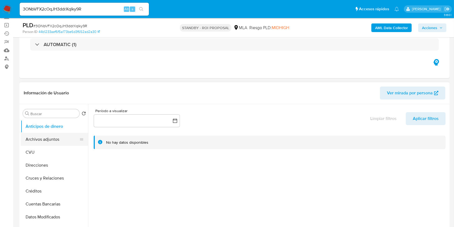
click at [47, 138] on button "Archivos adjuntos" at bounding box center [52, 139] width 63 height 13
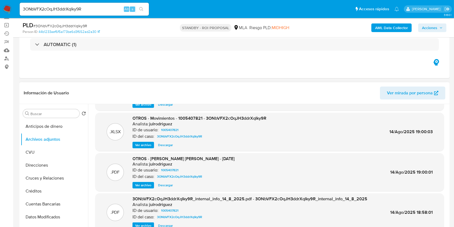
scroll to position [0, 0]
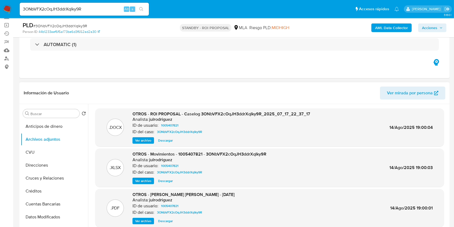
click at [168, 141] on span "Descargar" at bounding box center [165, 140] width 15 height 5
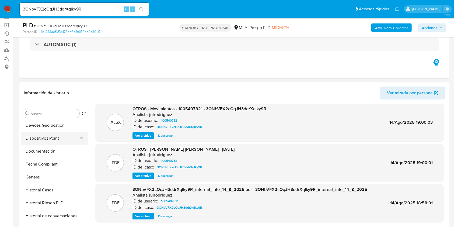
scroll to position [144, 0]
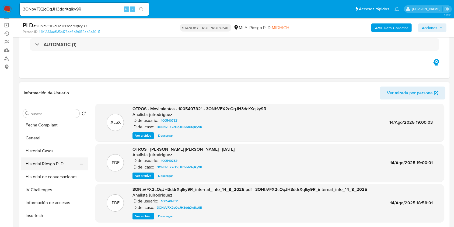
click at [56, 158] on button "Historial Riesgo PLD" at bounding box center [52, 163] width 63 height 13
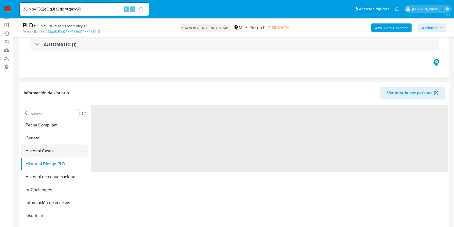
click at [58, 153] on button "Historial Casos" at bounding box center [52, 150] width 63 height 13
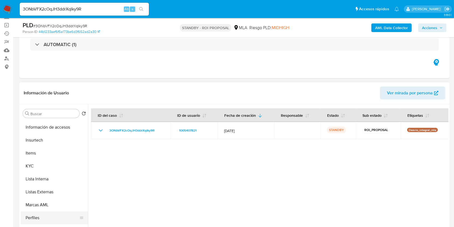
scroll to position [251, 0]
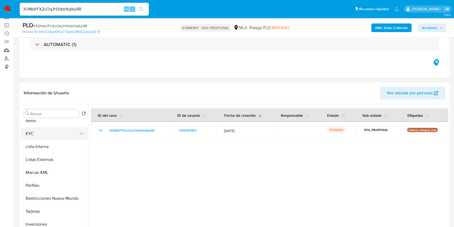
click at [33, 132] on button "KYC" at bounding box center [52, 133] width 63 height 13
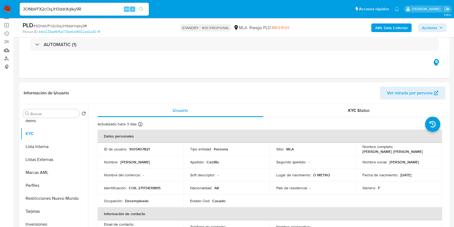
click at [144, 186] on p "CUIL 27173439895" at bounding box center [145, 187] width 32 height 5
copy p "27173439895"
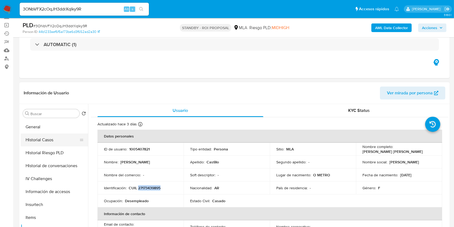
scroll to position [144, 0]
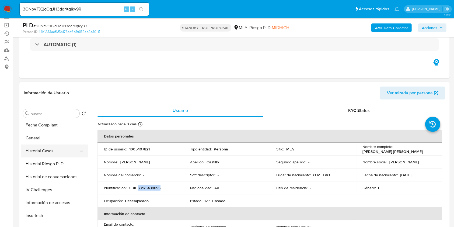
click at [50, 148] on button "Historial Casos" at bounding box center [52, 150] width 63 height 13
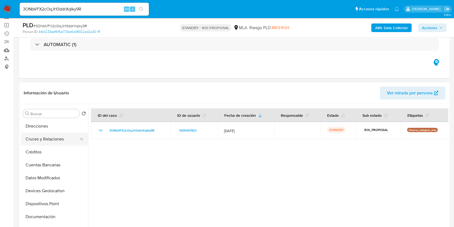
scroll to position [0, 0]
click at [68, 134] on button "Archivos adjuntos" at bounding box center [52, 139] width 63 height 13
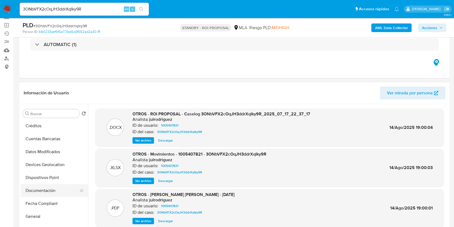
scroll to position [72, 0]
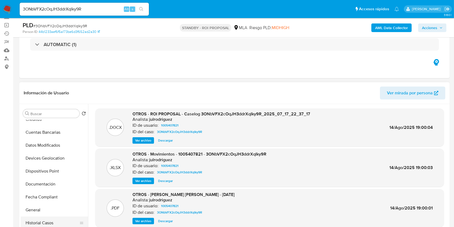
click at [43, 220] on button "Historial Casos" at bounding box center [52, 222] width 63 height 13
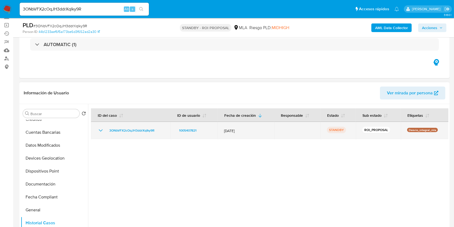
drag, startPoint x: 161, startPoint y: 128, endPoint x: 104, endPoint y: 130, distance: 57.7
click at [104, 130] on td "3ONbVFX2cOqJH3ddrXqIky9R" at bounding box center [130, 130] width 79 height 17
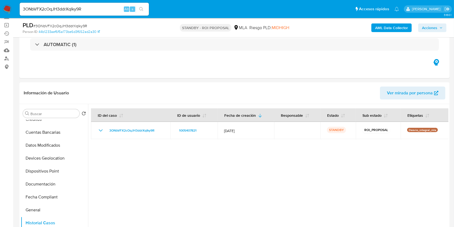
click at [49, 13] on div "3ONbVFX2cOqJH3ddrXqIky9R Alt s" at bounding box center [84, 9] width 129 height 13
click at [50, 11] on input "3ONbVFX2cOqJH3ddrXqIky9R" at bounding box center [84, 9] width 129 height 7
paste input "NyNNYmRoQzCBRS9BsQmZeCIM"
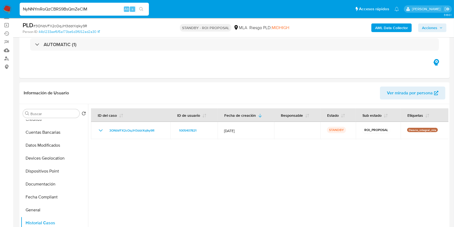
type input "NyNNYmRoQzCBRS9BsQmZeCIM"
click at [139, 9] on icon "search-icon" at bounding box center [141, 9] width 4 height 4
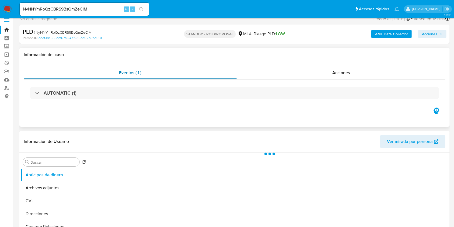
scroll to position [108, 0]
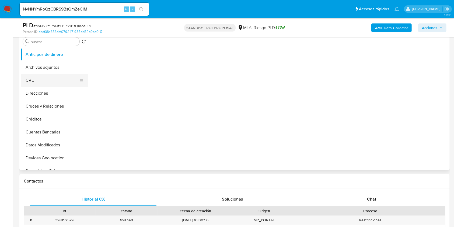
select select "10"
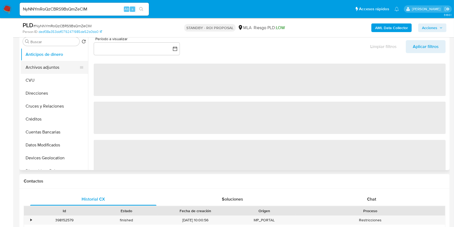
click at [56, 72] on button "Archivos adjuntos" at bounding box center [52, 67] width 63 height 13
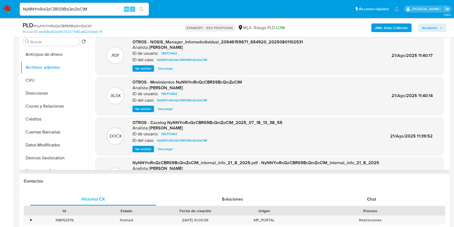
click at [163, 146] on span "Descargar" at bounding box center [165, 148] width 15 height 5
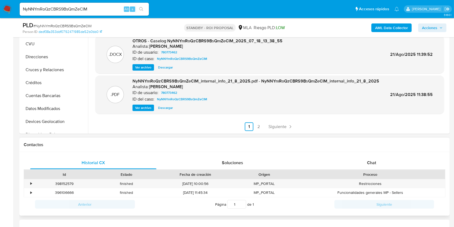
scroll to position [179, 0]
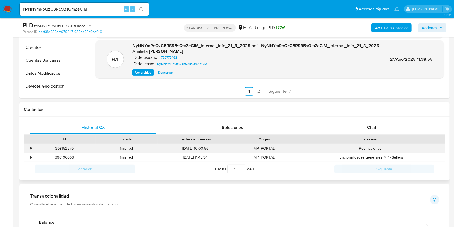
click at [60, 149] on div "398152579" at bounding box center [64, 148] width 62 height 9
click at [31, 149] on div "•" at bounding box center [30, 148] width 1 height 5
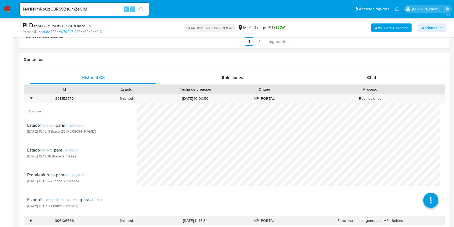
scroll to position [287, 0]
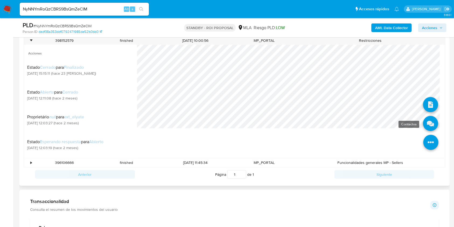
click at [425, 123] on icon at bounding box center [430, 123] width 15 height 15
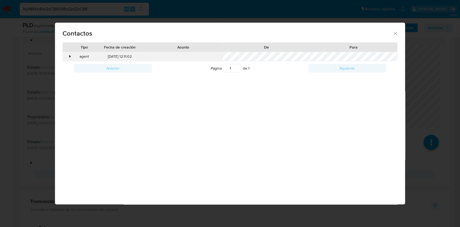
click at [68, 57] on div "•" at bounding box center [67, 56] width 9 height 9
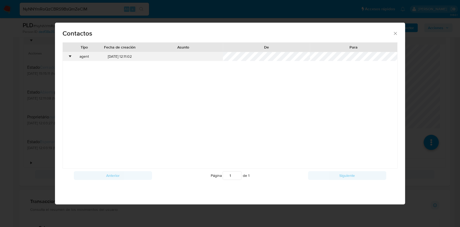
click at [68, 57] on div "•" at bounding box center [67, 56] width 9 height 9
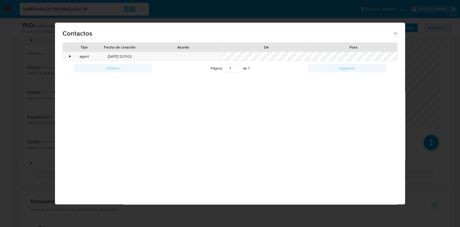
click at [395, 31] on icon "close" at bounding box center [394, 33] width 5 height 5
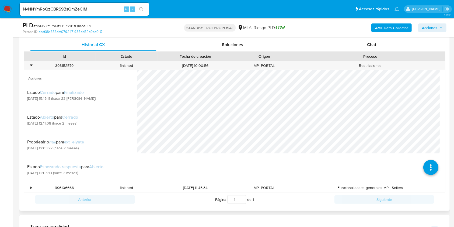
scroll to position [251, 0]
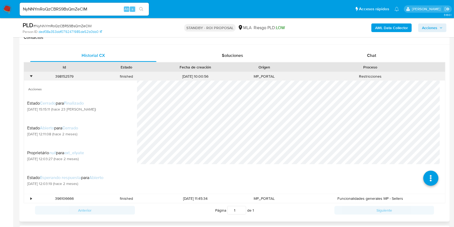
click at [60, 74] on div "398152579" at bounding box center [64, 76] width 62 height 9
copy div "398152579"
click at [57, 8] on input "NyNNYmRoQzCBRS9BsQmZeCIM" at bounding box center [84, 9] width 129 height 7
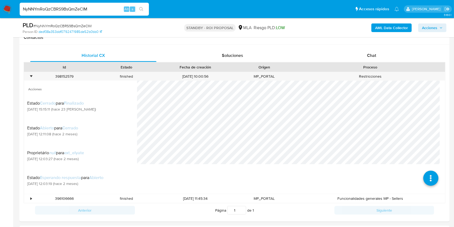
paste input "l9AFAIqgAUyyO4PL64I9GPJA"
type input "l9AFAIqgAUyyO4PL64I9GPJA"
click at [142, 9] on icon "search-icon" at bounding box center [141, 9] width 4 height 4
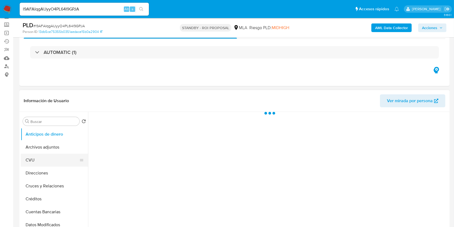
scroll to position [72, 0]
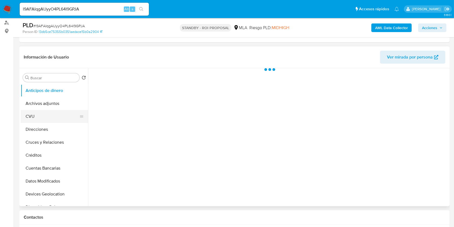
select select "10"
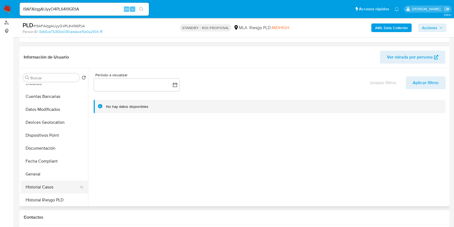
click at [40, 187] on button "Historial Casos" at bounding box center [52, 186] width 63 height 13
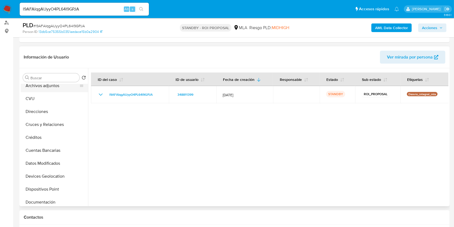
scroll to position [0, 0]
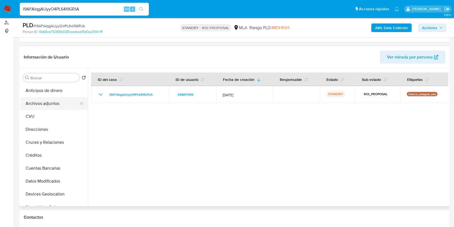
click at [61, 101] on button "Archivos adjuntos" at bounding box center [52, 103] width 63 height 13
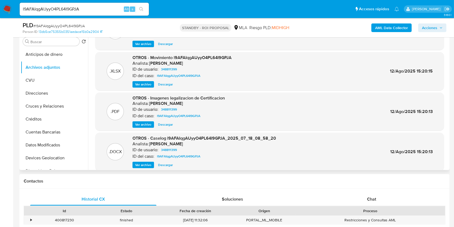
scroll to position [36, 0]
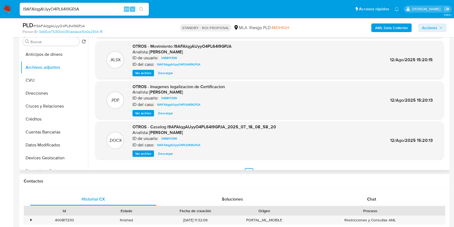
click at [163, 153] on span "Descargar" at bounding box center [165, 153] width 15 height 5
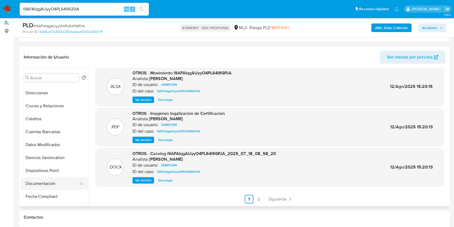
scroll to position [72, 0]
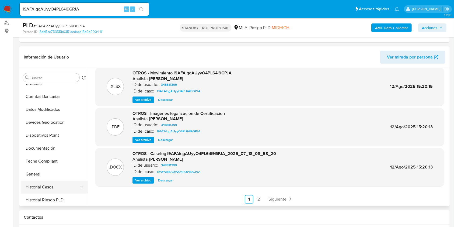
click at [43, 185] on button "Historial Casos" at bounding box center [52, 186] width 63 height 13
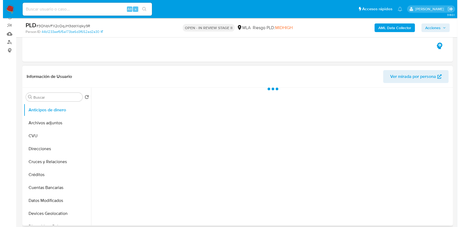
scroll to position [72, 0]
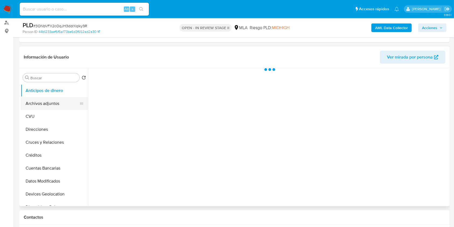
select select "10"
click at [53, 105] on button "Archivos adjuntos" at bounding box center [52, 103] width 63 height 13
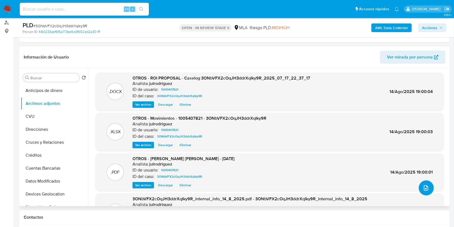
click at [420, 186] on button "upload-file" at bounding box center [426, 187] width 15 height 15
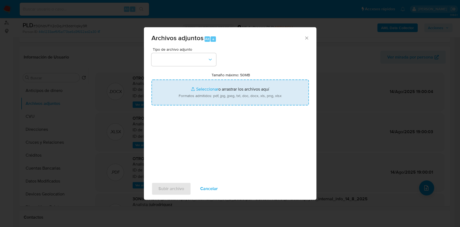
click at [177, 87] on input "Tamaño máximo: 50MB Seleccionar archivos" at bounding box center [229, 92] width 157 height 26
type input "C:\fakepath\ROI PROPOSAL - Caselog 3ONbVFX2cOqJH3ddrXqIky9R_2025_07_17_22_37_17…"
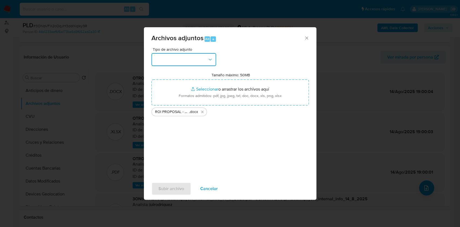
click at [197, 61] on button "button" at bounding box center [183, 59] width 65 height 13
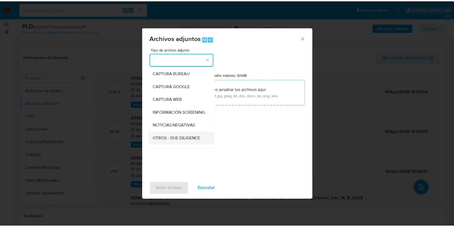
scroll to position [36, 0]
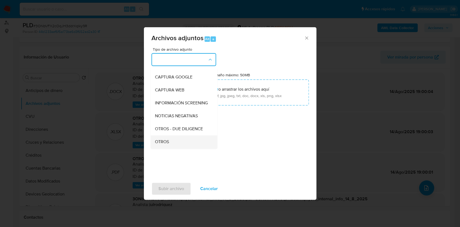
click at [170, 143] on div "OTROS" at bounding box center [182, 141] width 55 height 13
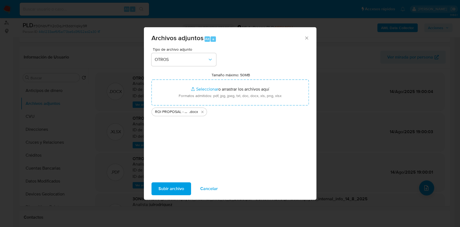
click at [168, 189] on span "Subir archivo" at bounding box center [171, 189] width 26 height 12
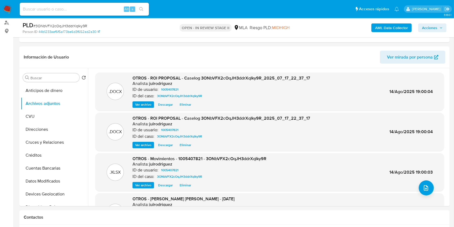
click at [433, 26] on span "Acciones" at bounding box center [429, 27] width 15 height 9
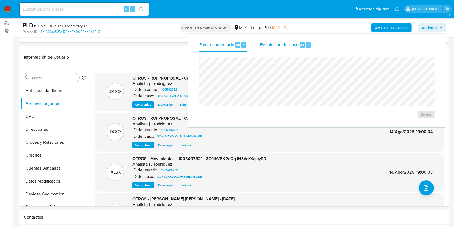
click at [297, 47] on span "Resolución del caso" at bounding box center [279, 44] width 39 height 6
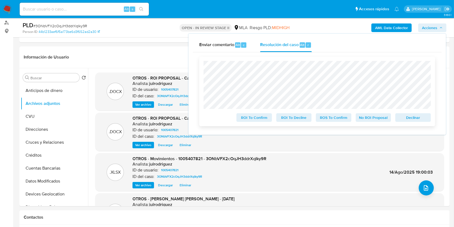
click at [329, 119] on span "ROS To Confirm" at bounding box center [334, 118] width 28 height 8
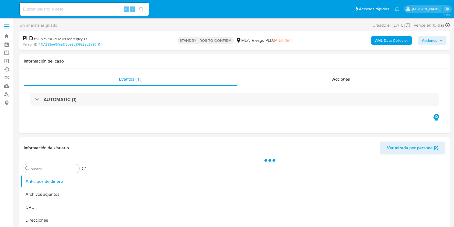
select select "10"
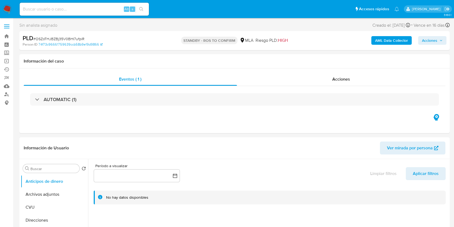
select select "10"
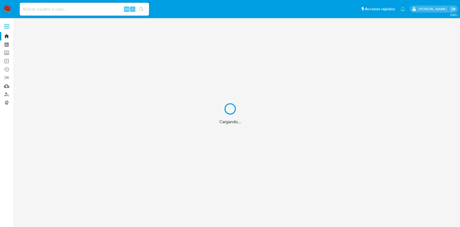
click at [34, 9] on div "Cargando..." at bounding box center [230, 113] width 460 height 227
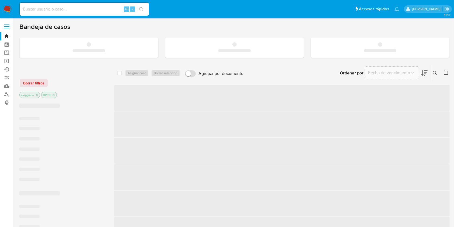
click at [39, 10] on input at bounding box center [84, 9] width 129 height 7
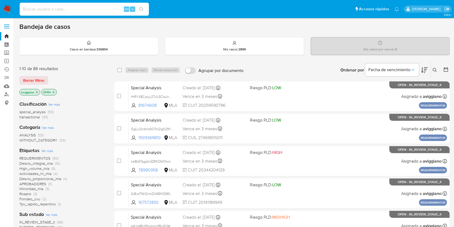
paste input "303749270"
type input "303749270"
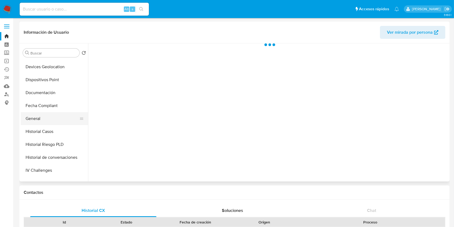
select select "10"
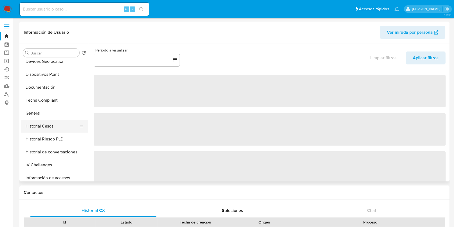
click at [45, 131] on button "Historial Casos" at bounding box center [52, 126] width 63 height 13
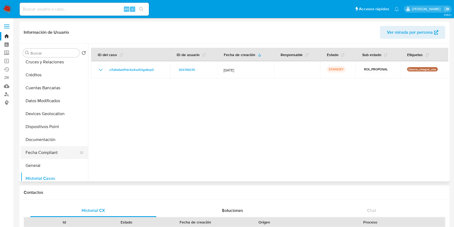
scroll to position [0, 0]
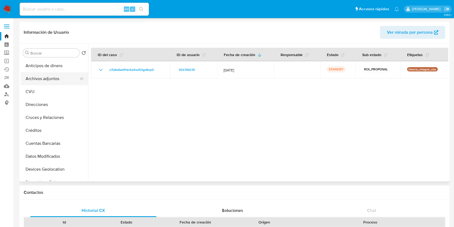
click at [50, 78] on button "Archivos adjuntos" at bounding box center [52, 78] width 63 height 13
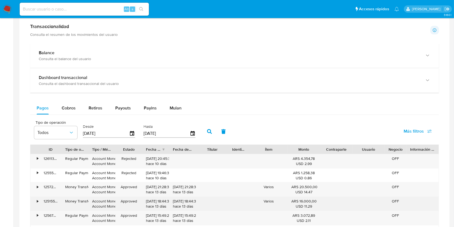
scroll to position [287, 0]
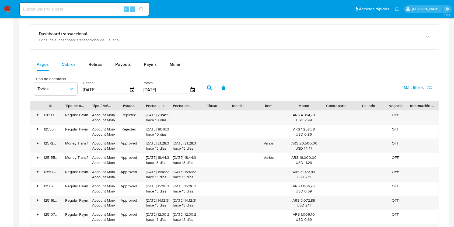
click at [72, 66] on span "Cobros" at bounding box center [69, 64] width 14 height 6
select select "10"
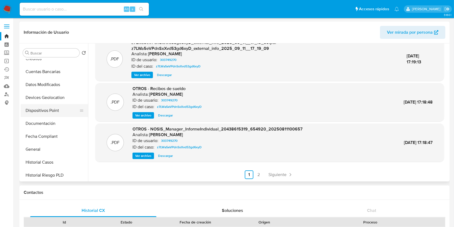
scroll to position [144, 0]
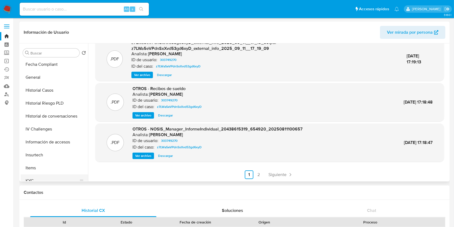
click at [34, 180] on button "KYC" at bounding box center [52, 180] width 63 height 13
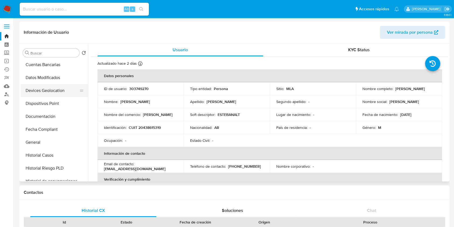
scroll to position [72, 0]
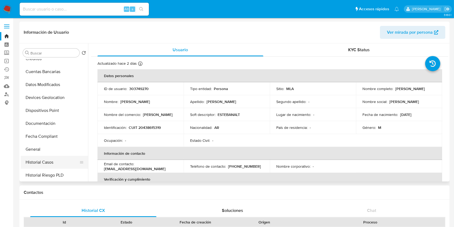
click at [40, 164] on button "Historial Casos" at bounding box center [52, 162] width 63 height 13
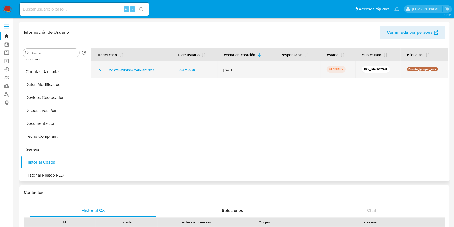
drag, startPoint x: 161, startPoint y: 68, endPoint x: 106, endPoint y: 66, distance: 54.7
click at [106, 66] on td "z7LWa5eVPdnSxXvd53gd6xyD" at bounding box center [130, 69] width 79 height 17
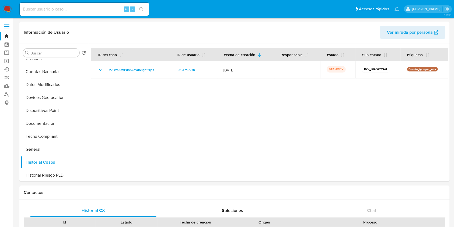
drag, startPoint x: 83, startPoint y: 4, endPoint x: 64, endPoint y: 5, distance: 20.0
click at [64, 6] on input at bounding box center [84, 9] width 129 height 7
paste input "ofNQ3P8IGSsvMXpcFO1qujBJ"
type input "ofNQ3P8IGSsvMXpcFO1qujBJ"
click at [144, 10] on button "search-icon" at bounding box center [141, 9] width 11 height 8
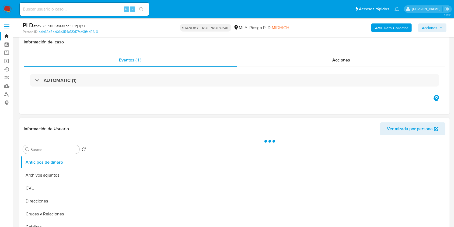
scroll to position [108, 0]
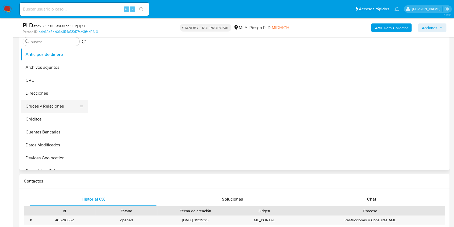
select select "10"
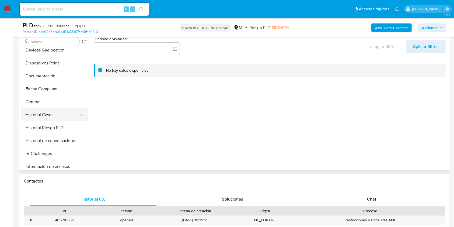
click at [55, 115] on button "Historial Casos" at bounding box center [52, 114] width 63 height 13
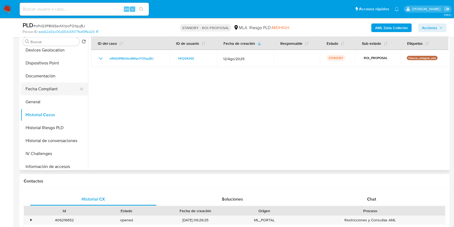
scroll to position [0, 0]
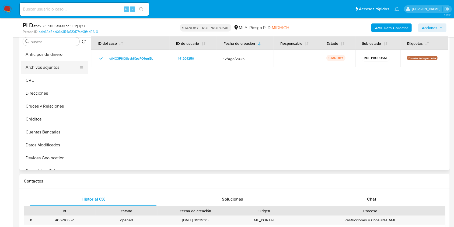
click at [58, 68] on button "Archivos adjuntos" at bounding box center [52, 67] width 63 height 13
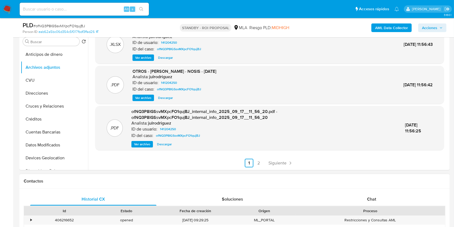
scroll to position [215, 0]
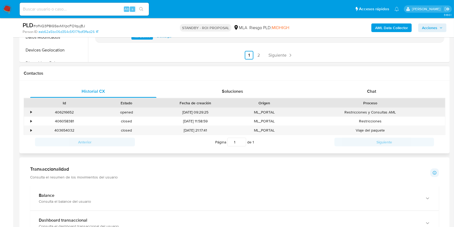
click at [30, 110] on div "•" at bounding box center [30, 112] width 1 height 5
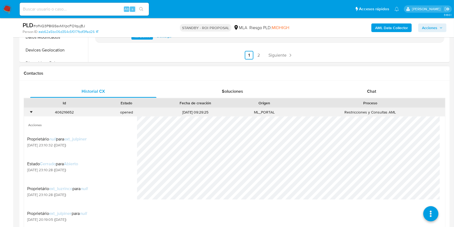
click at [57, 114] on div "406216652" at bounding box center [64, 112] width 62 height 9
copy div "406216652"
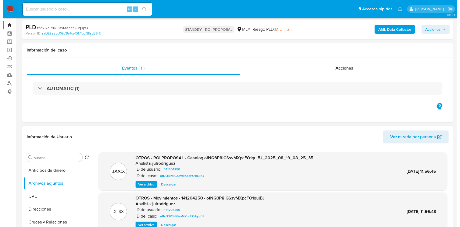
scroll to position [0, 0]
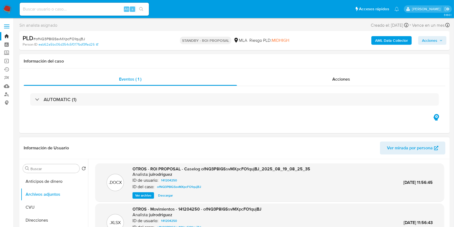
click at [140, 193] on span "Ver archivo" at bounding box center [143, 195] width 16 height 5
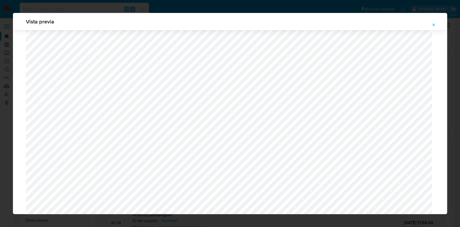
scroll to position [456, 0]
click at [435, 27] on button "Attachment preview" at bounding box center [433, 24] width 12 height 9
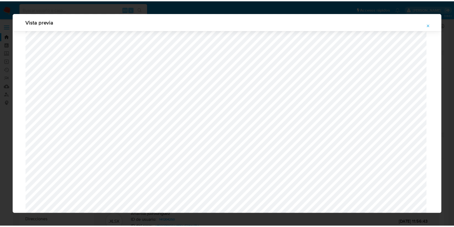
scroll to position [0, 0]
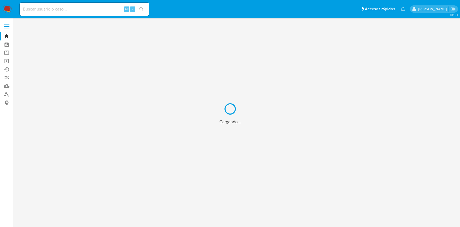
click at [57, 11] on div "Cargando..." at bounding box center [230, 113] width 460 height 227
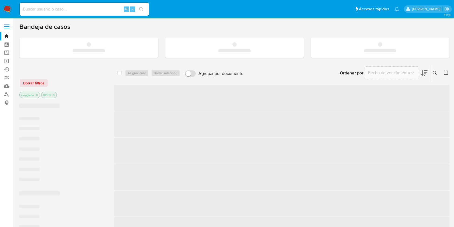
click at [58, 10] on input at bounding box center [84, 9] width 129 height 7
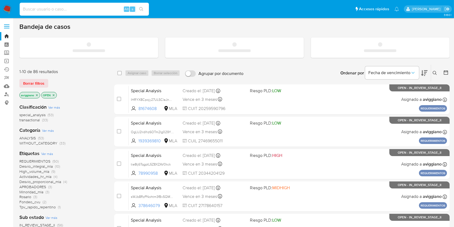
paste input "1029689373"
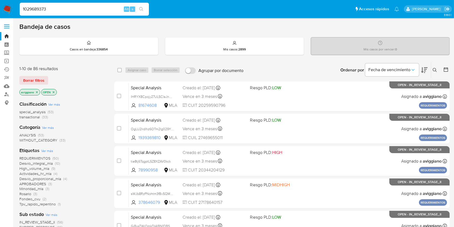
type input "1029689373"
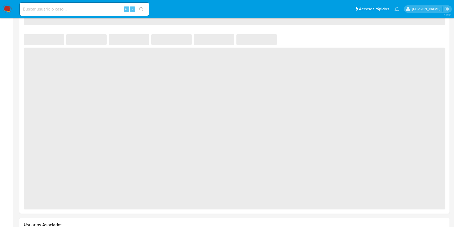
select select "10"
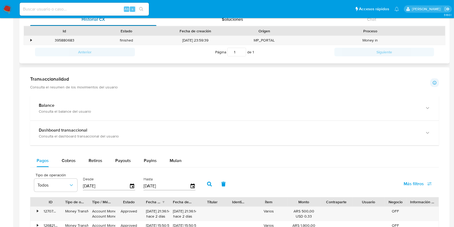
scroll to position [222, 0]
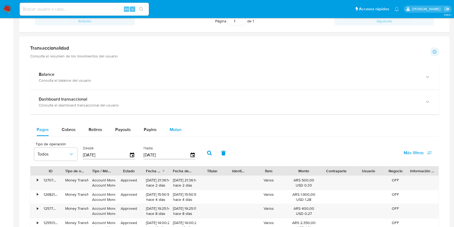
click at [168, 124] on button "Mulan" at bounding box center [175, 129] width 25 height 13
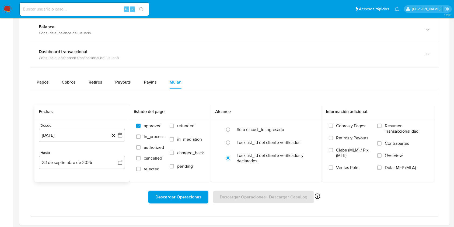
scroll to position [294, 0]
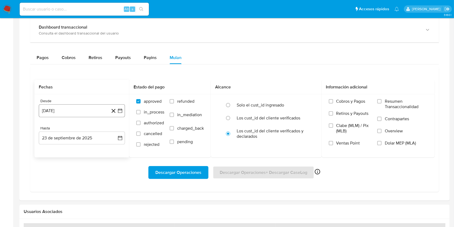
click at [87, 114] on button "23 [PERSON_NAME] de 2024" at bounding box center [82, 110] width 86 height 13
click at [114, 129] on icon "Mes siguiente" at bounding box center [115, 130] width 6 height 6
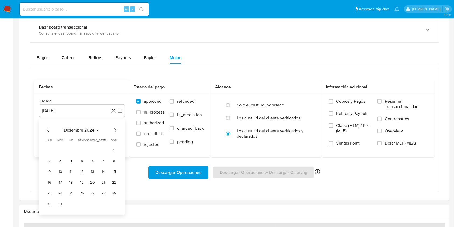
click at [114, 129] on icon "Mes siguiente" at bounding box center [115, 130] width 6 height 6
click at [69, 148] on button "1" at bounding box center [71, 150] width 9 height 9
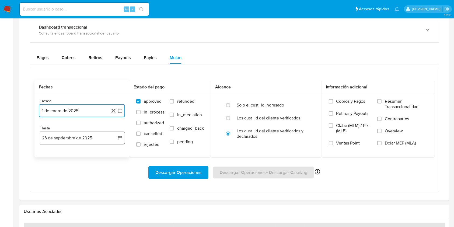
click at [65, 141] on button "23 de septiembre de 2025" at bounding box center [82, 137] width 86 height 13
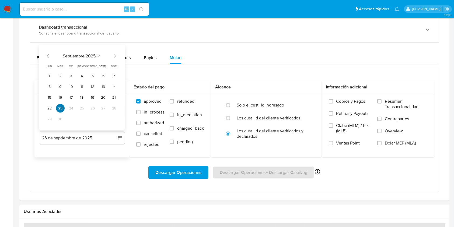
click at [60, 109] on button "23" at bounding box center [60, 108] width 9 height 9
click at [62, 107] on button "23" at bounding box center [60, 108] width 9 height 9
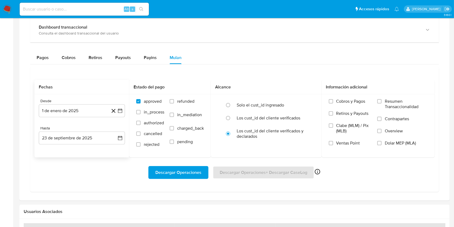
click at [74, 167] on div "Descargar Operaciones Descargar Operaciones + Descargar CaseLog Habilitado solo…" at bounding box center [234, 172] width 400 height 13
click at [250, 118] on label "Los cust_id del cliente verificados" at bounding box center [269, 117] width 64 height 5
click at [232, 118] on input "radio" at bounding box center [228, 118] width 9 height 9
radio input "true"
click at [379, 143] on input "Dolar MEP (MLA)" at bounding box center [379, 143] width 4 height 4
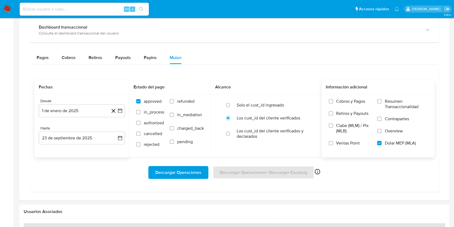
click at [172, 174] on span "Descargar Operaciones" at bounding box center [178, 172] width 46 height 12
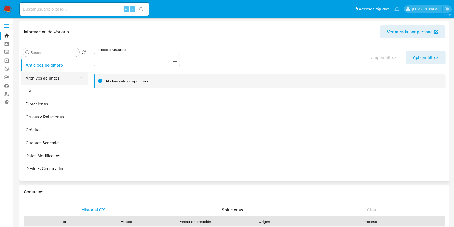
scroll to position [0, 0]
click at [47, 75] on button "Archivos adjuntos" at bounding box center [52, 78] width 63 height 13
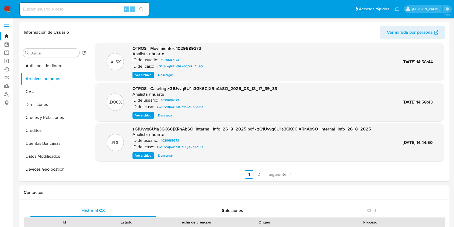
click at [7, 34] on link "Bandeja" at bounding box center [32, 36] width 64 height 8
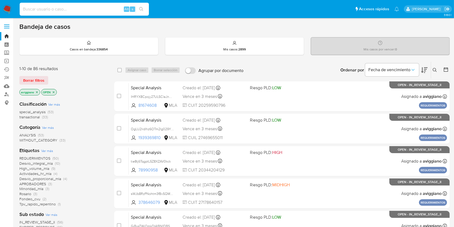
paste input "2102883859"
type input "2102883859"
click at [140, 9] on icon "search-icon" at bounding box center [141, 9] width 4 height 4
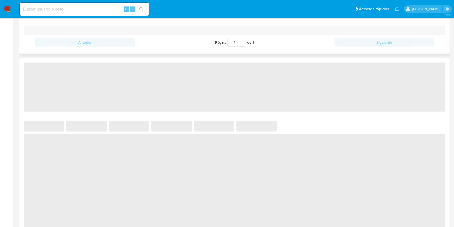
scroll to position [323, 0]
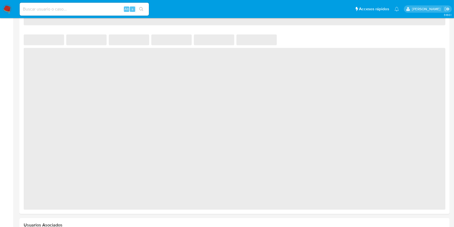
select select "10"
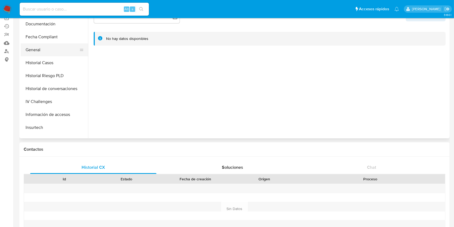
scroll to position [179, 0]
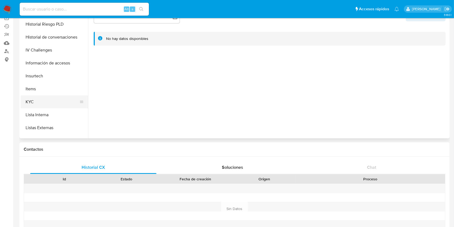
click at [40, 96] on button "KYC" at bounding box center [52, 101] width 63 height 13
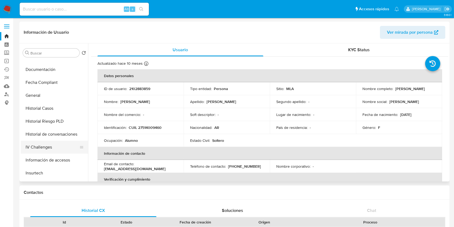
scroll to position [108, 0]
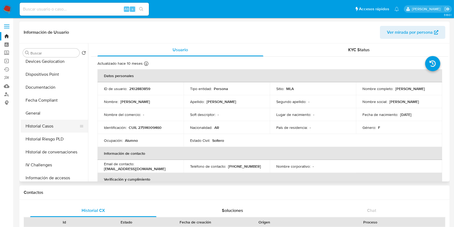
click at [49, 124] on button "Historial Casos" at bounding box center [52, 126] width 63 height 13
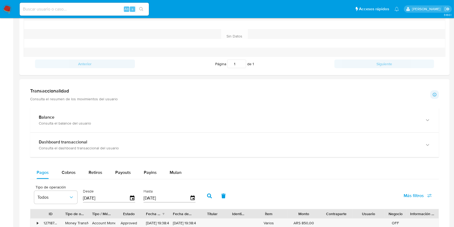
scroll to position [323, 0]
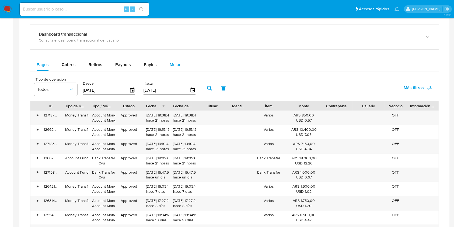
click at [175, 66] on span "Mulan" at bounding box center [176, 64] width 12 height 6
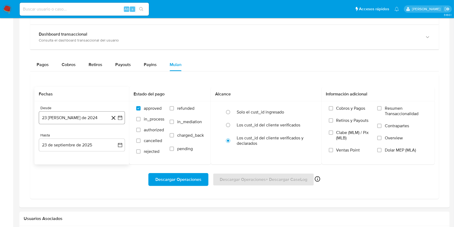
click at [51, 120] on button "23 de agosto de 2024" at bounding box center [82, 117] width 86 height 13
click at [116, 137] on icon "Mes siguiente" at bounding box center [115, 137] width 2 height 4
click at [116, 137] on icon "Mes siguiente" at bounding box center [115, 137] width 6 height 6
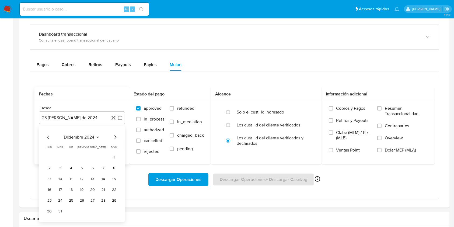
click at [116, 137] on icon "Mes siguiente" at bounding box center [115, 137] width 2 height 4
click at [73, 157] on button "1" at bounding box center [71, 157] width 9 height 9
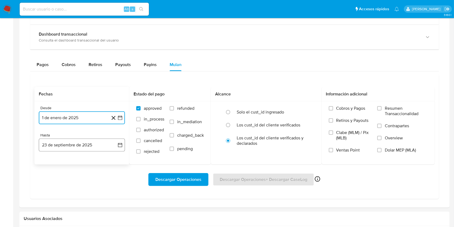
click at [72, 148] on button "23 de septiembre de 2025" at bounding box center [82, 144] width 86 height 13
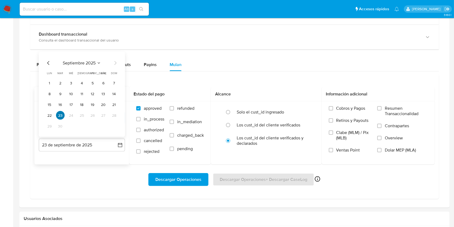
click at [60, 116] on button "23" at bounding box center [60, 115] width 9 height 9
click at [59, 117] on button "23" at bounding box center [60, 115] width 9 height 9
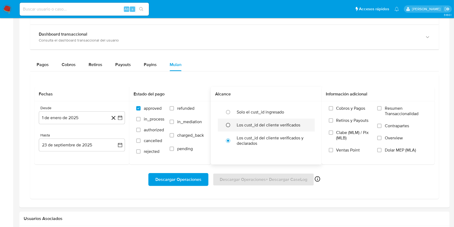
click at [226, 127] on input "radio" at bounding box center [228, 125] width 9 height 9
radio input "true"
click at [379, 149] on input "Dolar MEP (MLA)" at bounding box center [379, 150] width 4 height 4
click at [182, 179] on span "Descargar Operaciones" at bounding box center [178, 179] width 46 height 12
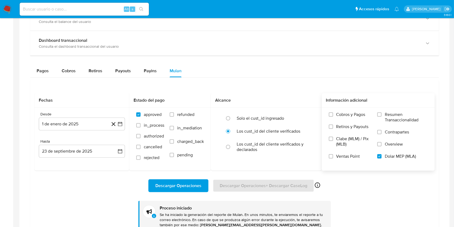
scroll to position [215, 0]
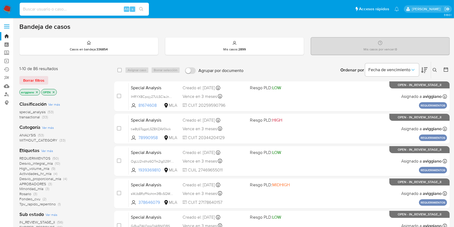
click at [63, 6] on input at bounding box center [84, 9] width 129 height 7
paste input "2102883859"
type input "2102883859"
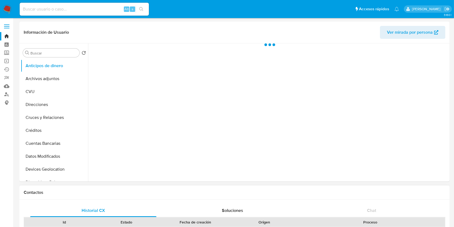
select select "10"
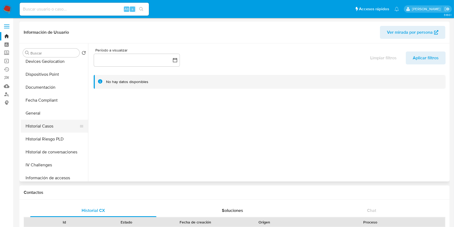
scroll to position [144, 0]
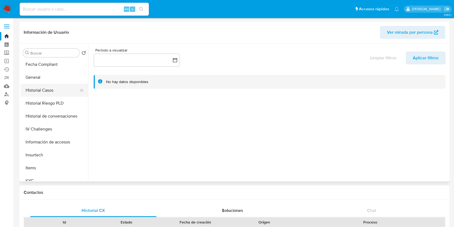
click at [59, 91] on button "Historial Casos" at bounding box center [52, 90] width 63 height 13
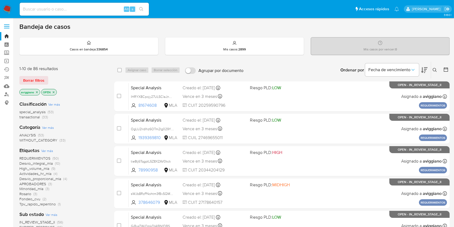
click at [36, 91] on icon "close-filter" at bounding box center [36, 92] width 3 height 3
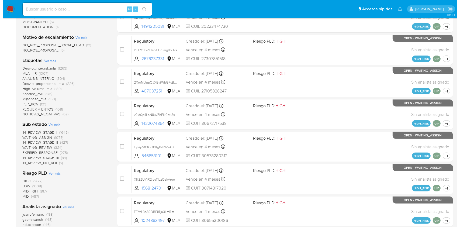
scroll to position [246, 0]
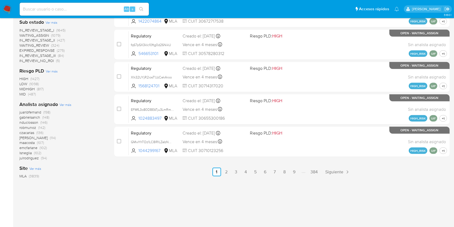
click at [68, 102] on span "Ver más" at bounding box center [66, 104] width 12 height 5
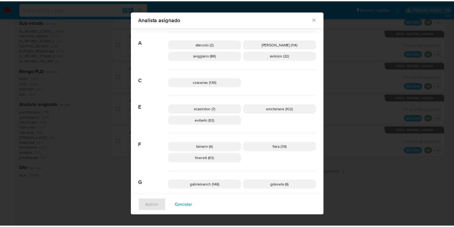
scroll to position [32, 0]
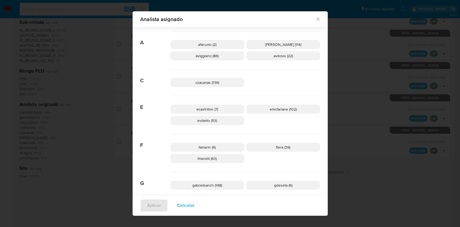
click at [316, 18] on icon "Cerrar" at bounding box center [317, 19] width 3 height 3
